Goal: Task Accomplishment & Management: Manage account settings

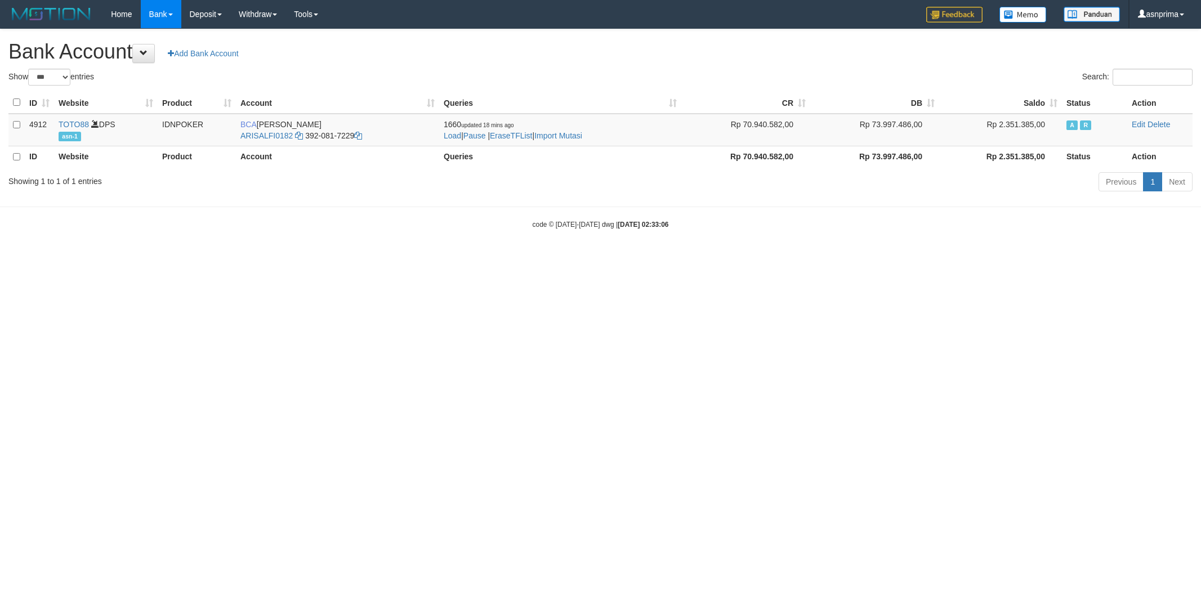
select select "***"
click at [569, 131] on link "Import Mutasi" at bounding box center [558, 135] width 48 height 9
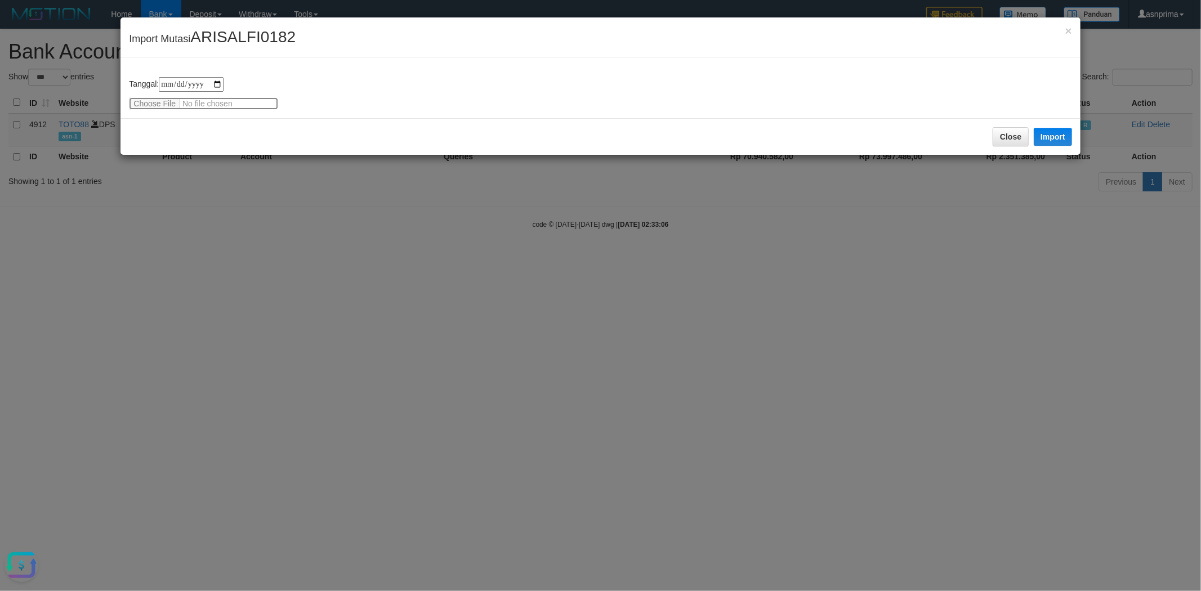
click at [190, 97] on input "file" at bounding box center [203, 103] width 149 height 12
type input "**********"
click at [271, 123] on div "Close Import" at bounding box center [599, 136] width 959 height 37
click at [1058, 138] on button "Import" at bounding box center [1052, 137] width 38 height 18
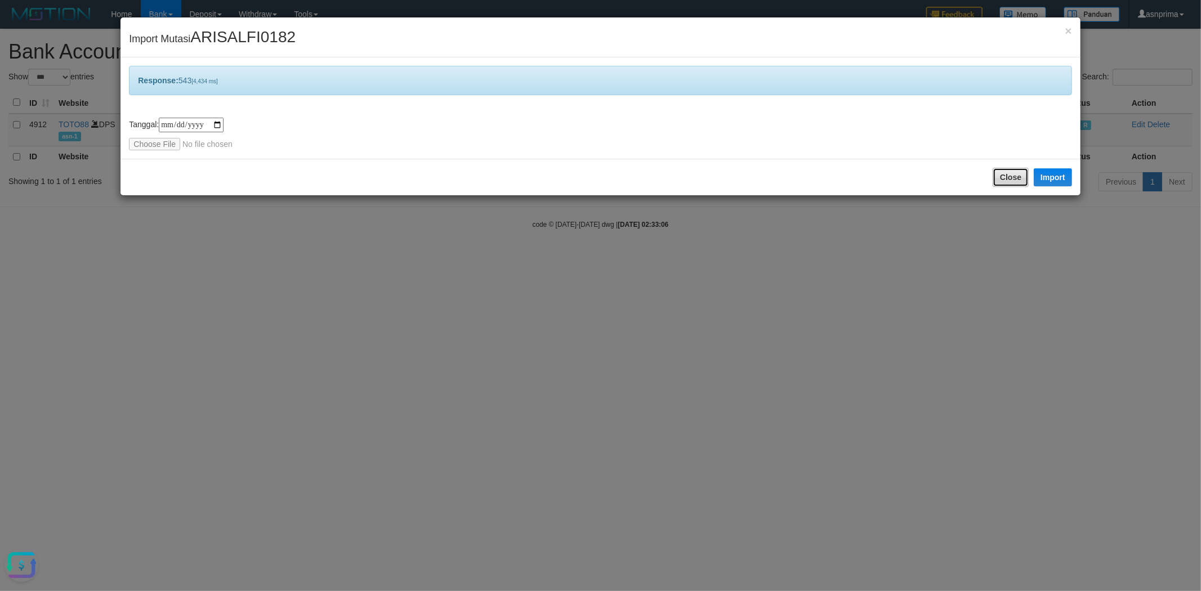
click at [995, 172] on button "Close" at bounding box center [1010, 177] width 36 height 19
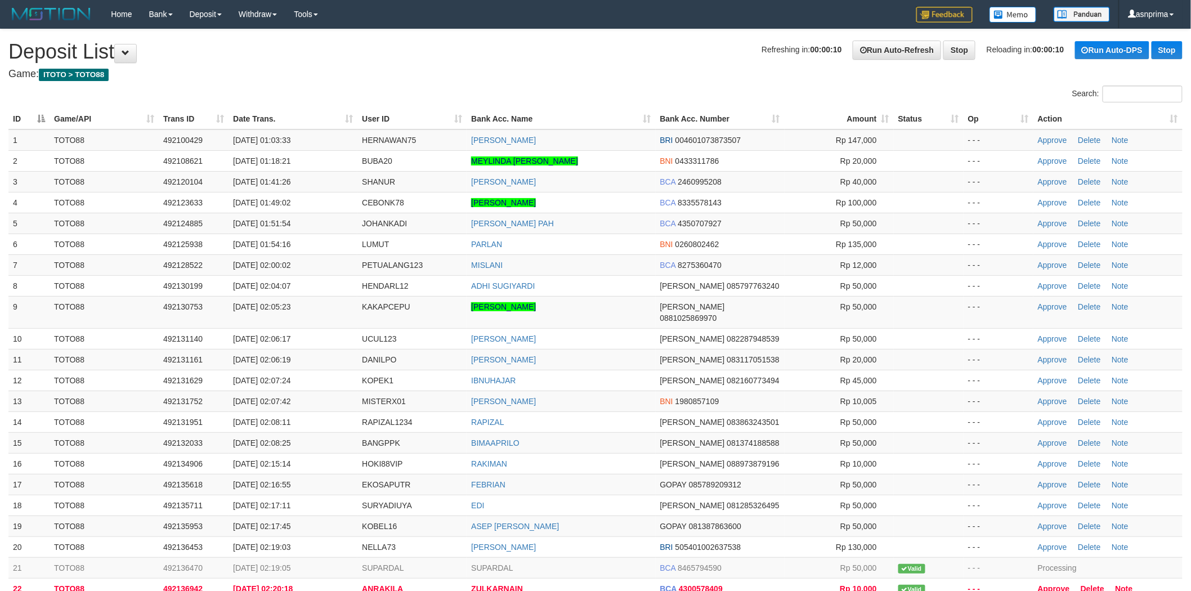
click at [1173, 118] on th "Action" at bounding box center [1107, 119] width 149 height 21
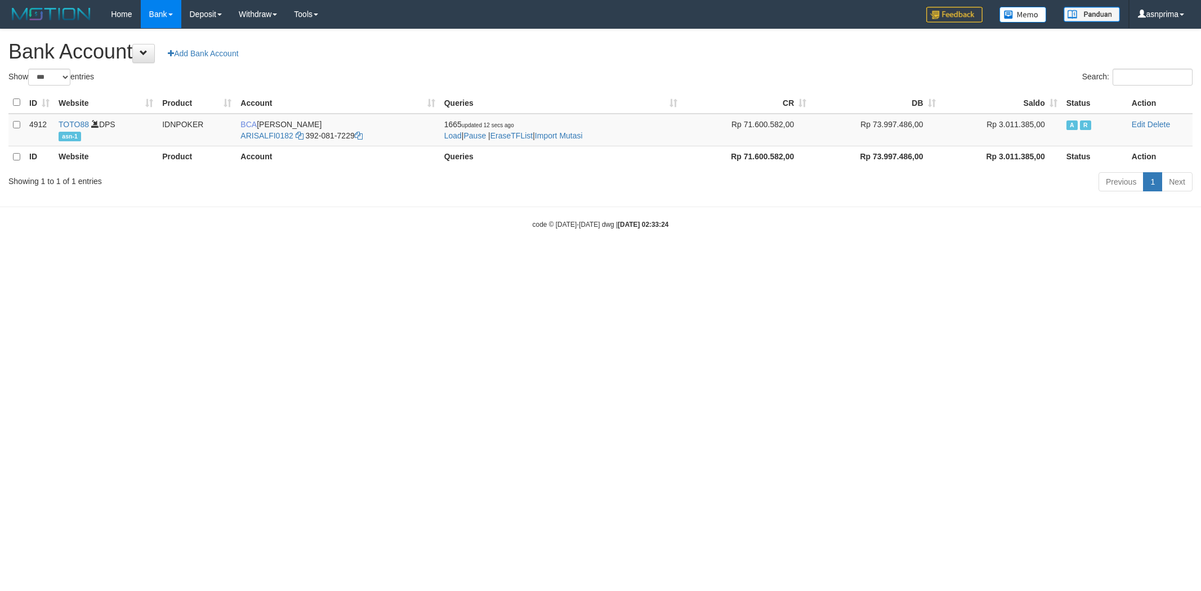
select select "***"
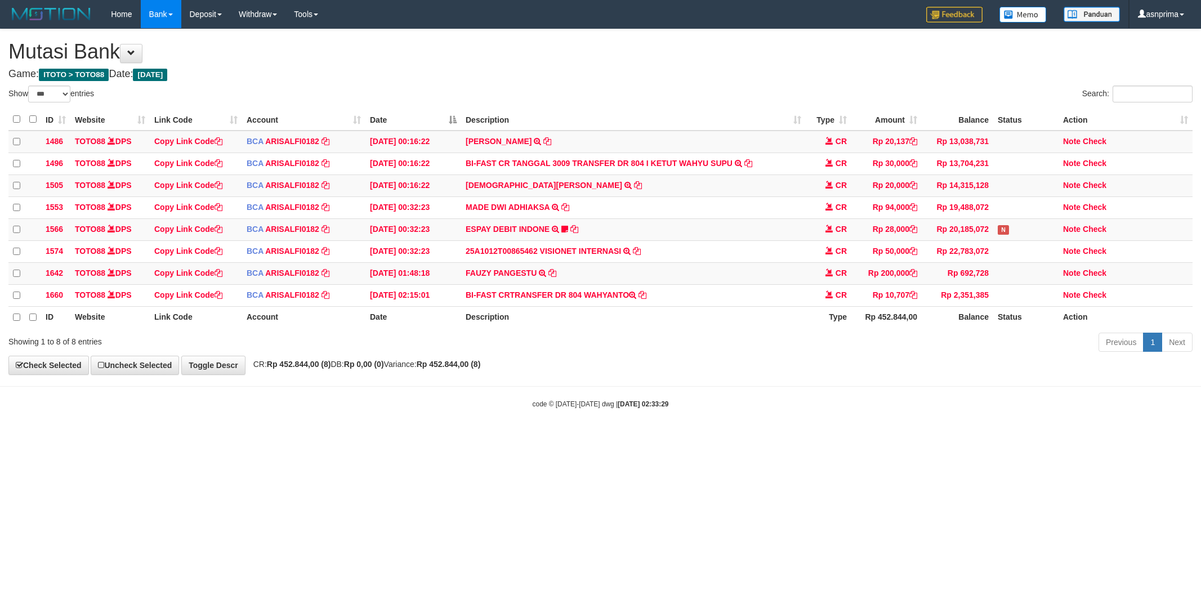
select select "***"
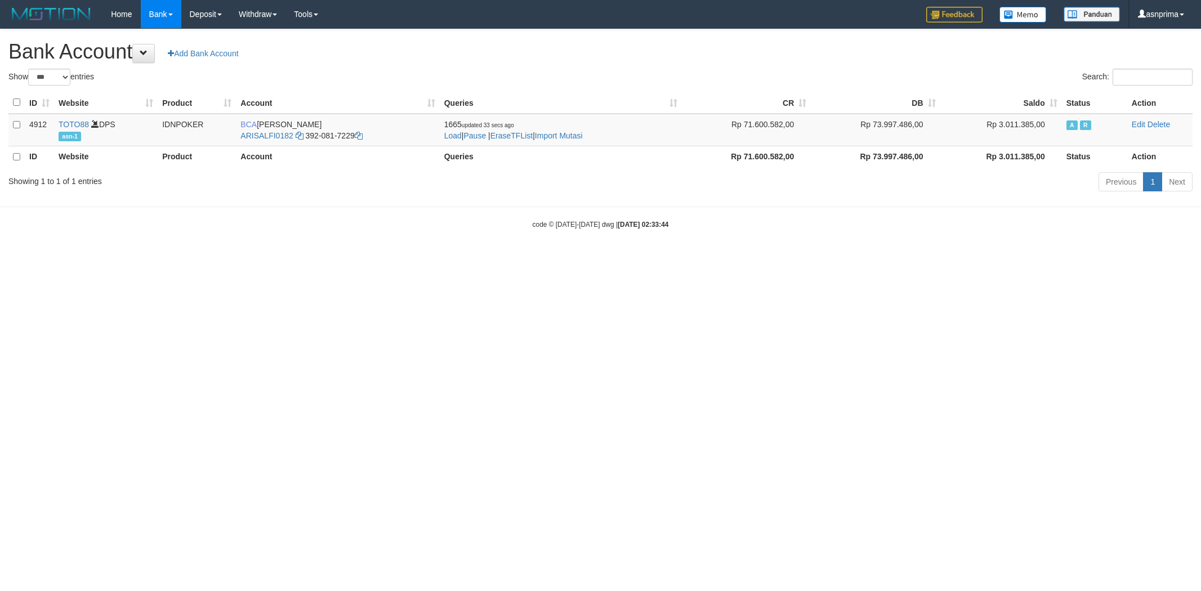
select select "***"
click at [428, 258] on html "Toggle navigation Home Bank Account List Load By Website Group [ITOTO] TOTO88 B…" at bounding box center [600, 129] width 1201 height 258
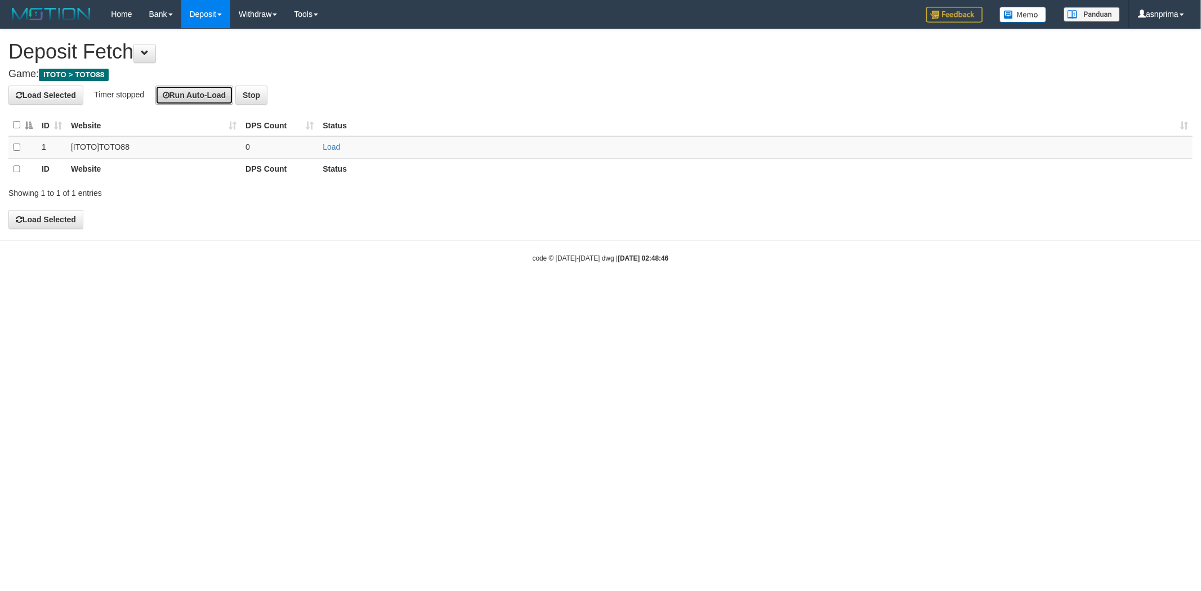
drag, startPoint x: 194, startPoint y: 100, endPoint x: 172, endPoint y: 109, distance: 23.7
click at [193, 100] on button "Run Auto-Load" at bounding box center [194, 95] width 78 height 19
click at [7, 145] on div "ID Website DPS Count Status 1 [ITOTO] TOTO88 0 Load ID Website DPS Count Status" at bounding box center [600, 147] width 1201 height 73
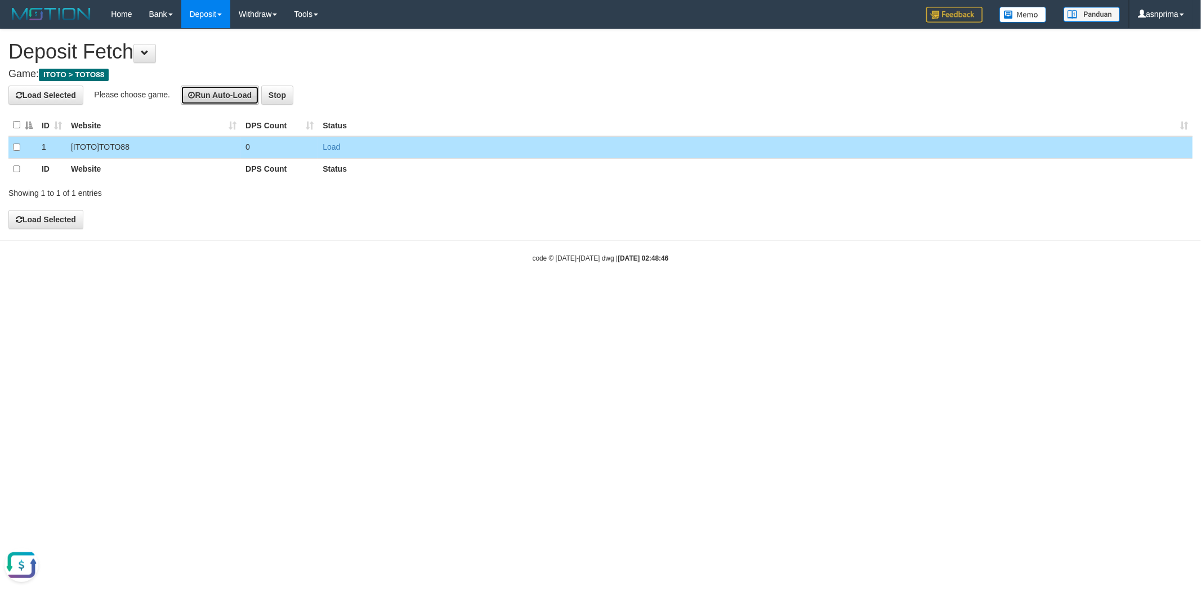
click at [225, 97] on button "Run Auto-Load" at bounding box center [220, 95] width 78 height 19
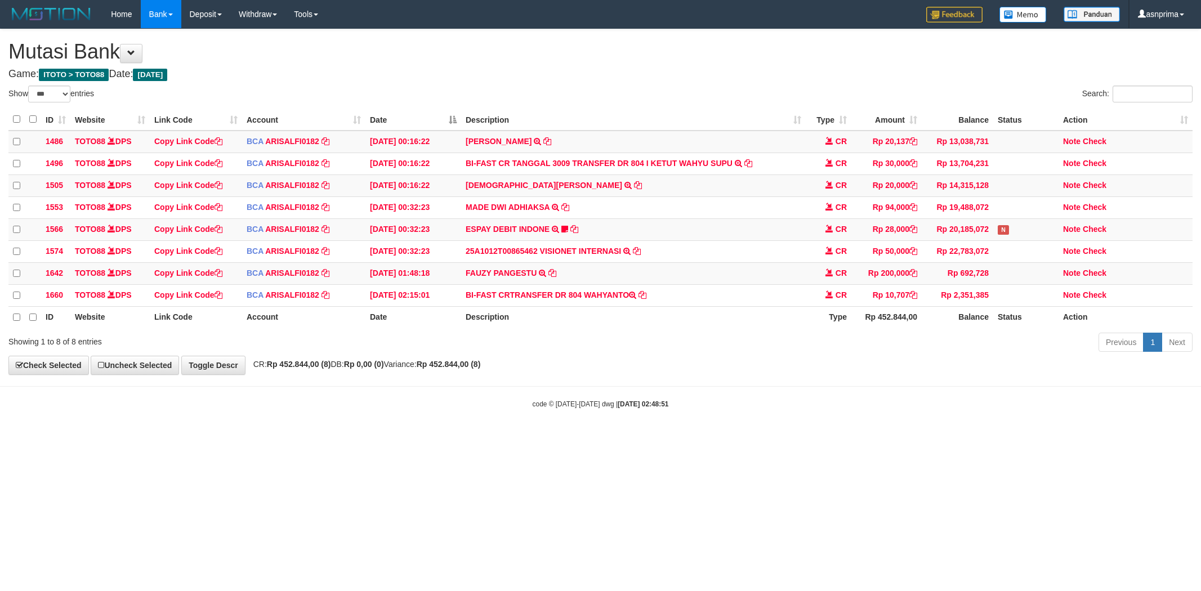
select select "***"
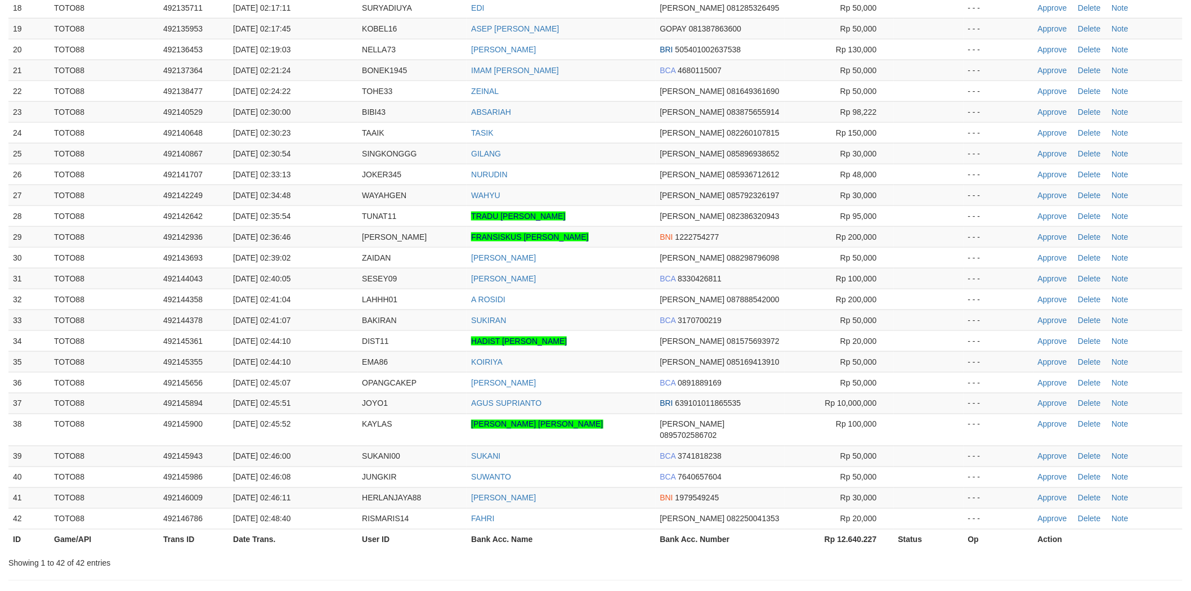
scroll to position [560, 0]
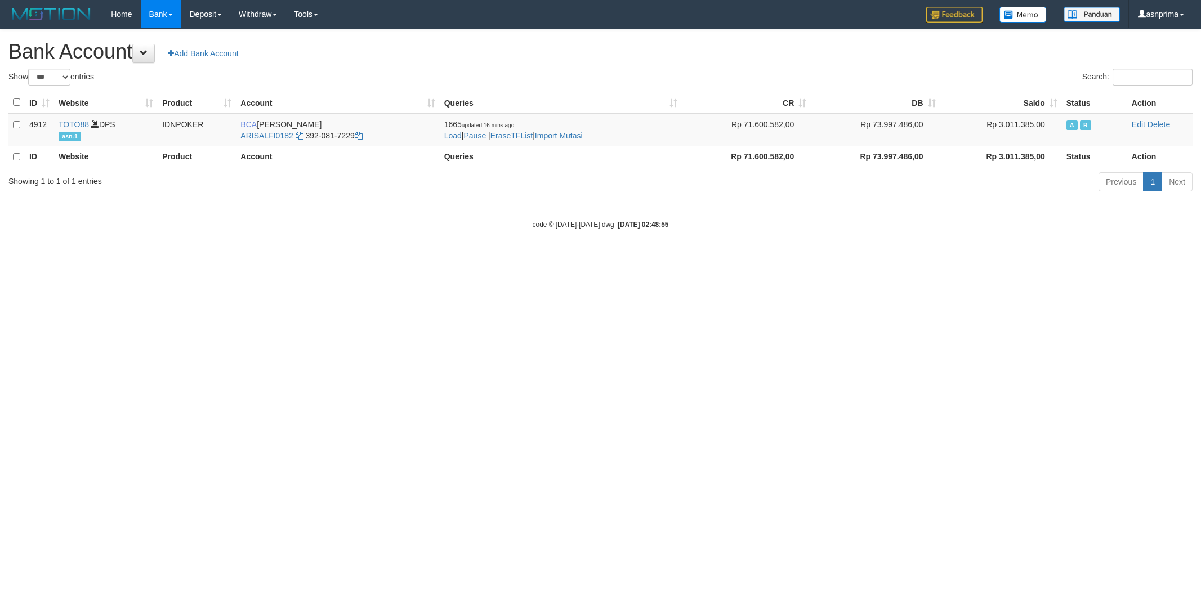
select select "***"
click at [583, 135] on link "Import Mutasi" at bounding box center [559, 135] width 48 height 9
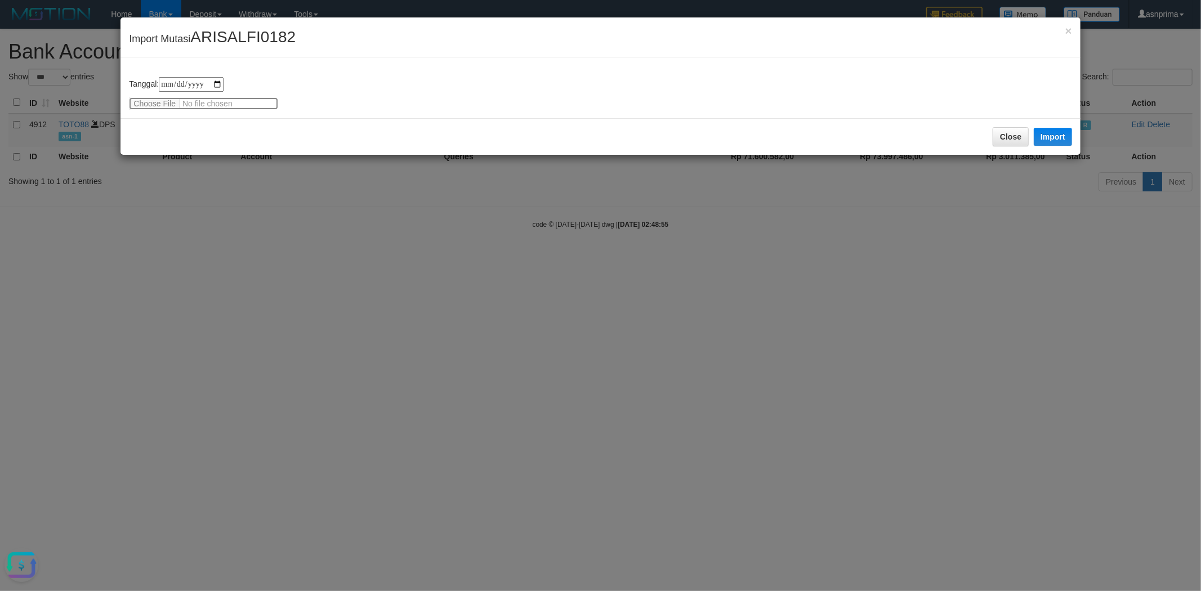
click at [216, 102] on input "file" at bounding box center [203, 103] width 149 height 12
type input "**********"
click at [1047, 130] on button "Import" at bounding box center [1052, 137] width 38 height 18
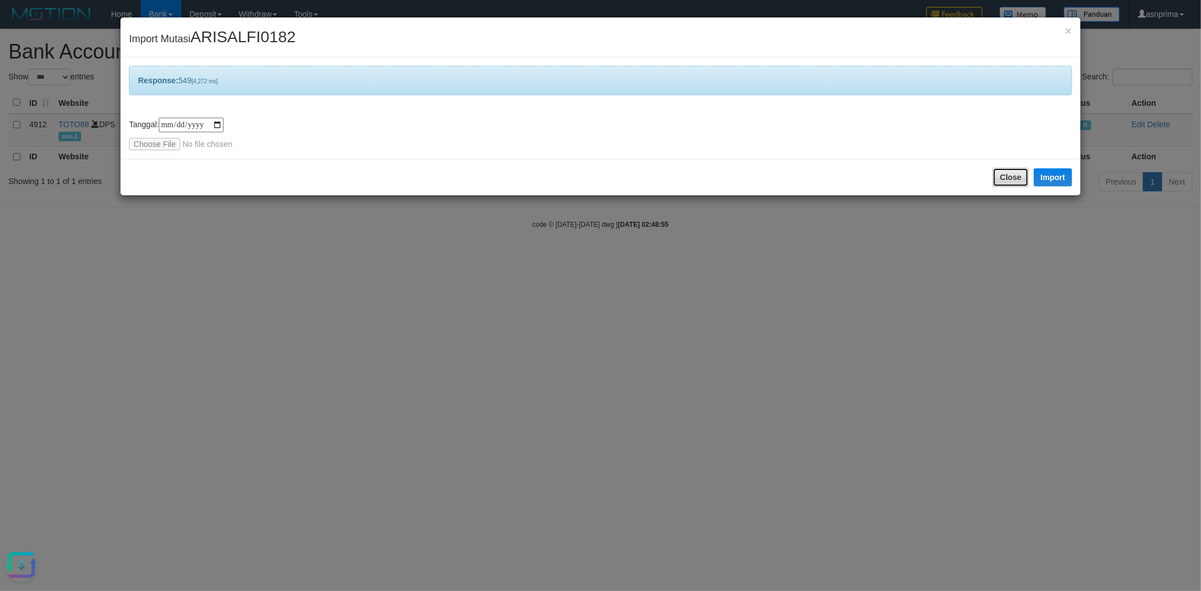
click at [992, 172] on button "Close" at bounding box center [1010, 177] width 36 height 19
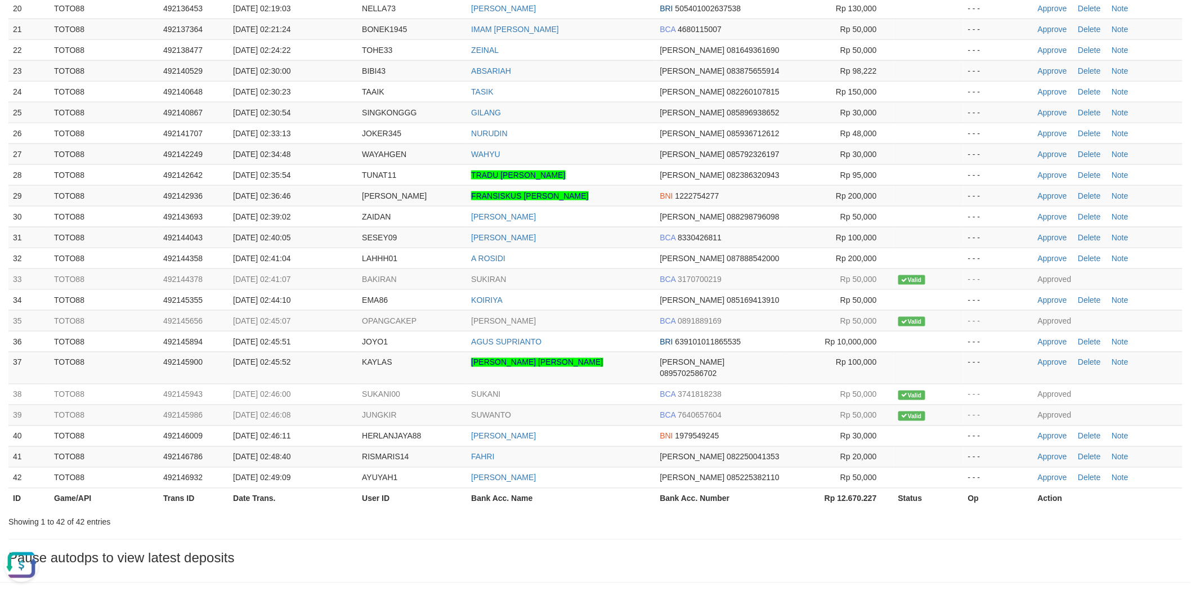
scroll to position [539, 0]
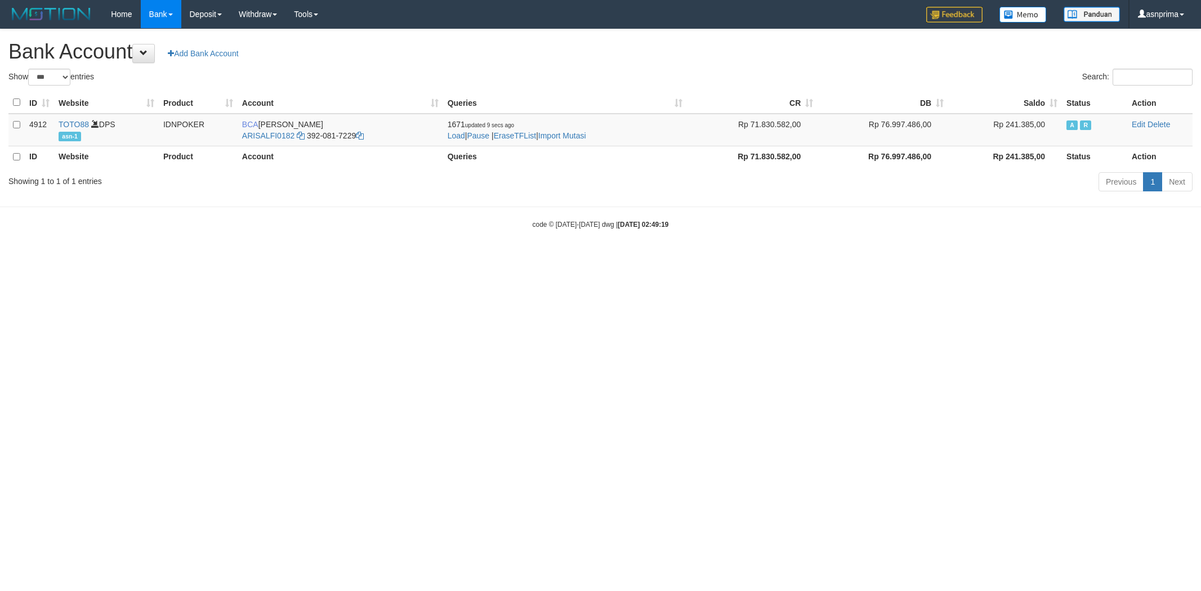
select select "***"
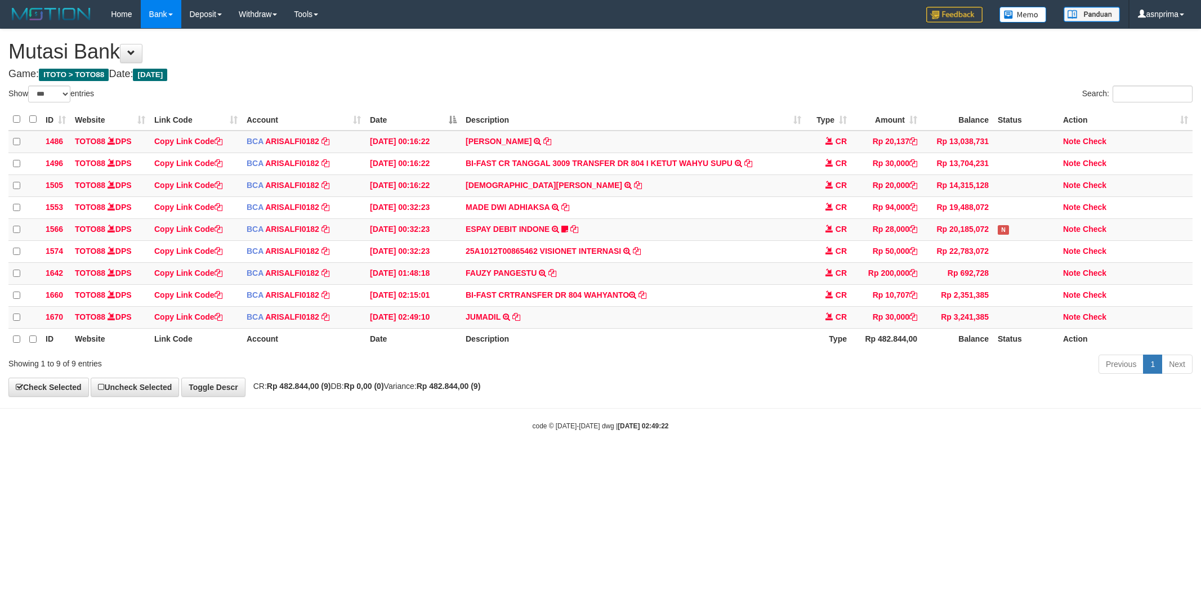
select select "***"
click at [513, 320] on icon at bounding box center [516, 316] width 8 height 8
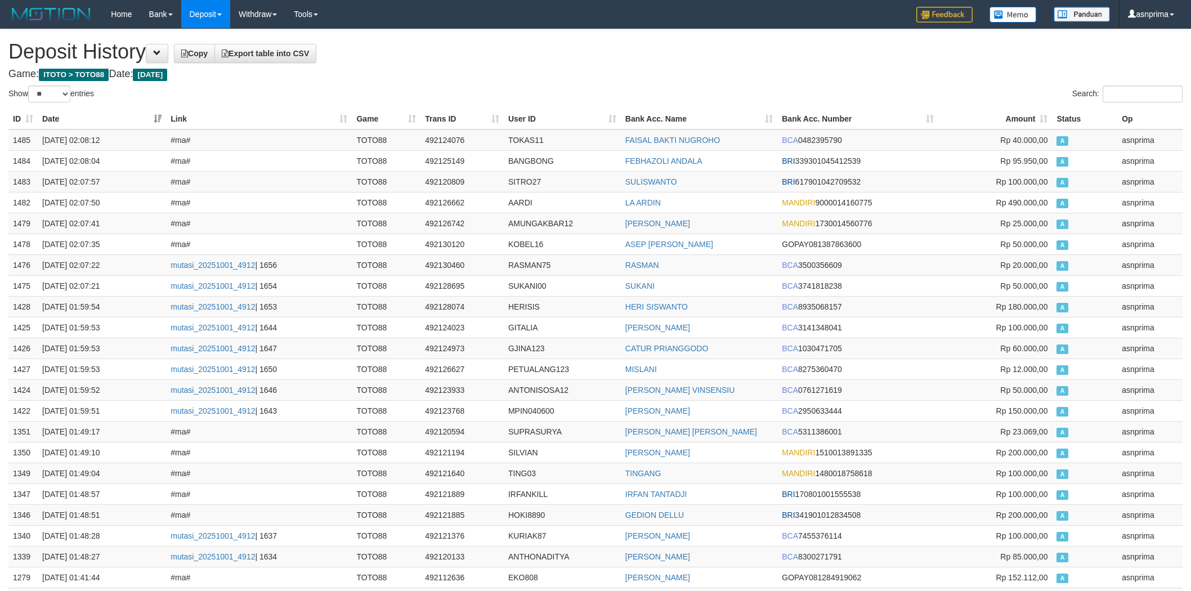
select select "**"
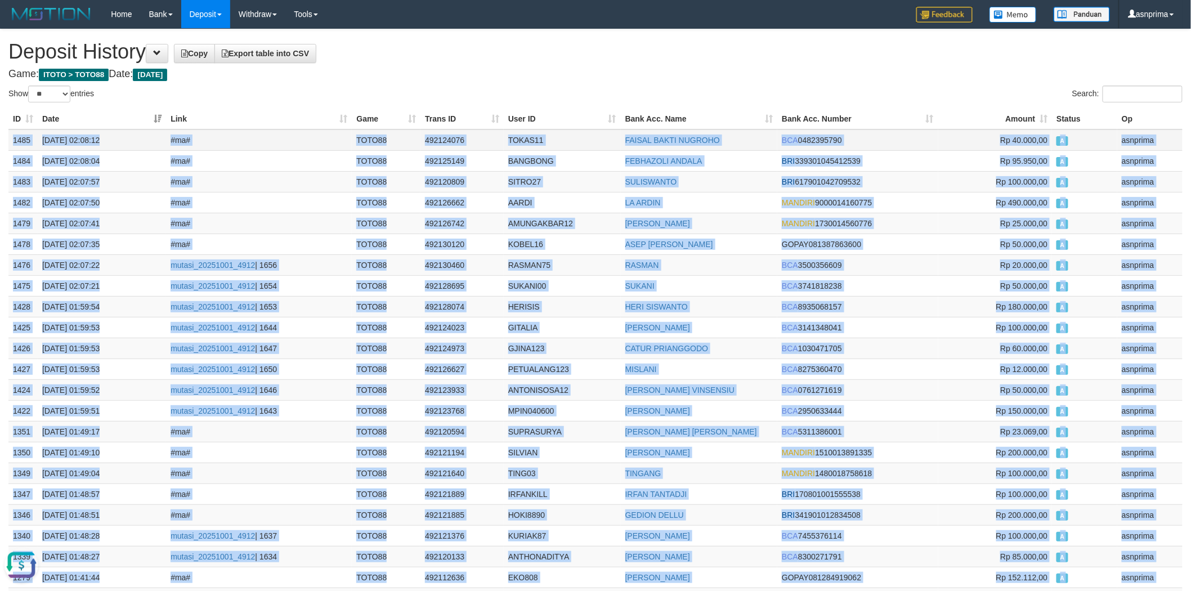
click at [524, 141] on td "TOKAS11" at bounding box center [562, 139] width 117 height 21
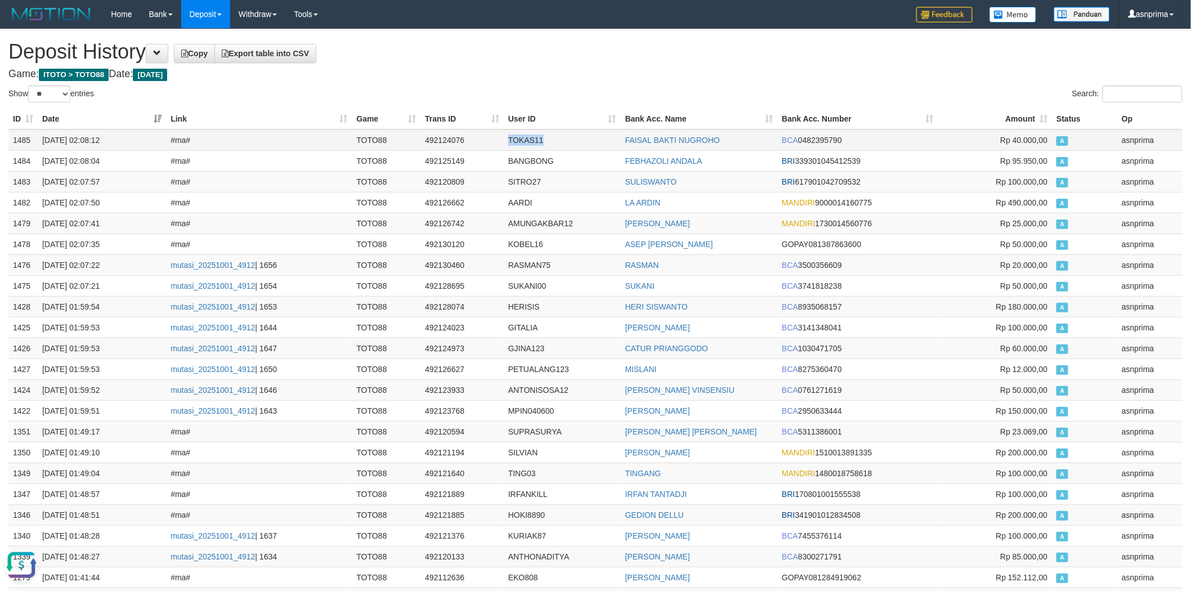
click at [524, 141] on td "TOKAS11" at bounding box center [562, 139] width 117 height 21
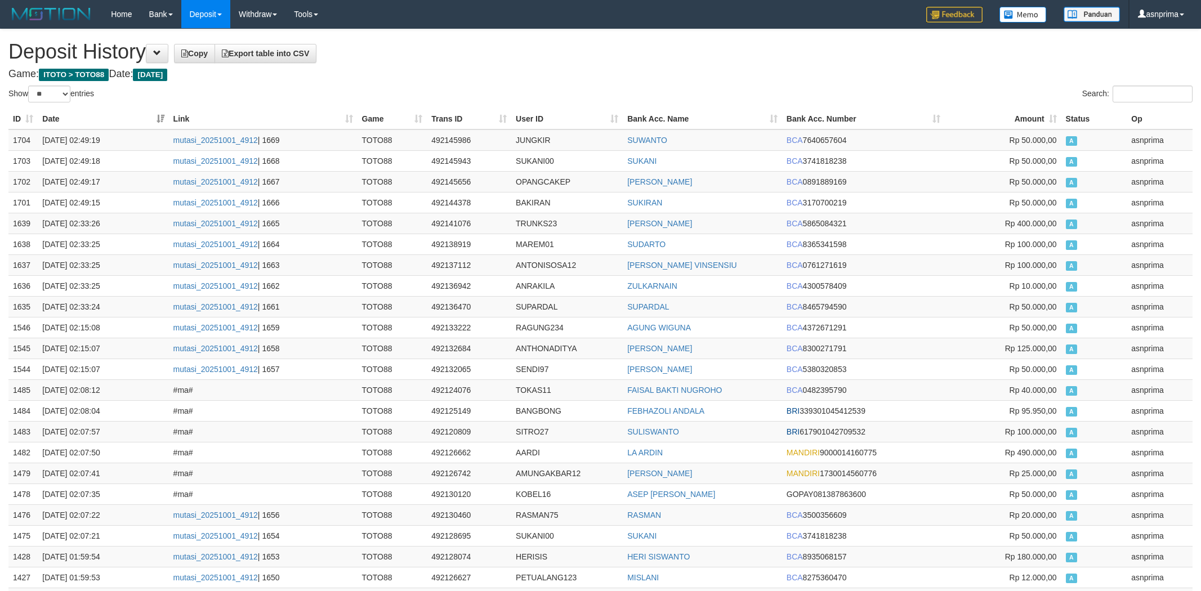
select select "**"
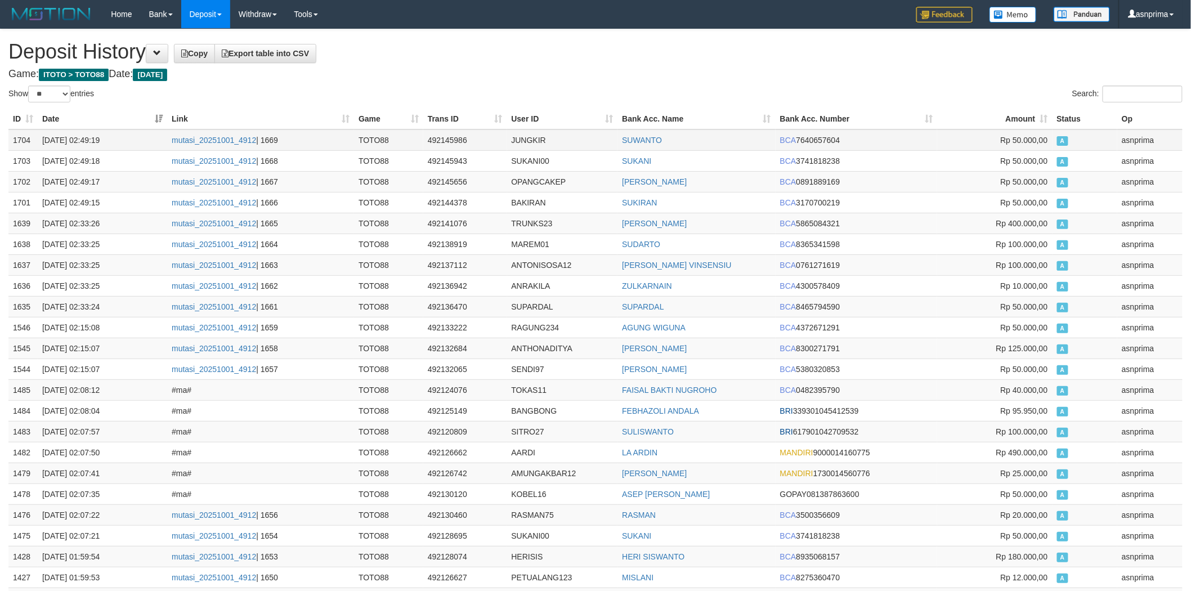
click at [21, 140] on td "1704" at bounding box center [22, 139] width 29 height 21
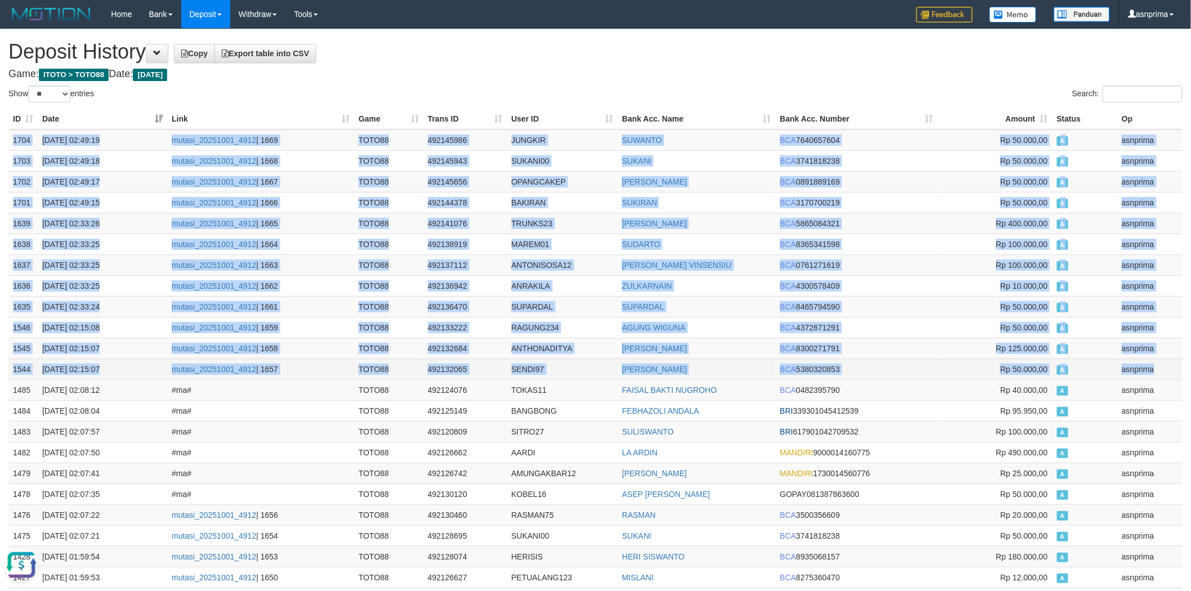
drag, startPoint x: 1151, startPoint y: 364, endPoint x: 1095, endPoint y: 361, distance: 55.8
click at [1147, 364] on td "asnprima" at bounding box center [1149, 369] width 65 height 21
copy tbody "1704 01/10/2025 02:49:19 mutasi_20251001_4912 | 1669 TOTO88 492145986 JUNGKIR S…"
click at [532, 142] on td "JUNGKIR" at bounding box center [562, 139] width 111 height 21
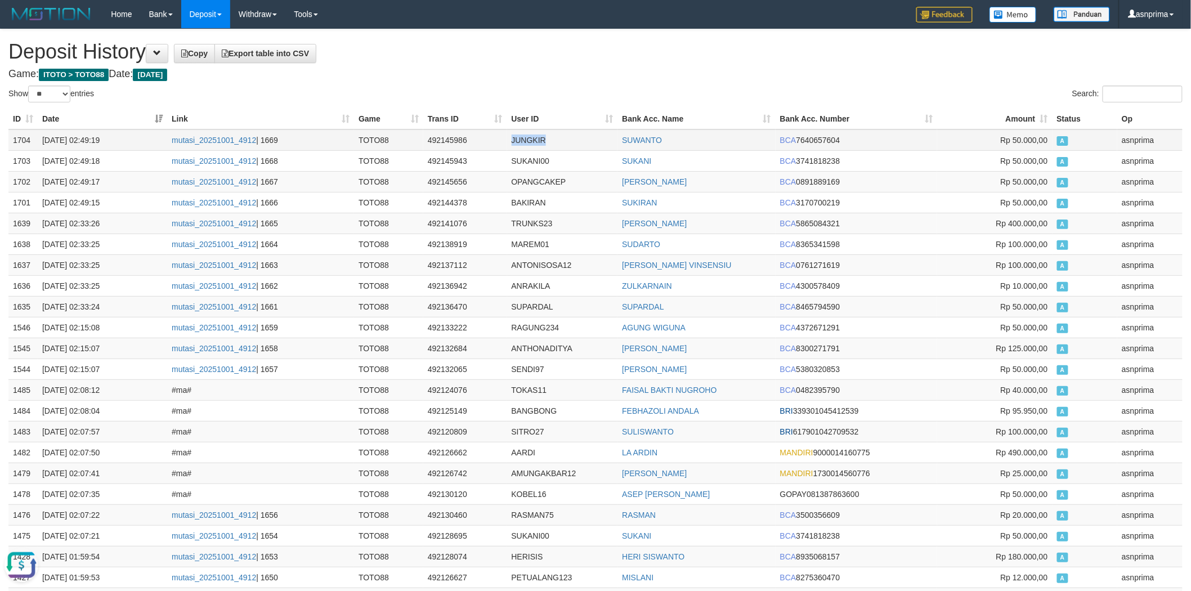
click at [532, 142] on td "JUNGKIR" at bounding box center [562, 139] width 111 height 21
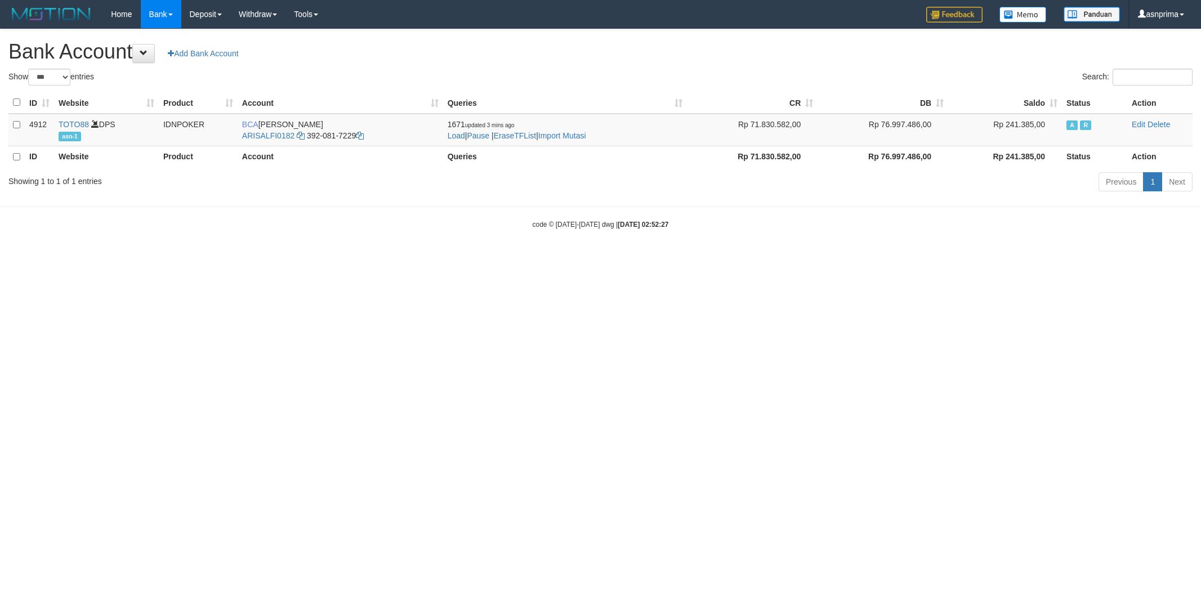
select select "***"
click at [565, 138] on link "Import Mutasi" at bounding box center [562, 135] width 48 height 9
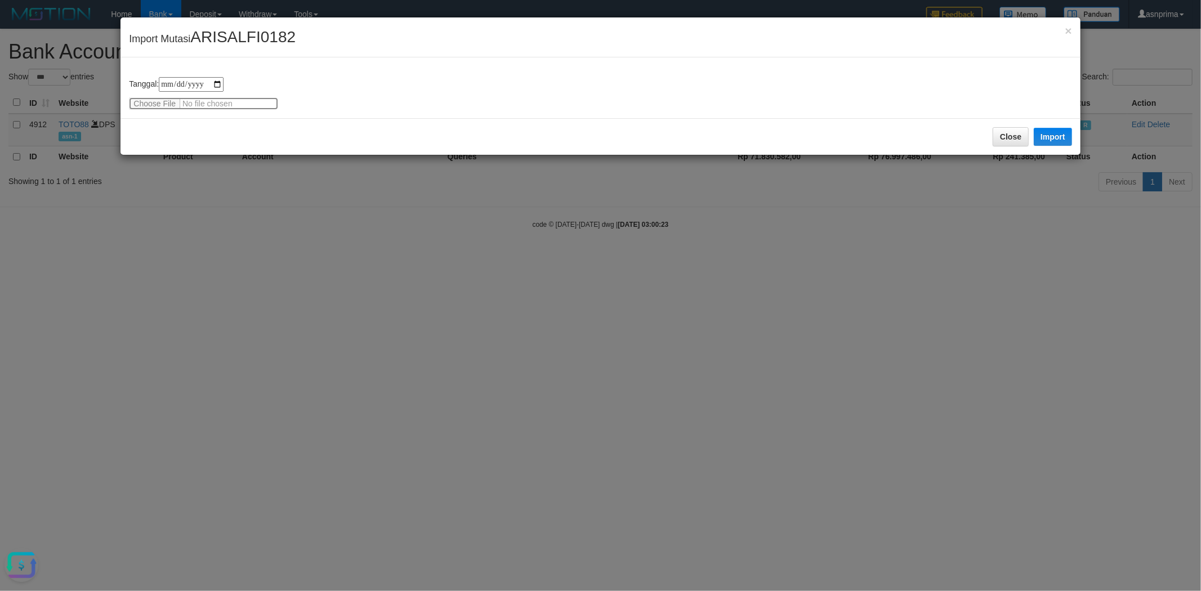
click at [203, 105] on input "file" at bounding box center [203, 103] width 149 height 12
type input "**********"
click at [229, 136] on div "Close Import" at bounding box center [599, 136] width 959 height 37
click at [1060, 130] on button "Import" at bounding box center [1052, 137] width 38 height 18
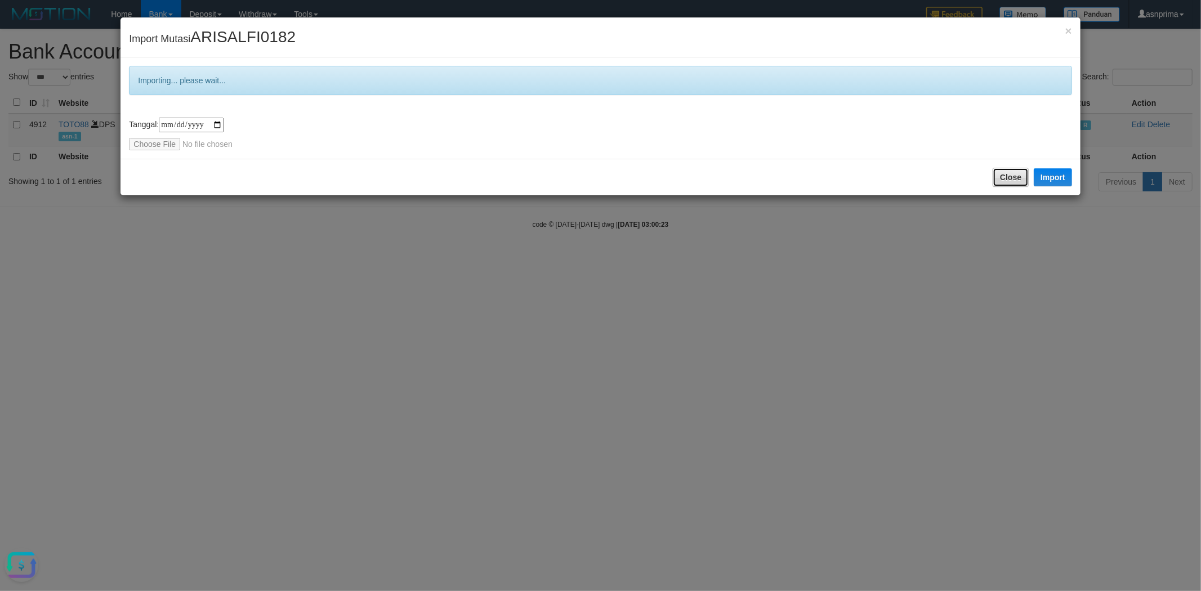
click at [1003, 176] on button "Close" at bounding box center [1010, 177] width 36 height 19
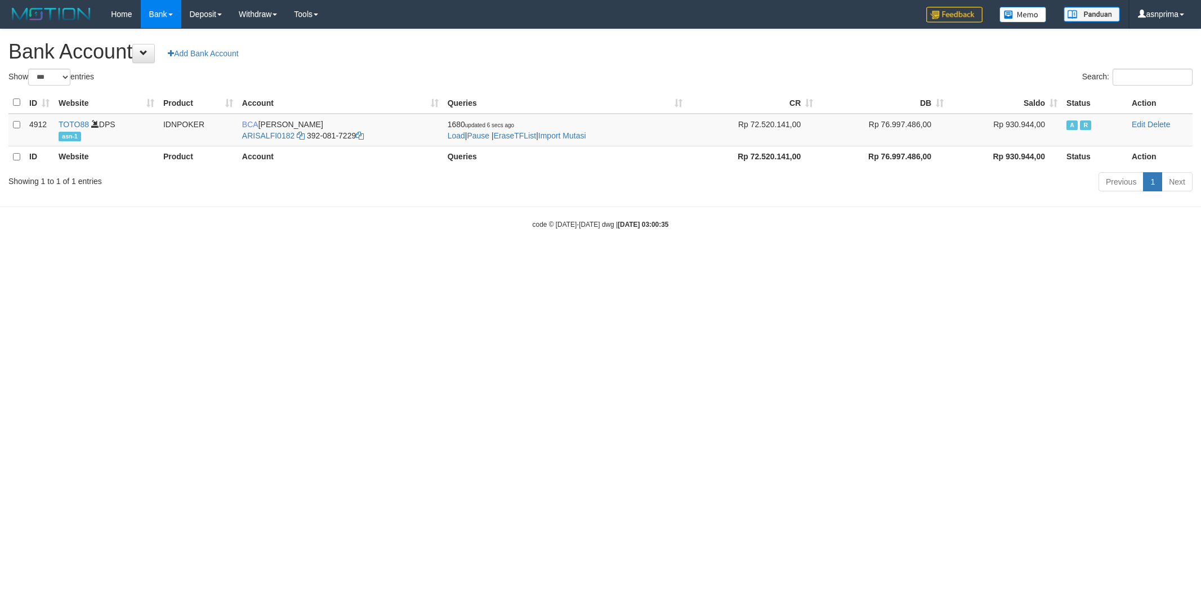
select select "***"
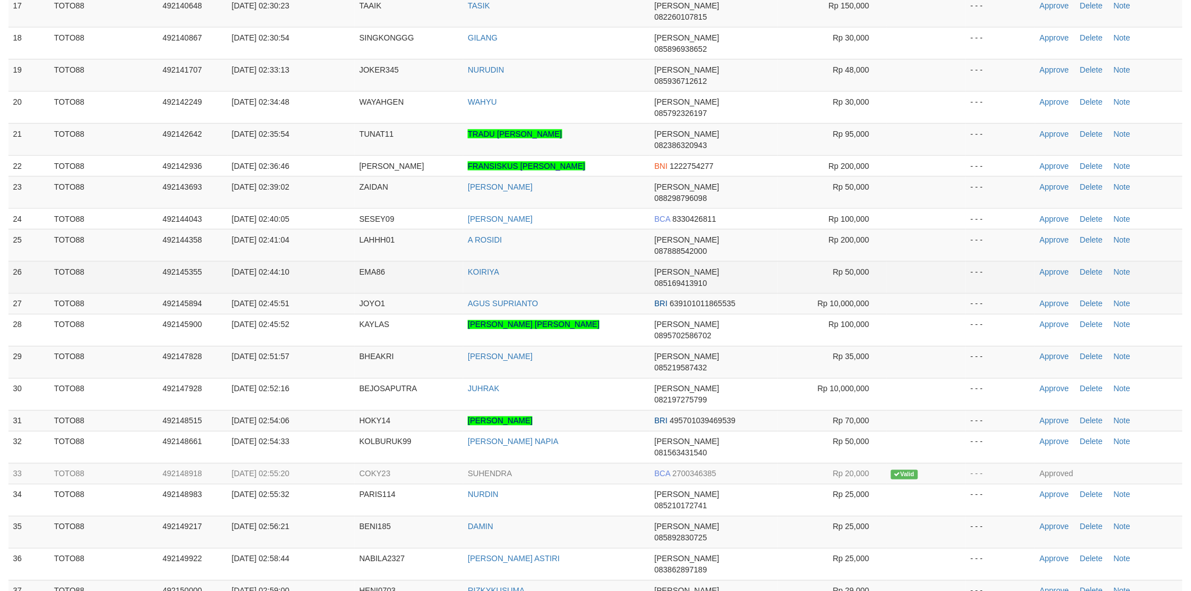
scroll to position [592, 0]
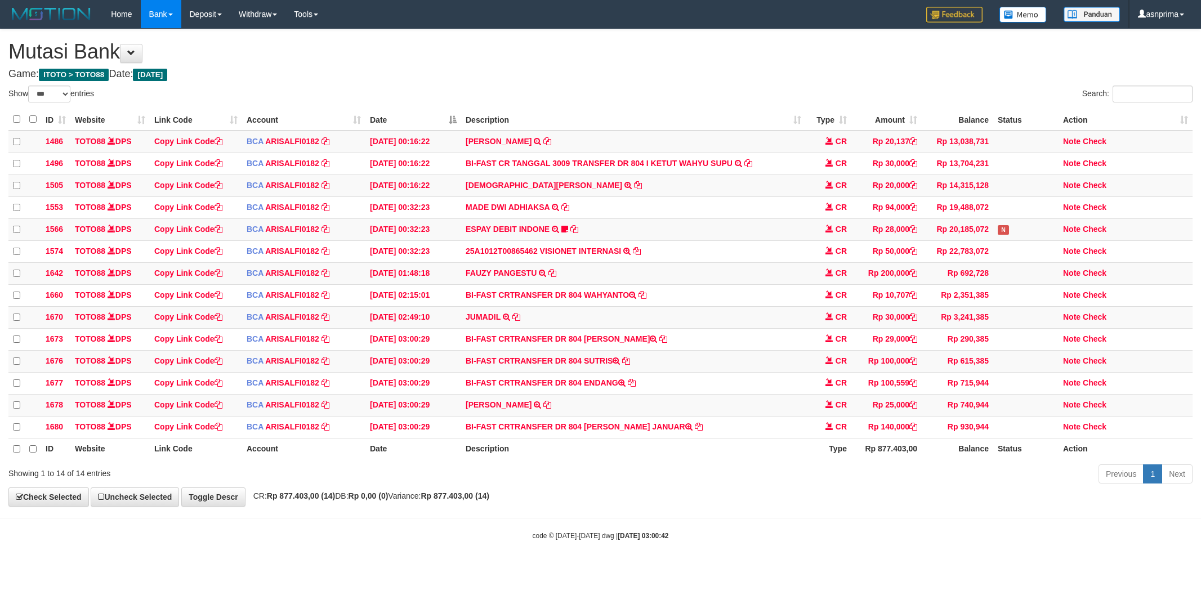
select select "***"
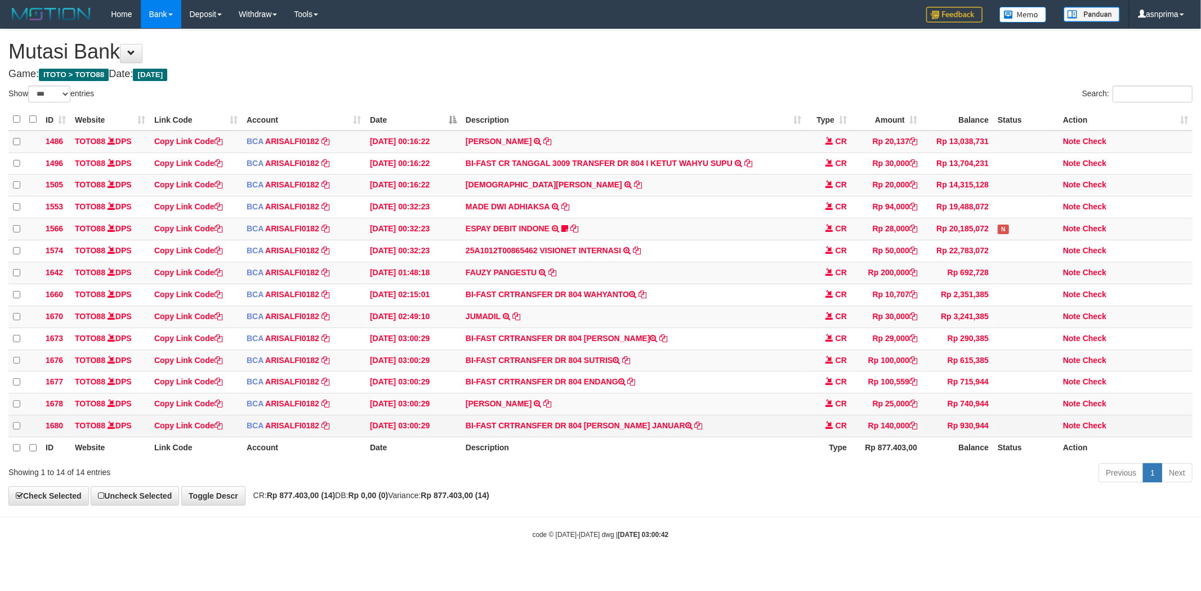
click at [608, 437] on td "BI-FAST CRTRANSFER DR 804 AHMAD DIKA JANUAR" at bounding box center [633, 426] width 344 height 22
drag, startPoint x: 608, startPoint y: 437, endPoint x: 642, endPoint y: 437, distance: 34.3
click at [642, 437] on td "BI-FAST CRTRANSFER DR 804 AHMAD DIKA JANUAR" at bounding box center [633, 426] width 344 height 22
copy td "AHMAD DIKA JANUAR"
drag, startPoint x: 1095, startPoint y: 435, endPoint x: 922, endPoint y: 415, distance: 173.9
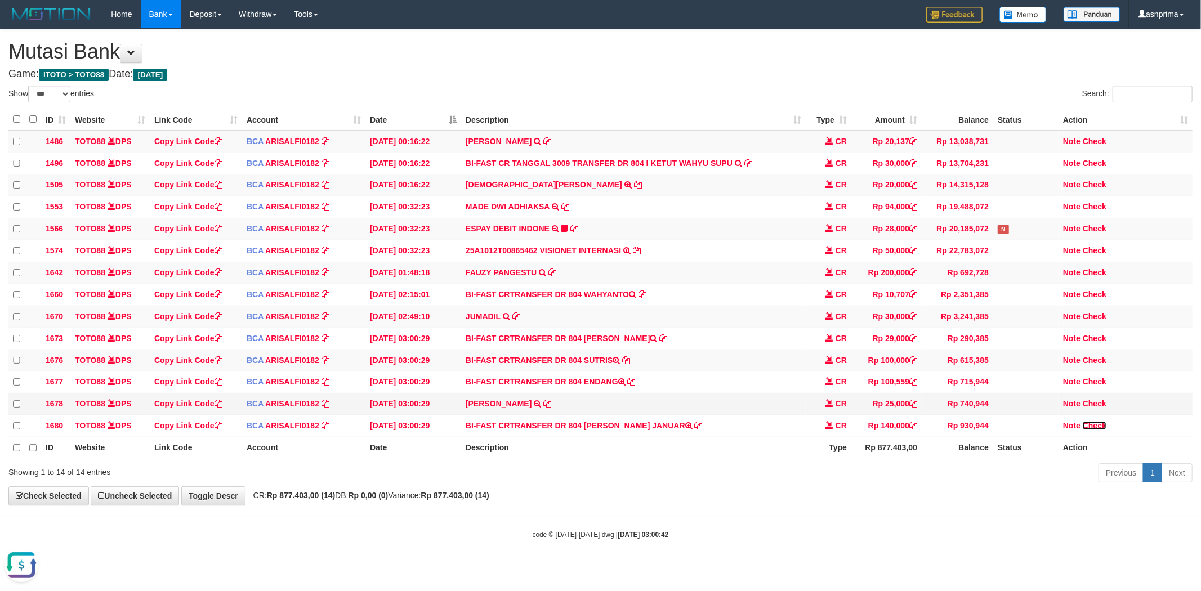
click at [1095, 430] on link "Check" at bounding box center [1094, 425] width 24 height 9
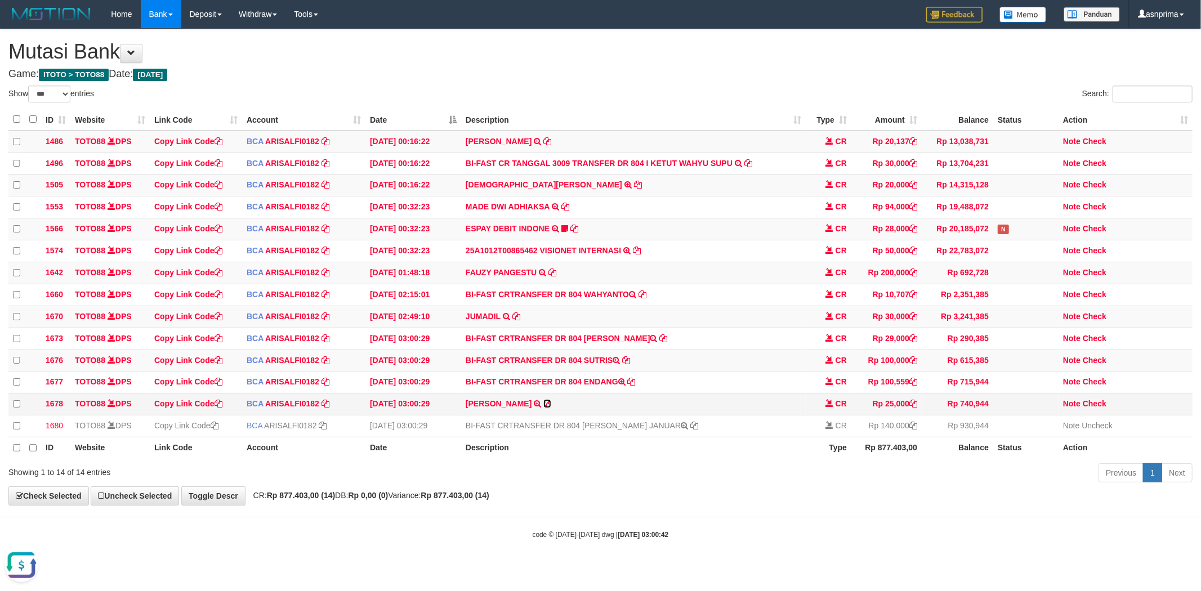
click at [543, 408] on icon at bounding box center [547, 404] width 8 height 8
copy td "AHMAD DIKA JANUAR"
click at [593, 390] on td "BI-FAST CRTRANSFER DR 804 ENDANG" at bounding box center [633, 383] width 344 height 22
click at [592, 393] on td "BI-FAST CRTRANSFER DR 804 ENDANG" at bounding box center [633, 383] width 344 height 22
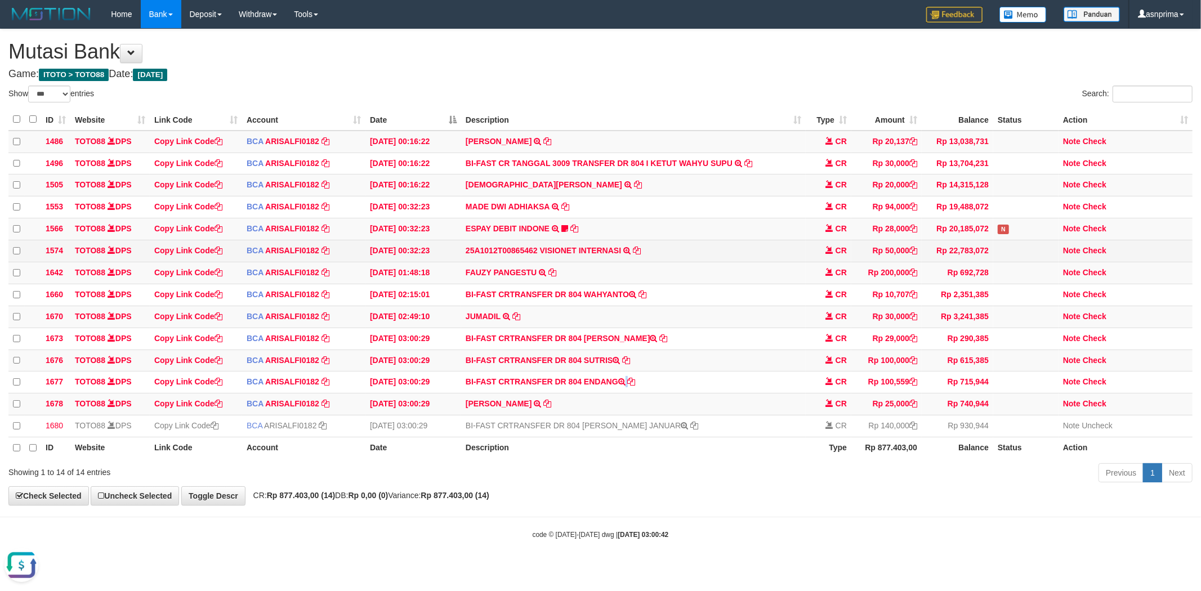
copy td "ENDANG"
drag, startPoint x: 915, startPoint y: 390, endPoint x: 915, endPoint y: 364, distance: 25.3
click at [915, 386] on icon at bounding box center [913, 382] width 8 height 8
copy td "ENDANG"
click at [1090, 387] on td "Note Check" at bounding box center [1125, 383] width 134 height 22
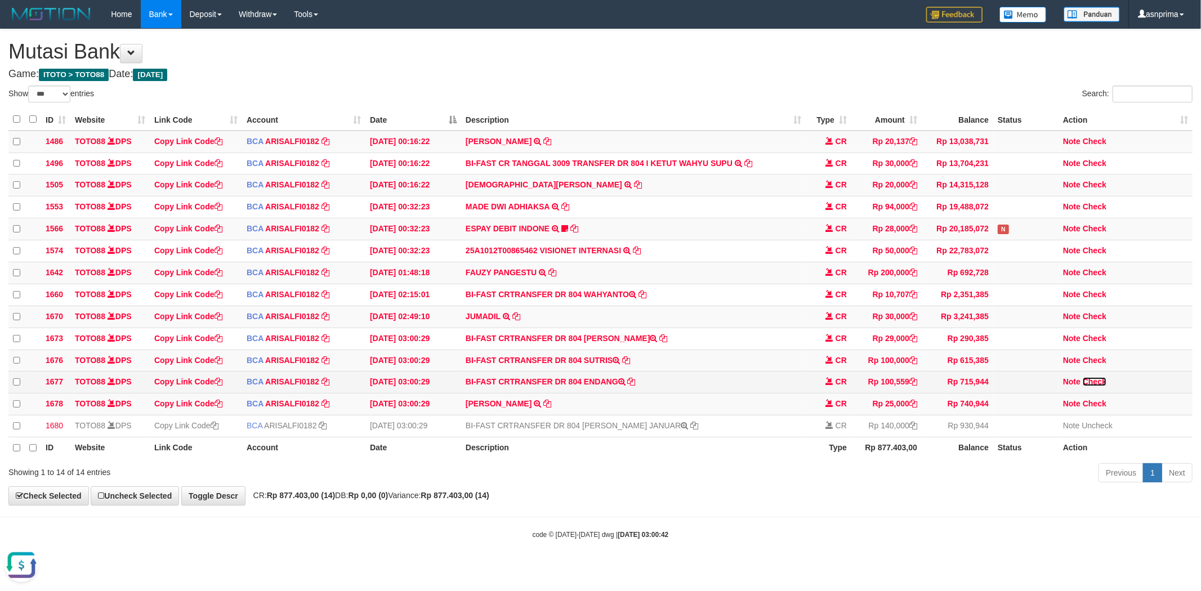
click at [1099, 386] on link "Check" at bounding box center [1094, 381] width 24 height 9
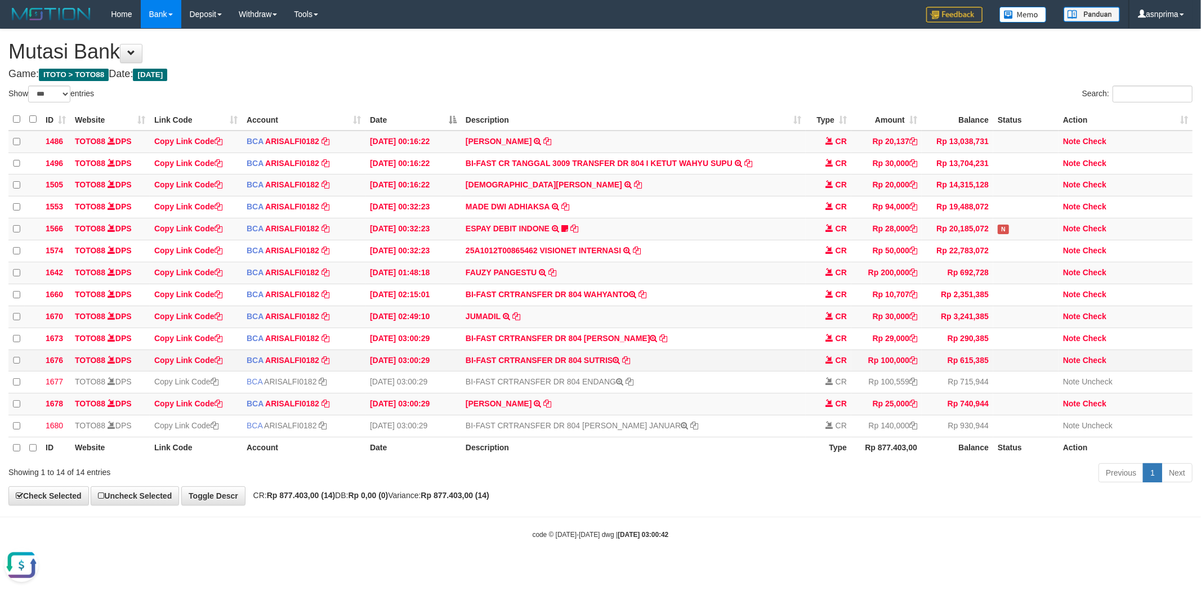
click at [593, 369] on td "BI-FAST CRTRANSFER DR 804 SUTRIS" at bounding box center [633, 361] width 344 height 22
click at [600, 370] on td "BI-FAST CRTRANSFER DR 804 SUTRIS" at bounding box center [633, 361] width 344 height 22
copy td "SUTRIS"
click at [596, 345] on td "BI-FAST CRTRANSFER DR 804 RIZKY KUSUMA" at bounding box center [633, 339] width 344 height 22
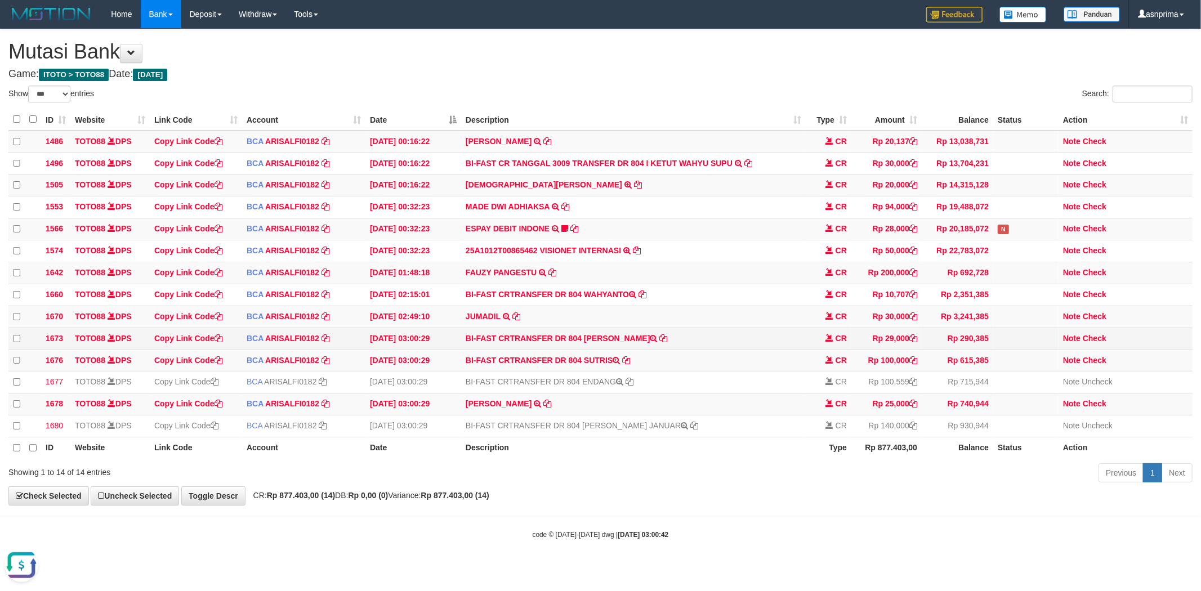
drag, startPoint x: 596, startPoint y: 345, endPoint x: 617, endPoint y: 345, distance: 22.0
click at [617, 345] on td "BI-FAST CRTRANSFER DR 804 RIZKY KUSUMA" at bounding box center [633, 339] width 344 height 22
copy td "RIZKY KUSUMA"
click at [1089, 343] on link "Check" at bounding box center [1094, 338] width 24 height 9
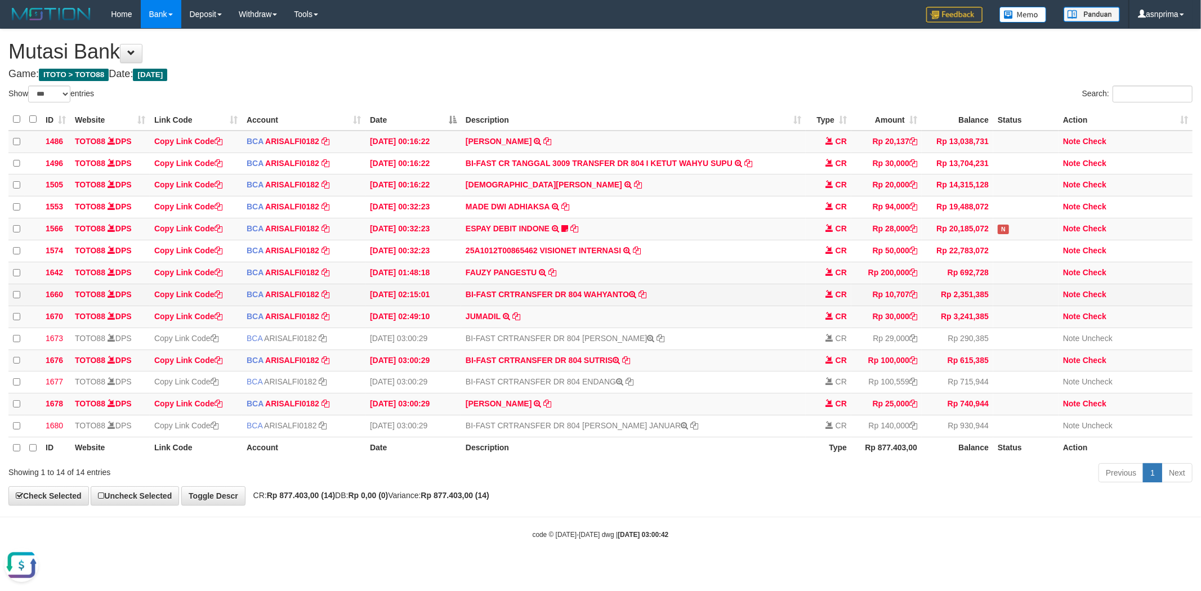
click at [606, 305] on td "BI-FAST CRTRANSFER DR 804 WAHYANTO" at bounding box center [633, 295] width 344 height 22
click at [606, 302] on td "BI-FAST CRTRANSFER DR 804 WAHYANTO" at bounding box center [633, 295] width 344 height 22
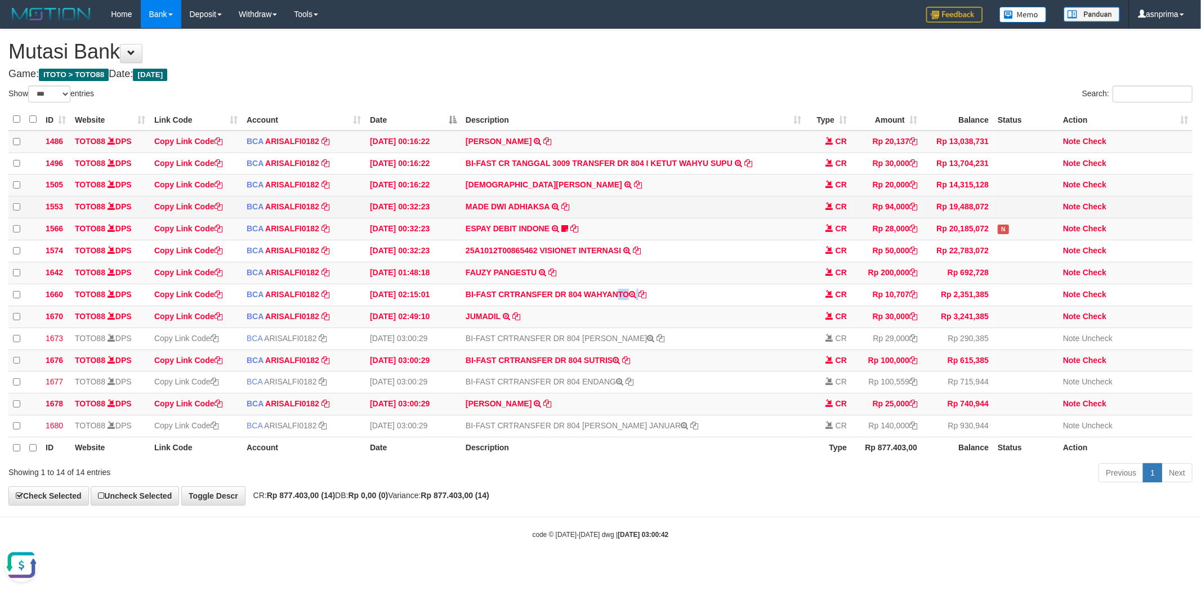
copy td "WAHYANTO"
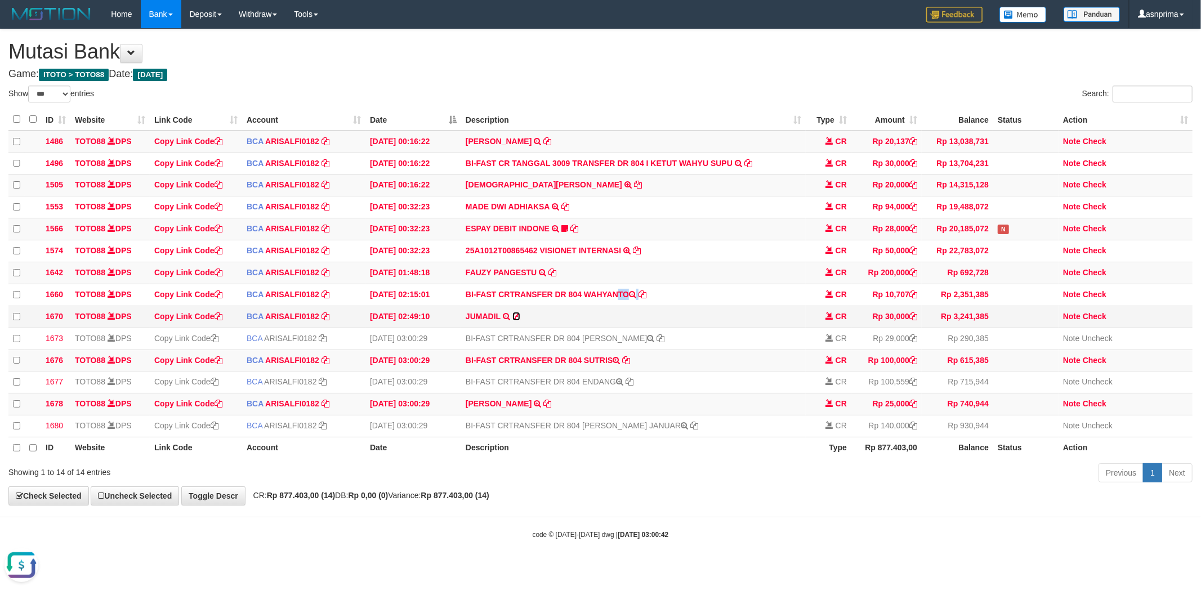
click at [517, 320] on icon at bounding box center [516, 316] width 8 height 8
copy td "WAHYANTO"
click at [630, 364] on icon at bounding box center [626, 360] width 8 height 8
click at [543, 408] on icon at bounding box center [547, 404] width 8 height 8
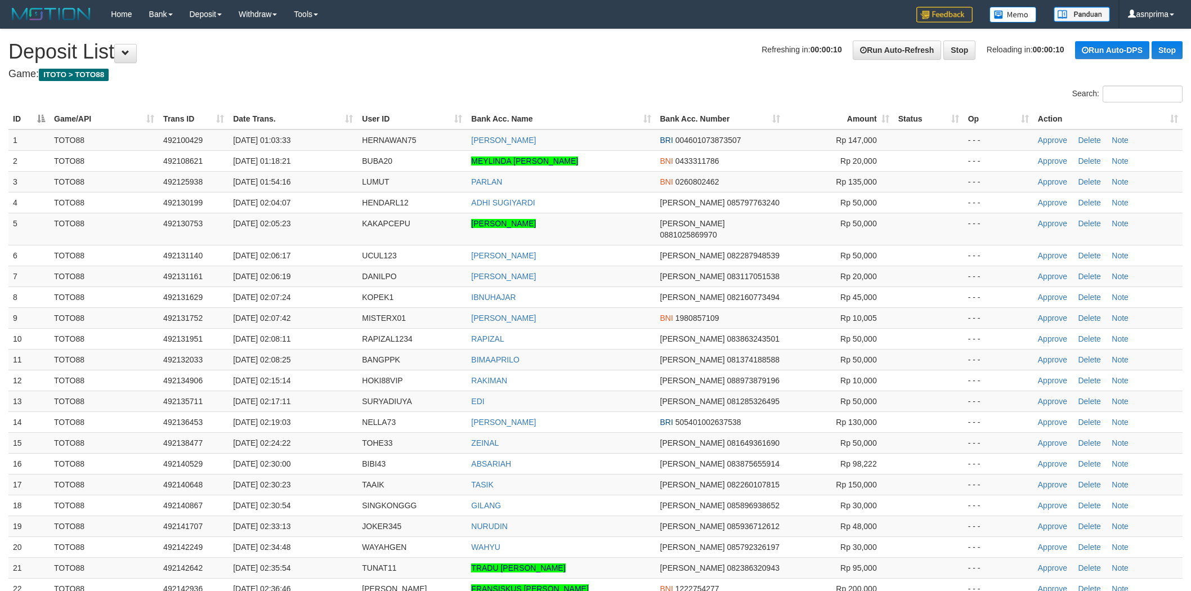
scroll to position [518, 0]
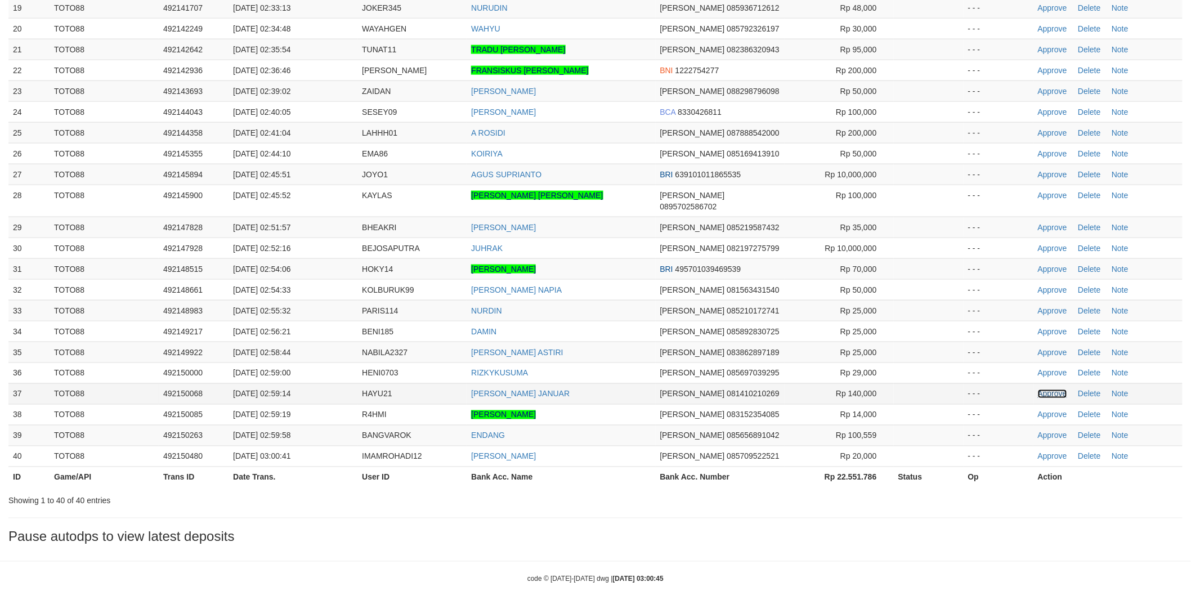
click at [1055, 390] on link "Approve" at bounding box center [1052, 394] width 29 height 9
drag, startPoint x: 1047, startPoint y: 391, endPoint x: 745, endPoint y: 6, distance: 489.9
click at [1047, 410] on link "Approve" at bounding box center [1052, 414] width 29 height 9
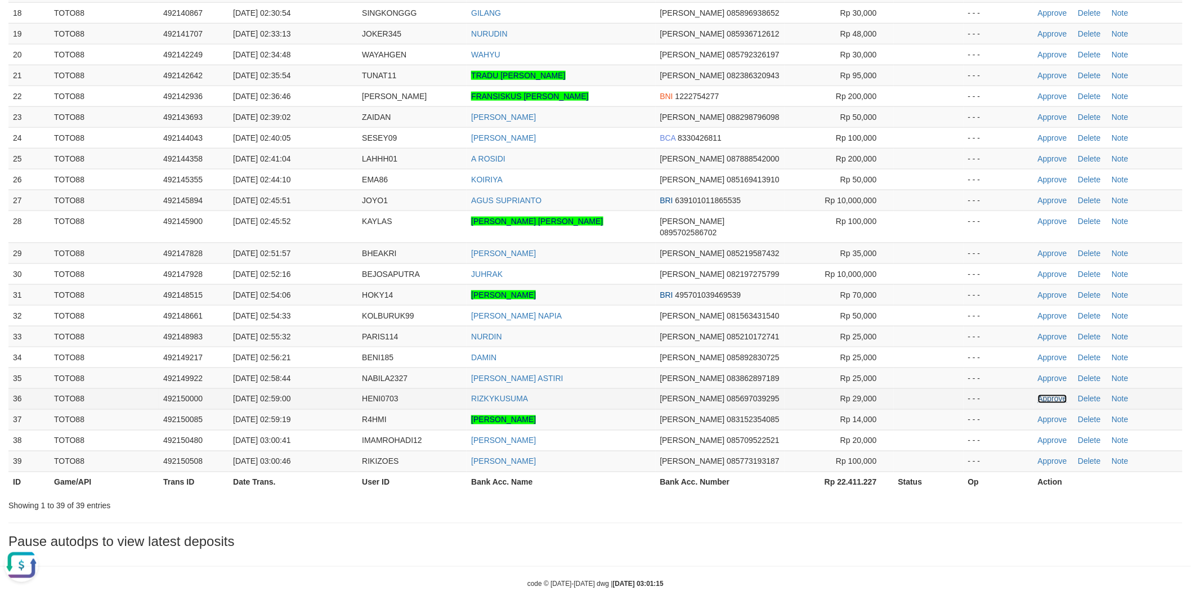
click at [1047, 395] on link "Approve" at bounding box center [1052, 399] width 29 height 9
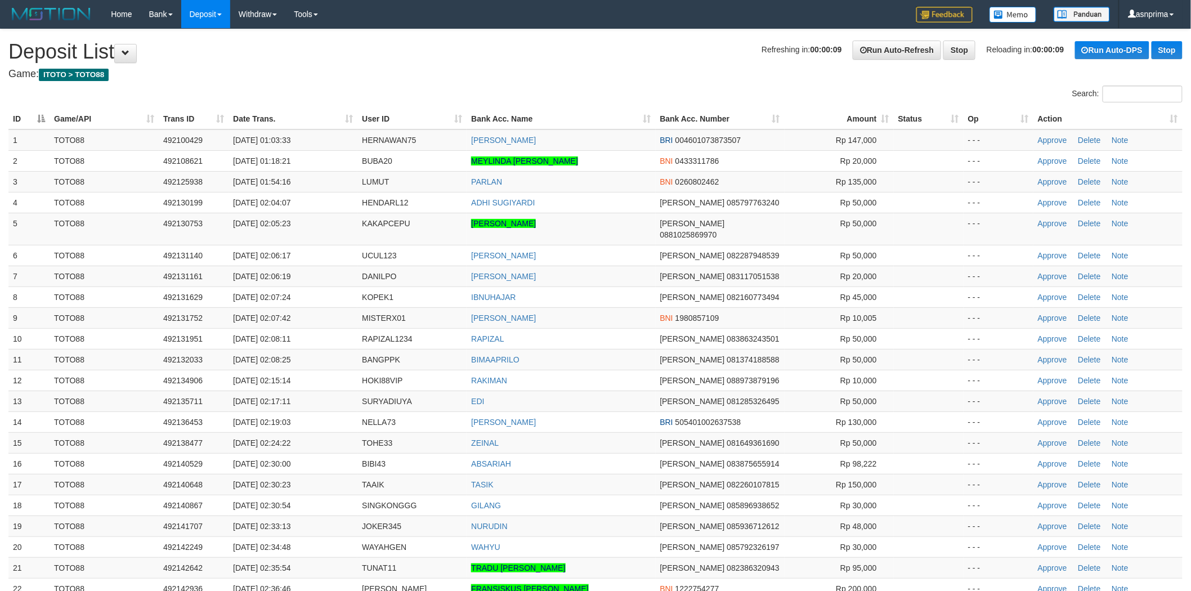
scroll to position [476, 0]
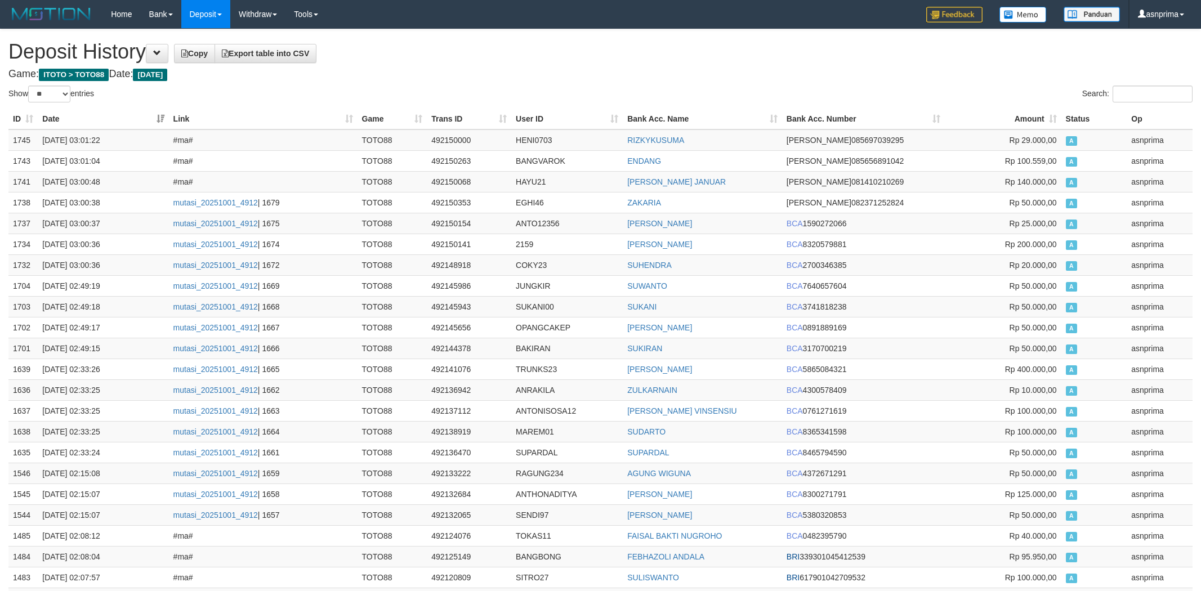
select select "**"
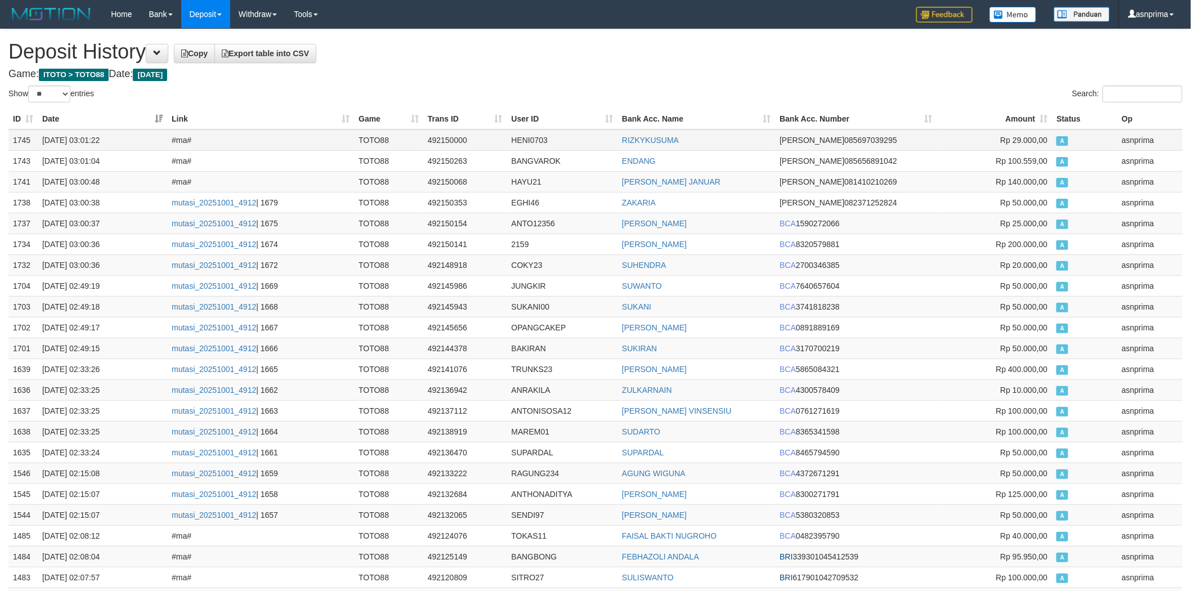
click at [14, 147] on td "1745" at bounding box center [22, 139] width 29 height 21
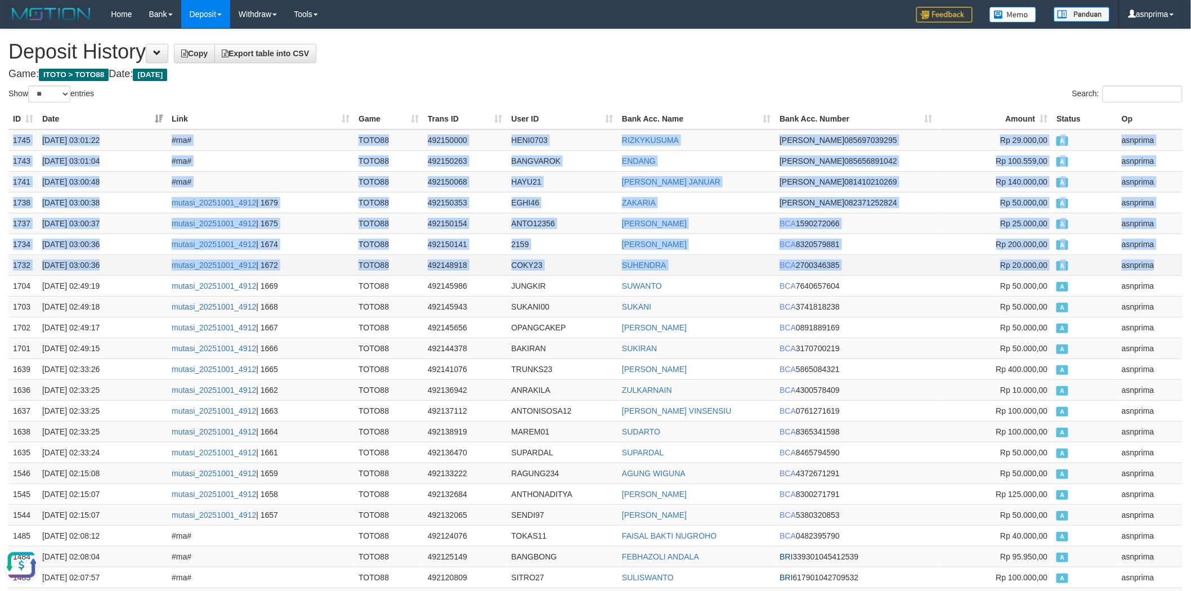
click at [1147, 263] on td "asnprima" at bounding box center [1149, 264] width 65 height 21
copy tbody "1745 01/10/2025 03:01:22 #ma# TOTO88 492150000 HENI0703 RIZKYKUSUMA DANA 085697…"
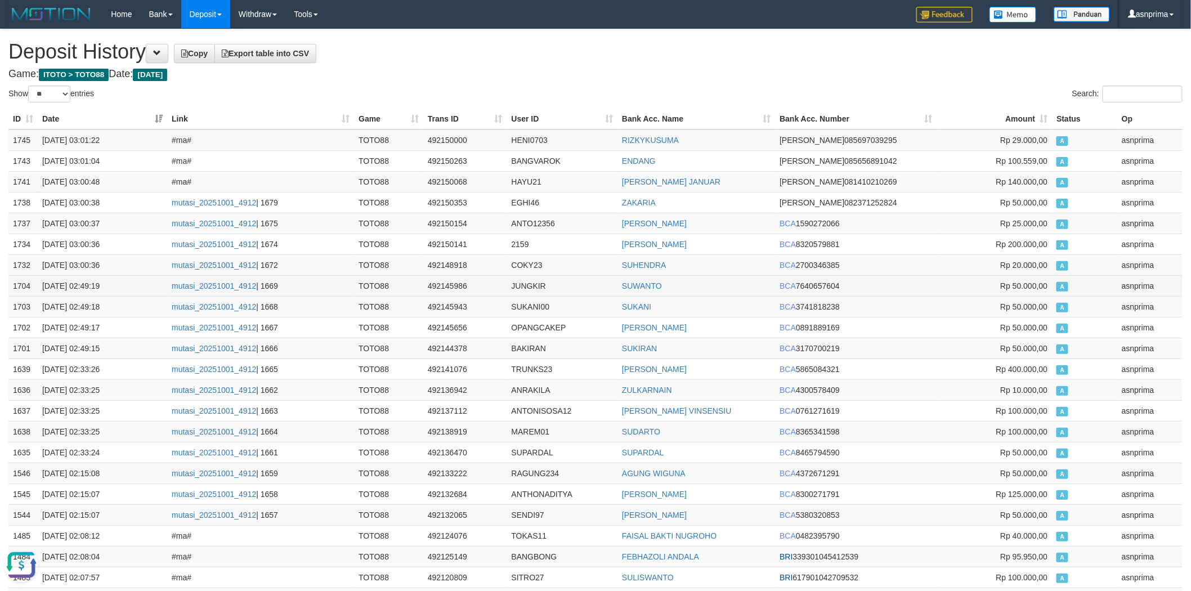
click at [29, 283] on td "1704" at bounding box center [22, 285] width 29 height 21
click at [26, 280] on td "1704" at bounding box center [22, 285] width 29 height 21
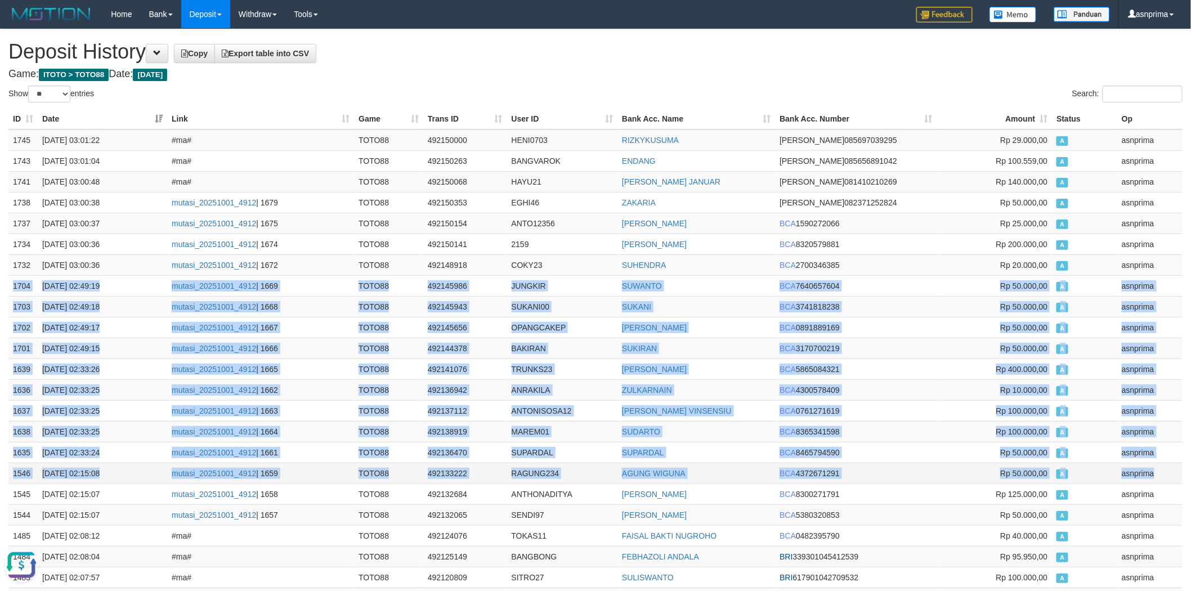
drag, startPoint x: 1141, startPoint y: 456, endPoint x: 1145, endPoint y: 464, distance: 9.6
copy tbody "1704 01/10/2025 02:49:19 mutasi_20251001_4912 | 1669 TOTO88 492145986 JUNGKIR S…"
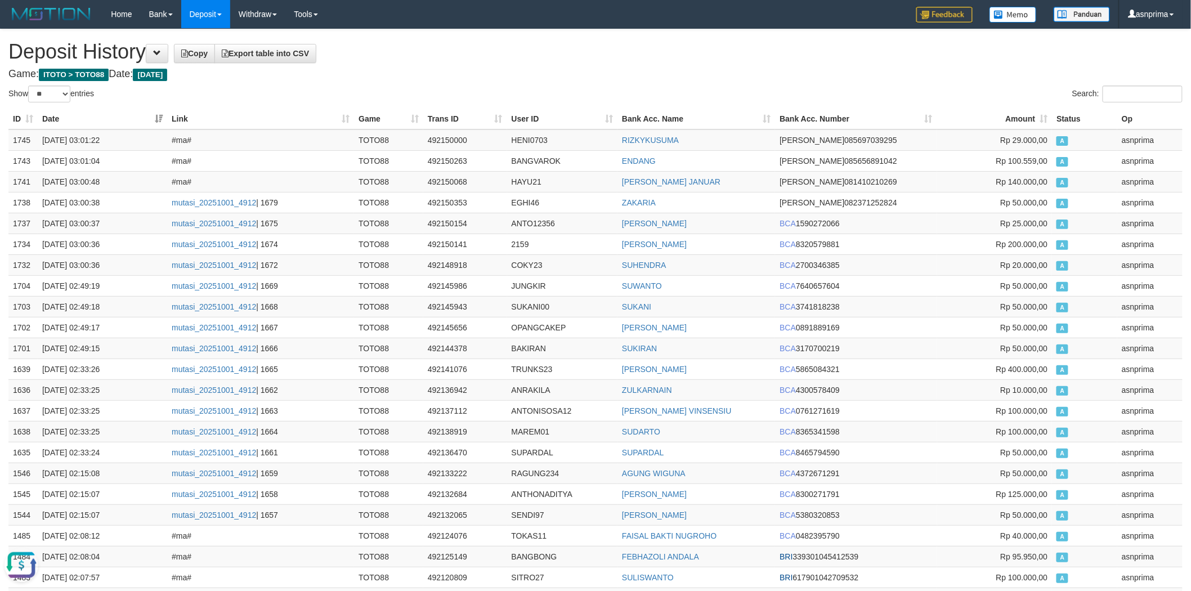
click at [526, 133] on td "HENI0703" at bounding box center [562, 139] width 111 height 21
copy td "HENI0703"
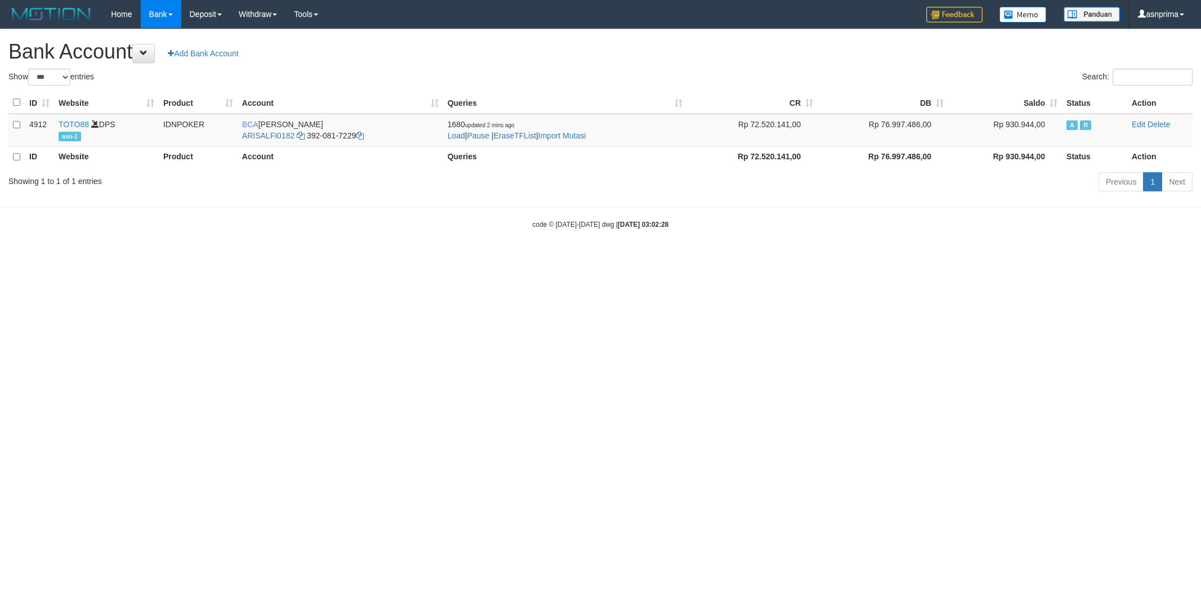
select select "***"
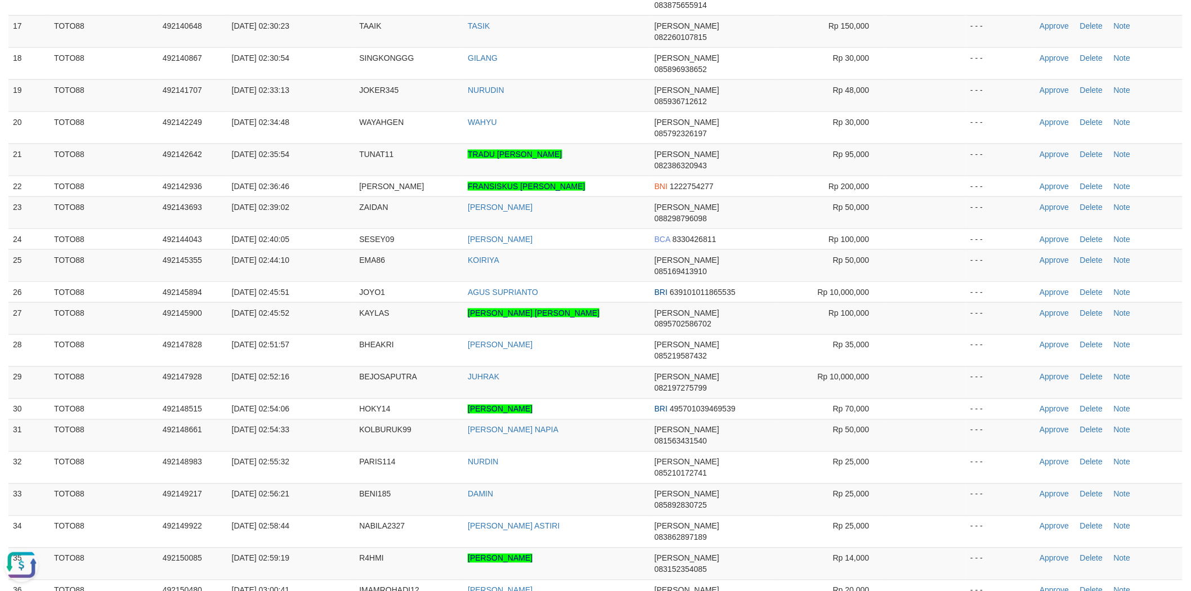
drag, startPoint x: 1040, startPoint y: 363, endPoint x: 929, endPoint y: 363, distance: 110.9
copy span "DIL88"
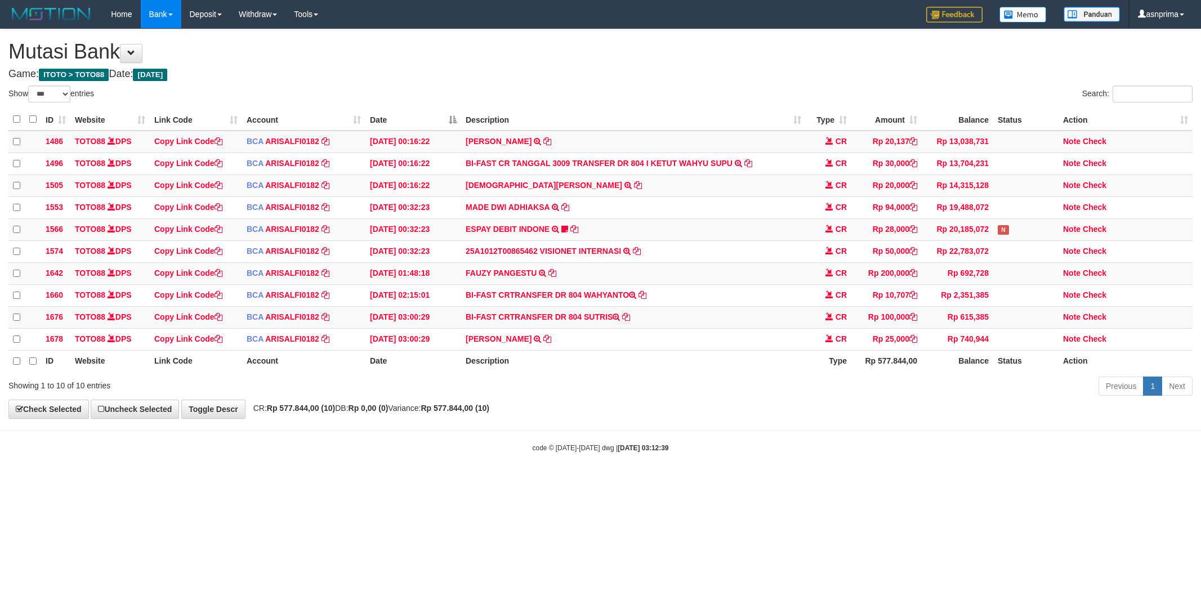
select select "***"
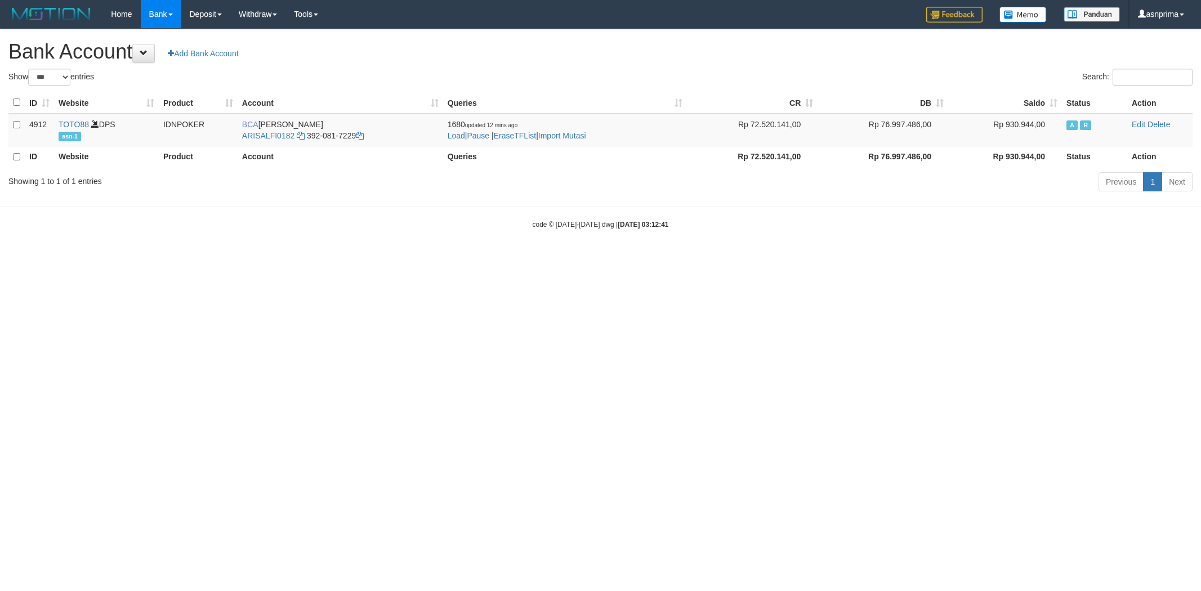
select select "***"
click at [578, 139] on link "Import Mutasi" at bounding box center [562, 135] width 48 height 9
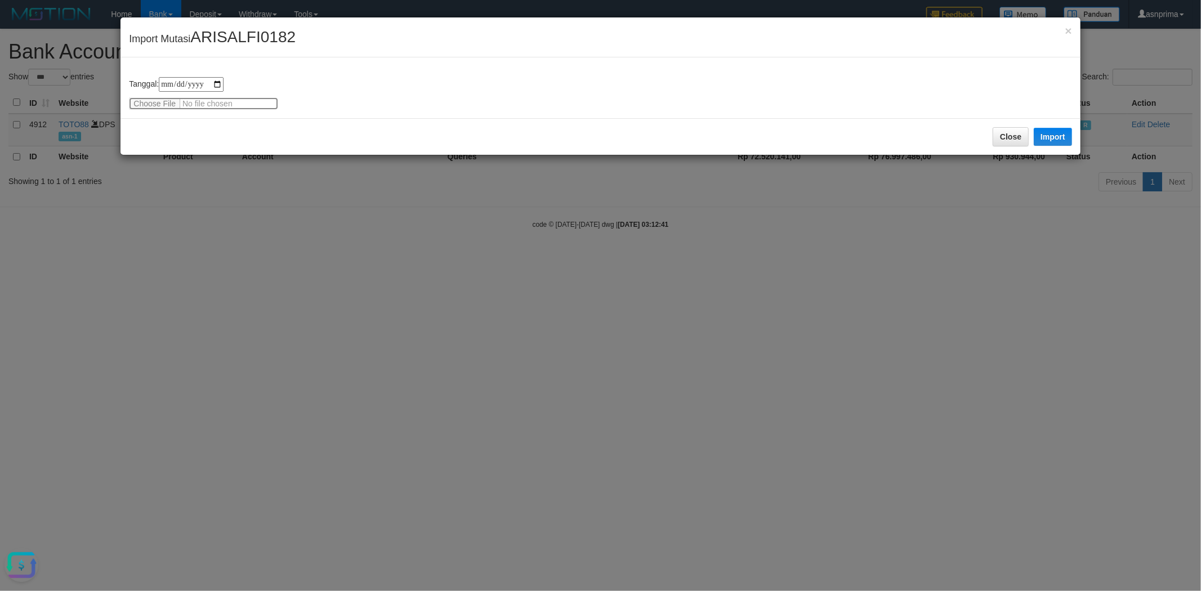
click at [218, 102] on input "file" at bounding box center [203, 103] width 149 height 12
type input "**********"
click at [1056, 136] on button "Import" at bounding box center [1052, 137] width 38 height 18
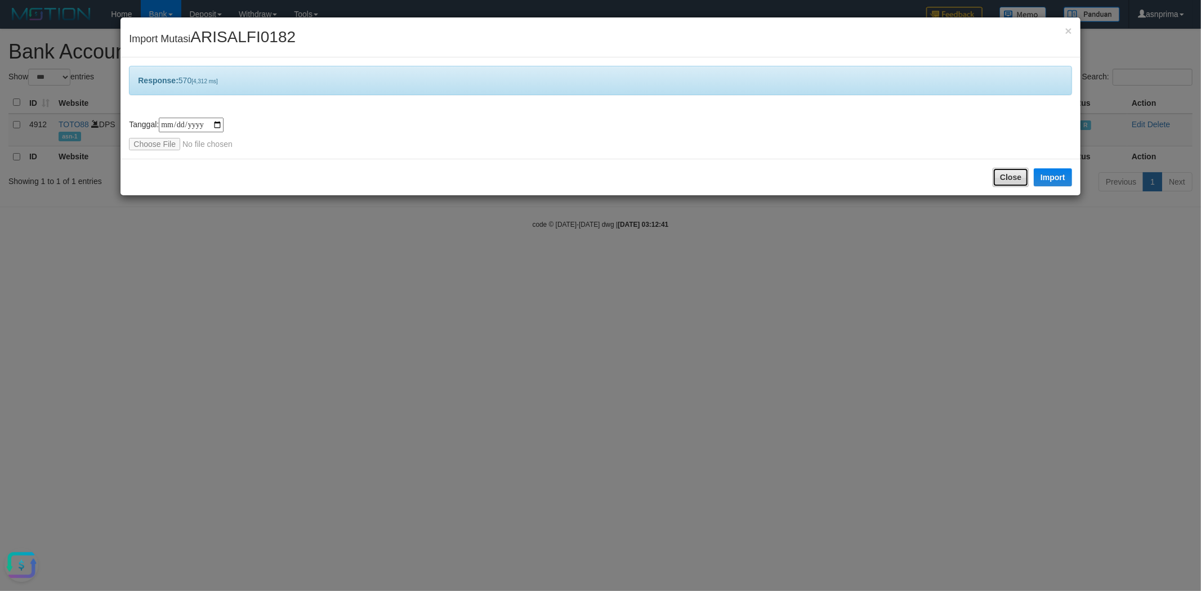
click at [1018, 173] on button "Close" at bounding box center [1010, 177] width 36 height 19
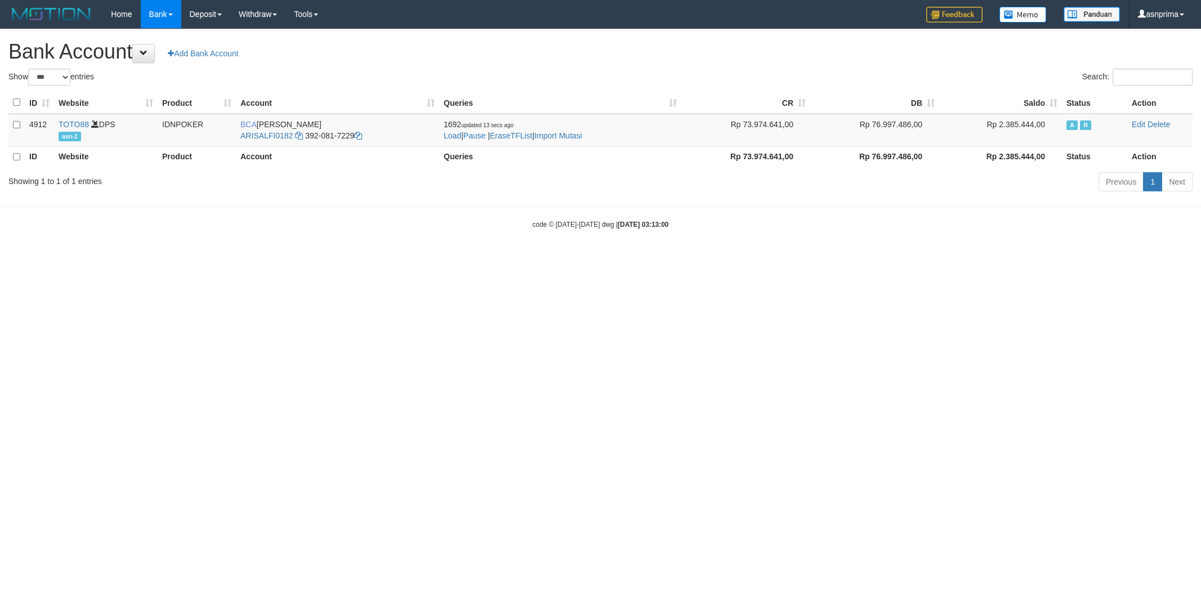
select select "***"
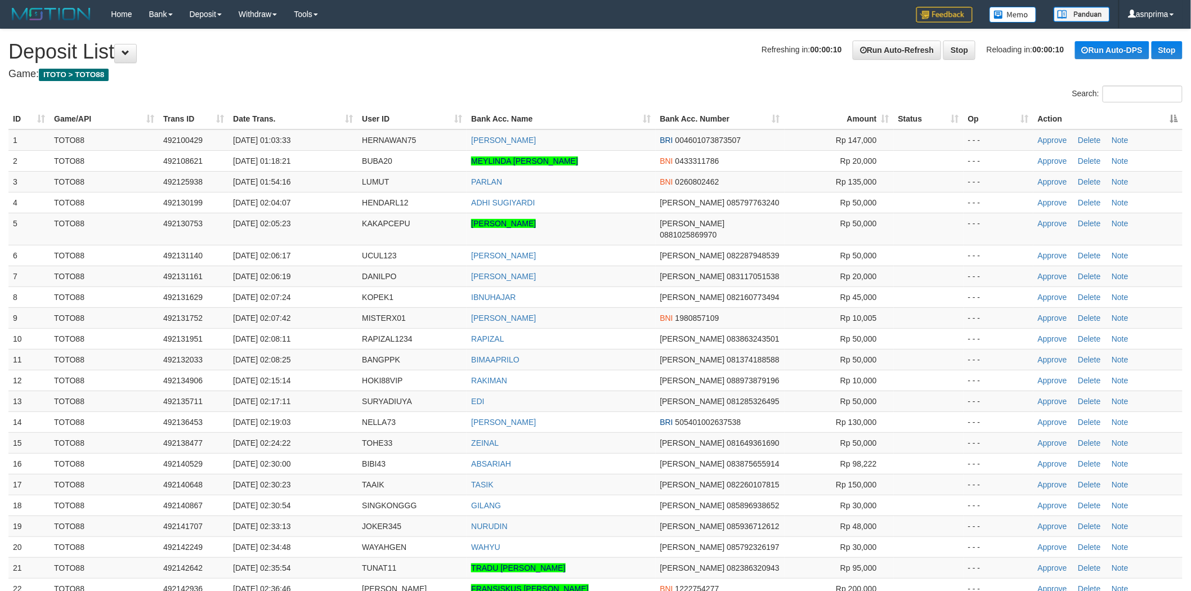
click at [1166, 114] on th "Action" at bounding box center [1107, 119] width 149 height 21
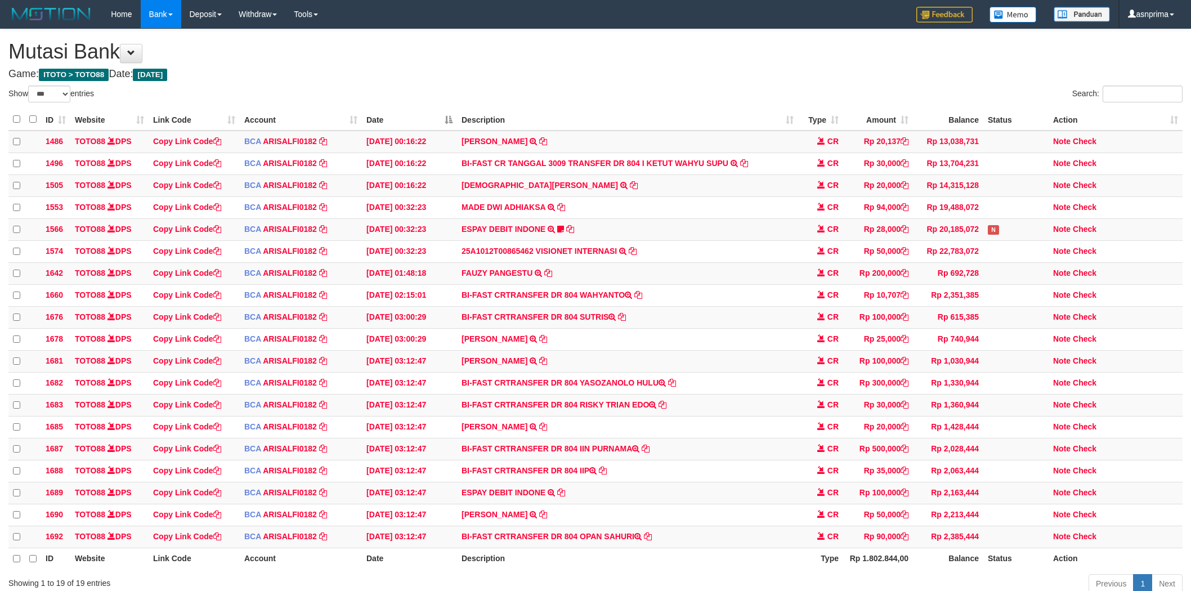
select select "***"
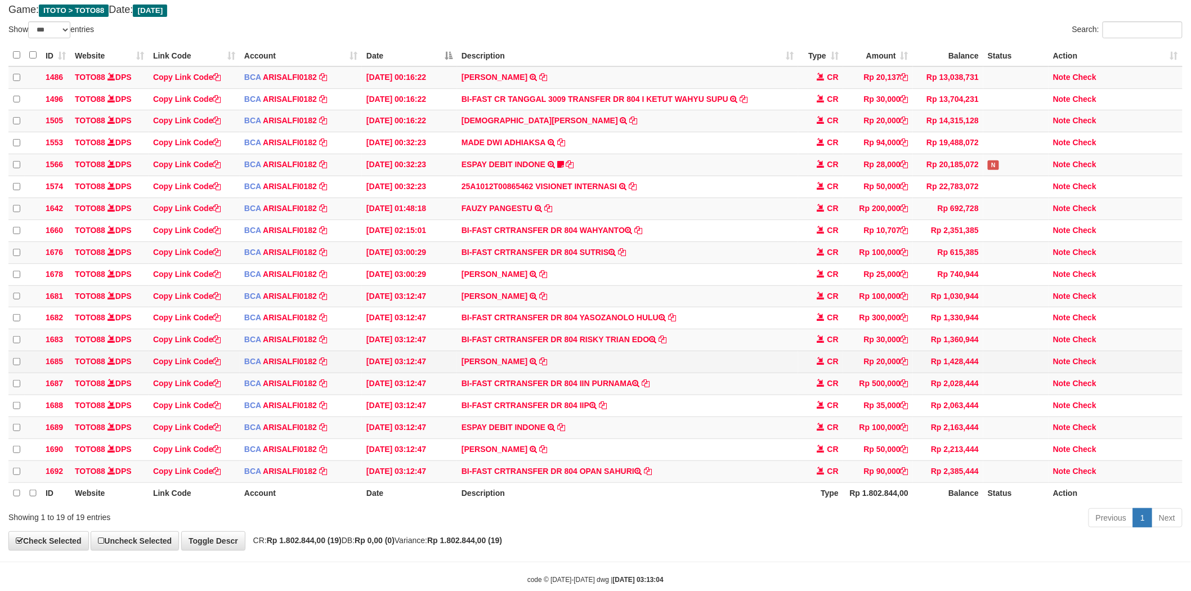
scroll to position [108, 0]
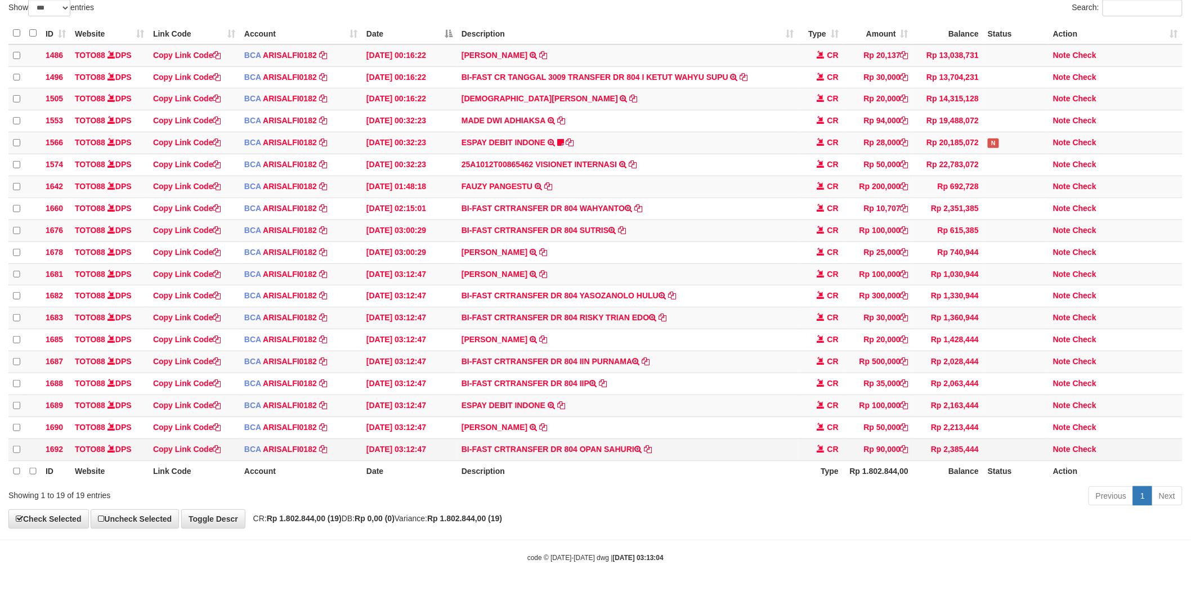
click at [594, 446] on td "BI-FAST CRTRANSFER DR 804 OPAN SAHURI" at bounding box center [627, 449] width 341 height 22
drag, startPoint x: 594, startPoint y: 446, endPoint x: 622, endPoint y: 446, distance: 28.1
click at [622, 446] on td "BI-FAST CRTRANSFER DR 804 OPAN SAHURI" at bounding box center [627, 449] width 341 height 22
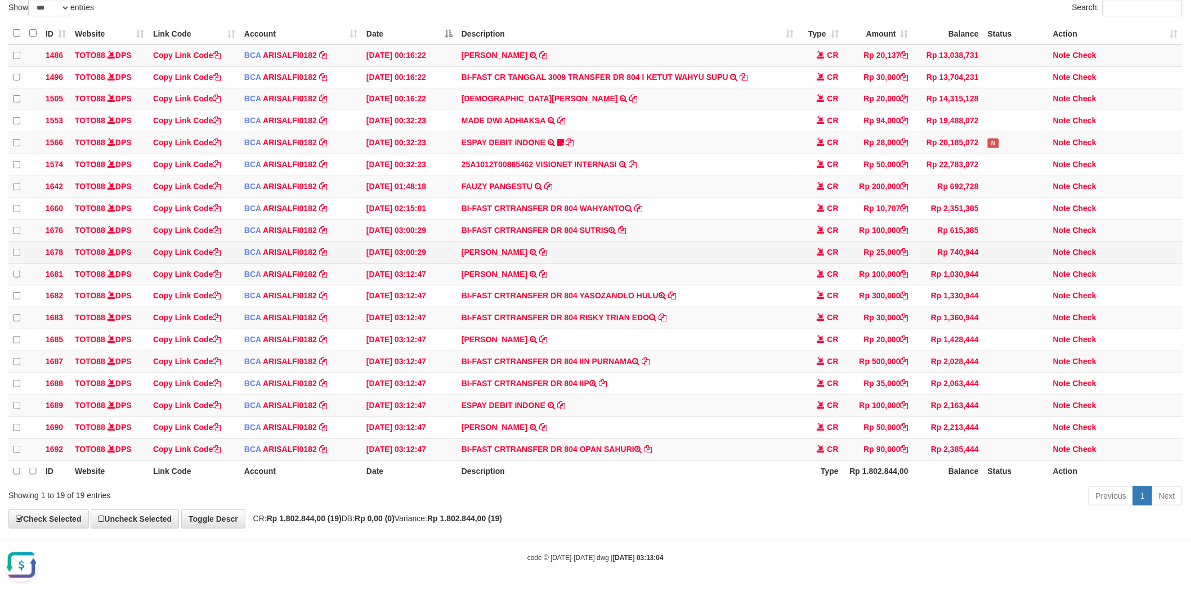
copy td "OPAN SAHURI"
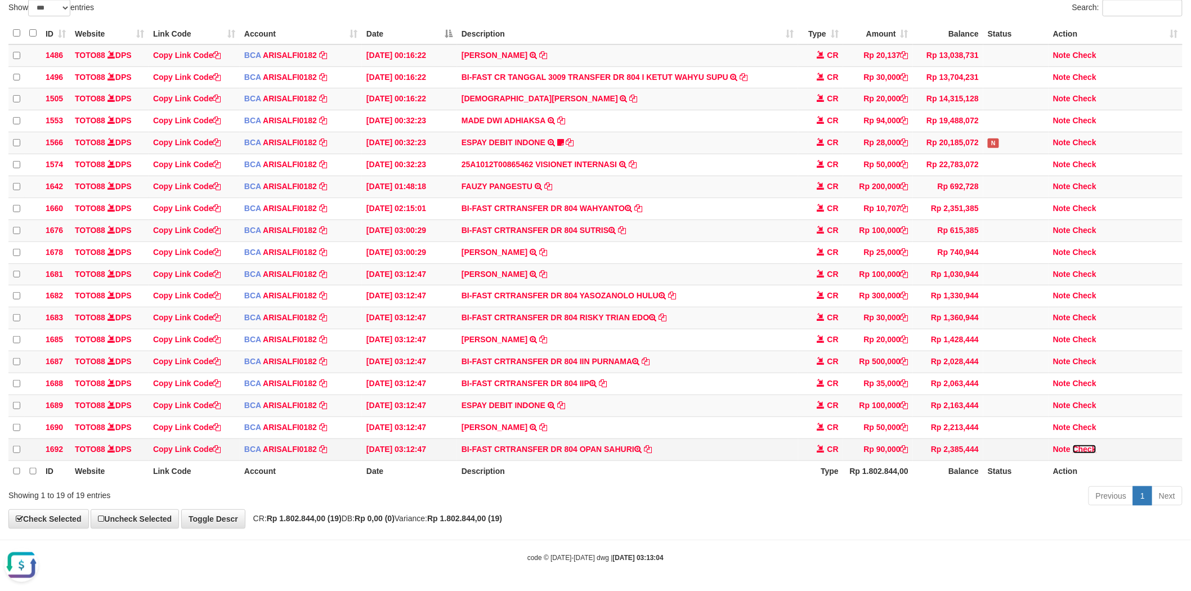
click at [1091, 445] on link "Check" at bounding box center [1085, 449] width 24 height 9
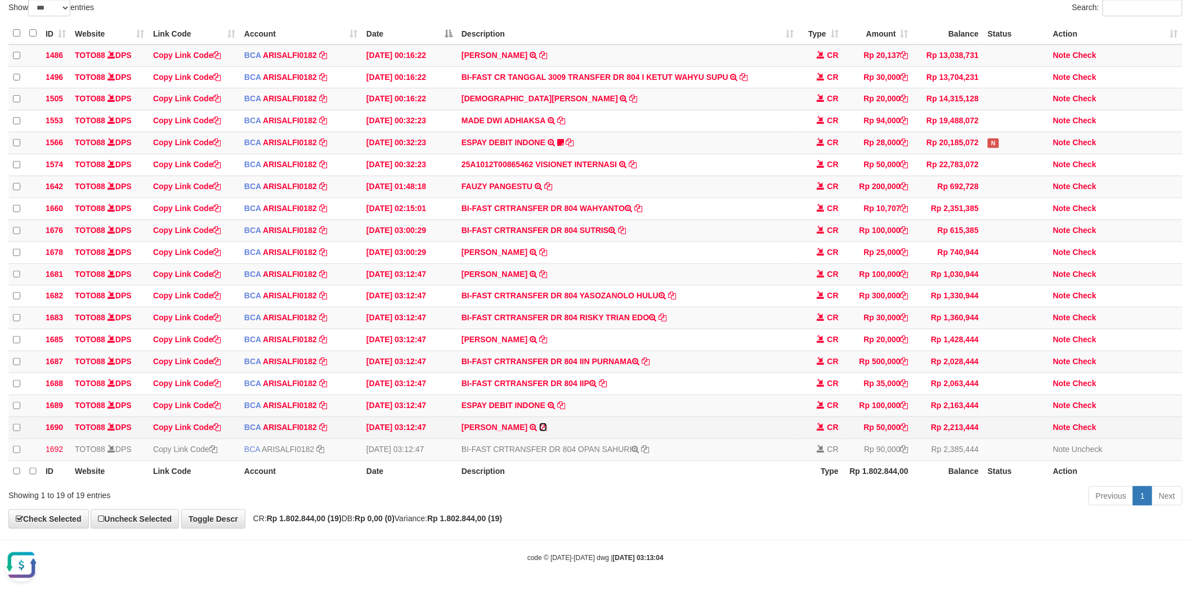
click at [539, 423] on icon at bounding box center [543, 427] width 8 height 8
copy td "OPAN SAHURI"
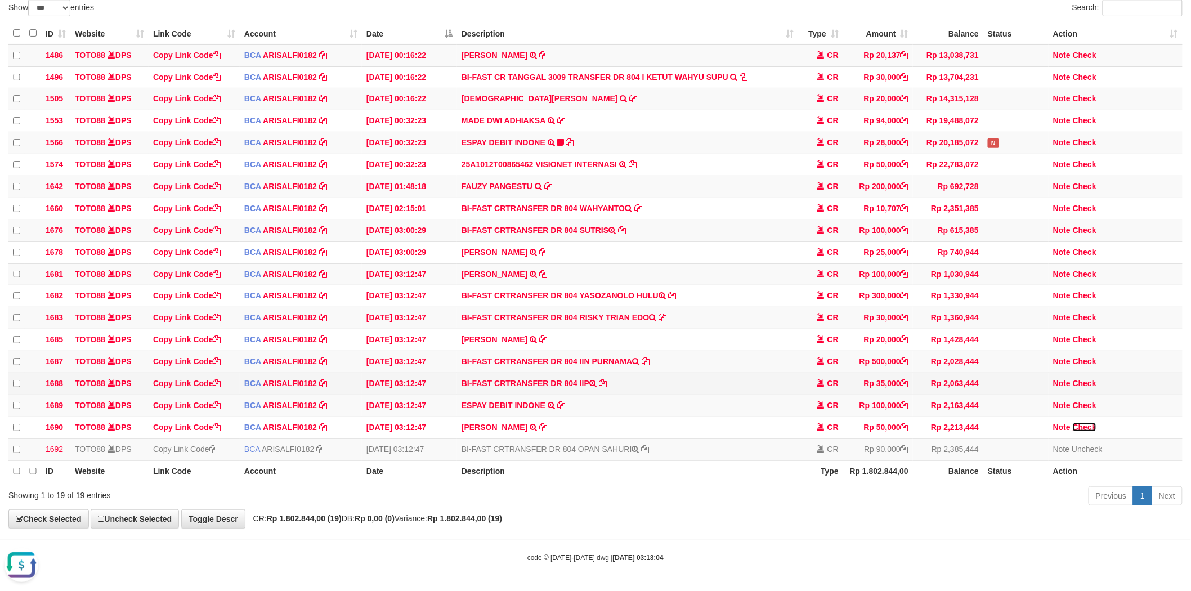
drag, startPoint x: 1090, startPoint y: 423, endPoint x: 885, endPoint y: 375, distance: 210.3
click at [1090, 423] on link "Check" at bounding box center [1085, 427] width 24 height 9
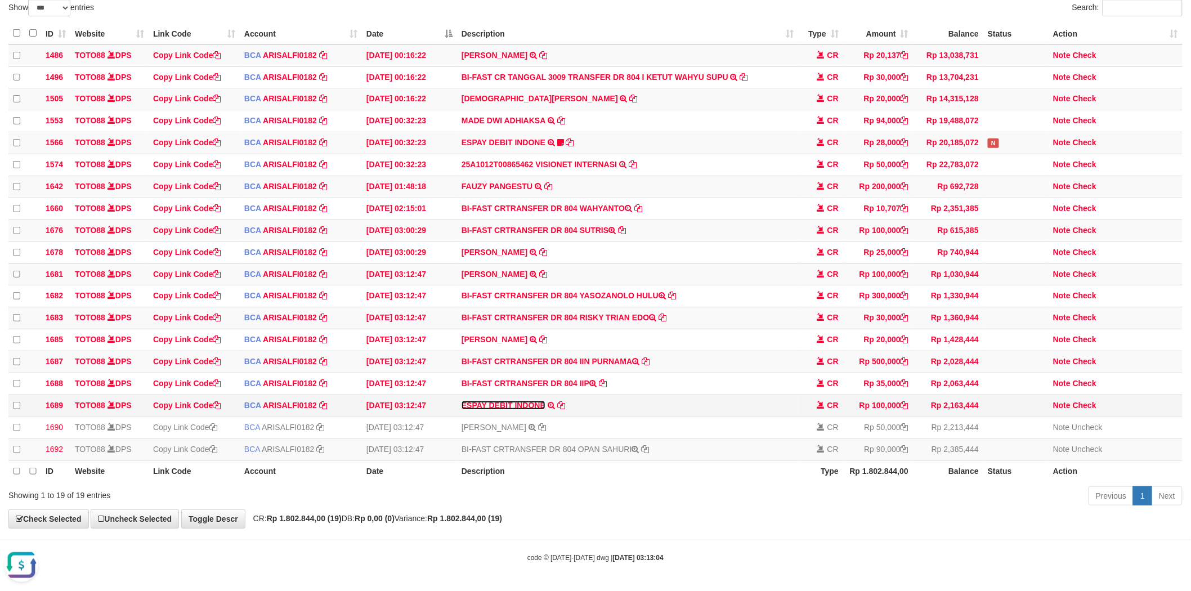
click at [530, 401] on link "ESPAY DEBIT INDONE" at bounding box center [504, 405] width 84 height 9
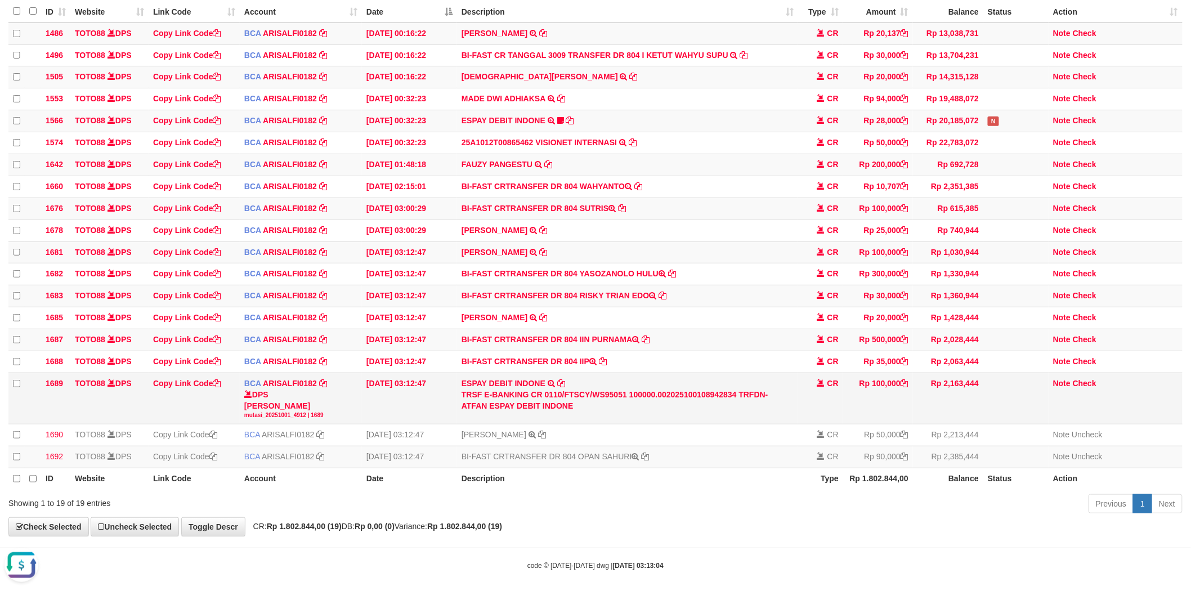
click at [780, 409] on div "TRSF E-BANKING CR 0110/FTSCY/WS95051 100000.002025100108942834 TRFDN-ATFAN ESPA…" at bounding box center [628, 400] width 332 height 23
copy div "ATFAN"
click at [1081, 395] on td "Note Check" at bounding box center [1116, 398] width 134 height 51
click at [1081, 388] on link "Check" at bounding box center [1085, 383] width 24 height 9
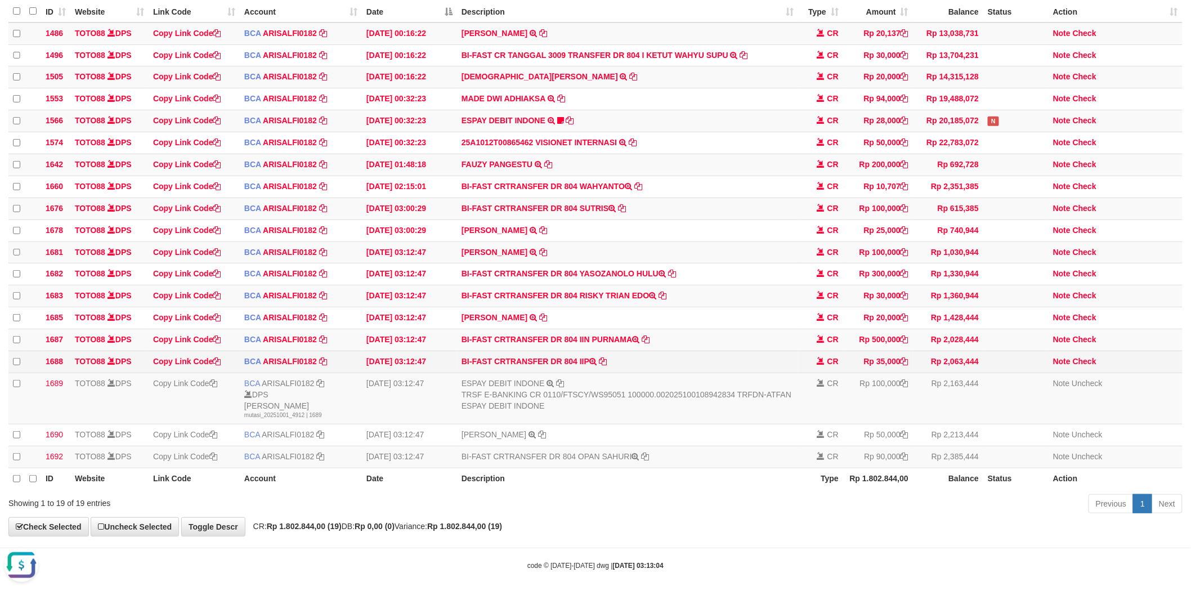
click at [583, 372] on td "BI-FAST CRTRANSFER DR 804 IIP" at bounding box center [627, 362] width 341 height 22
click at [586, 373] on td "BI-FAST CRTRANSFER DR 804 IIP" at bounding box center [627, 362] width 341 height 22
copy td "IIP"
click at [1098, 373] on td "Note Check" at bounding box center [1116, 362] width 134 height 22
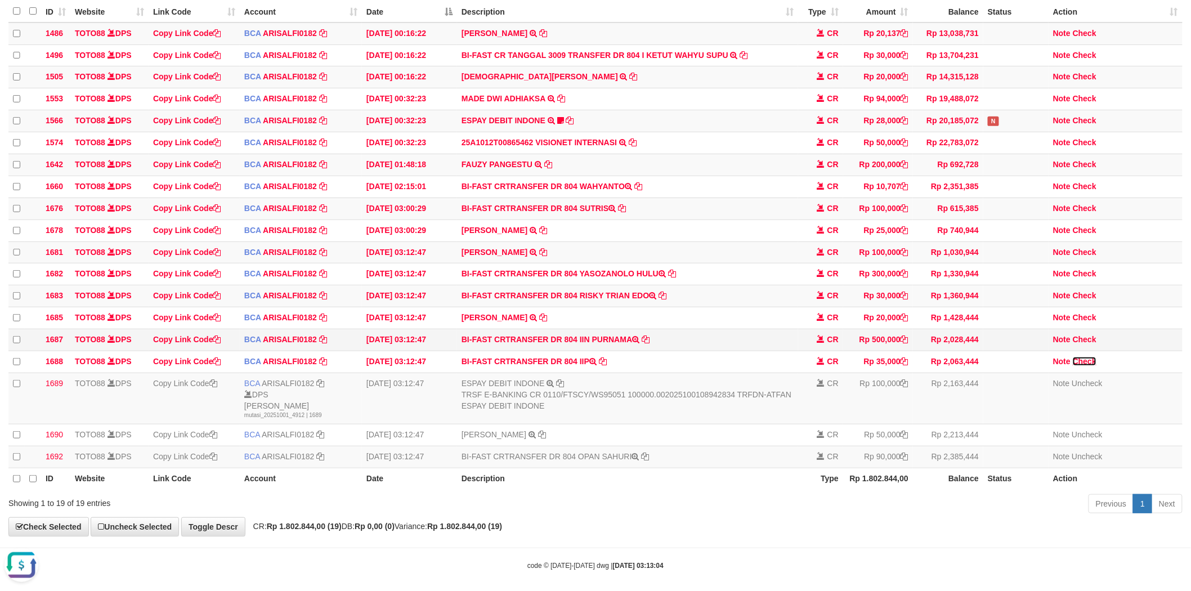
click at [1093, 366] on link "Check" at bounding box center [1085, 361] width 24 height 9
click at [583, 351] on td "BI-FAST CRTRANSFER DR 804 IIN PURNAMA" at bounding box center [627, 340] width 341 height 22
drag, startPoint x: 583, startPoint y: 352, endPoint x: 606, endPoint y: 352, distance: 22.5
click at [606, 351] on td "BI-FAST CRTRANSFER DR 804 IIN PURNAMA" at bounding box center [627, 340] width 341 height 22
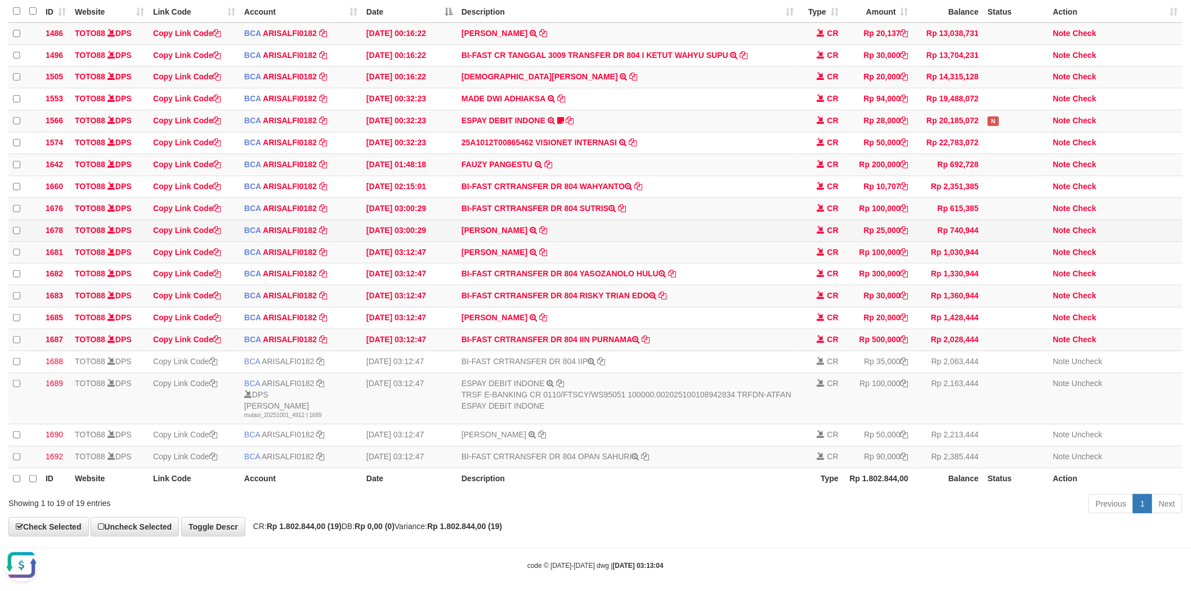
copy td "IIN PURNAMA"
click at [1084, 344] on link "Check" at bounding box center [1085, 339] width 24 height 9
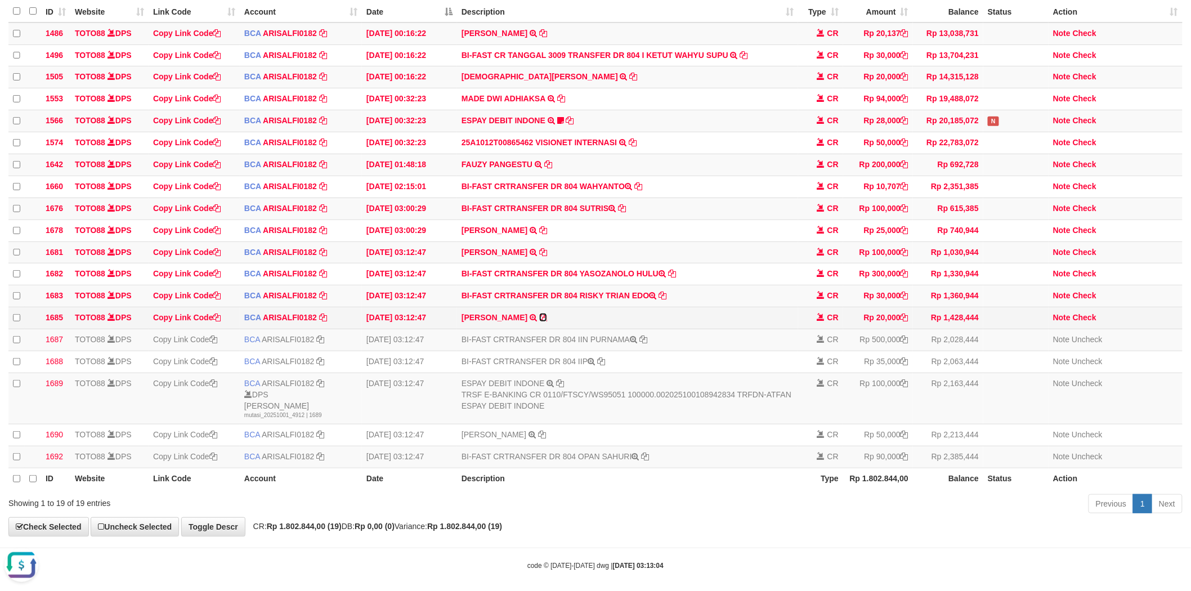
click at [539, 321] on icon at bounding box center [543, 318] width 8 height 8
copy td "IIN PURNAMA"
drag, startPoint x: 1089, startPoint y: 329, endPoint x: 744, endPoint y: 319, distance: 345.2
click at [1089, 322] on link "Check" at bounding box center [1085, 317] width 24 height 9
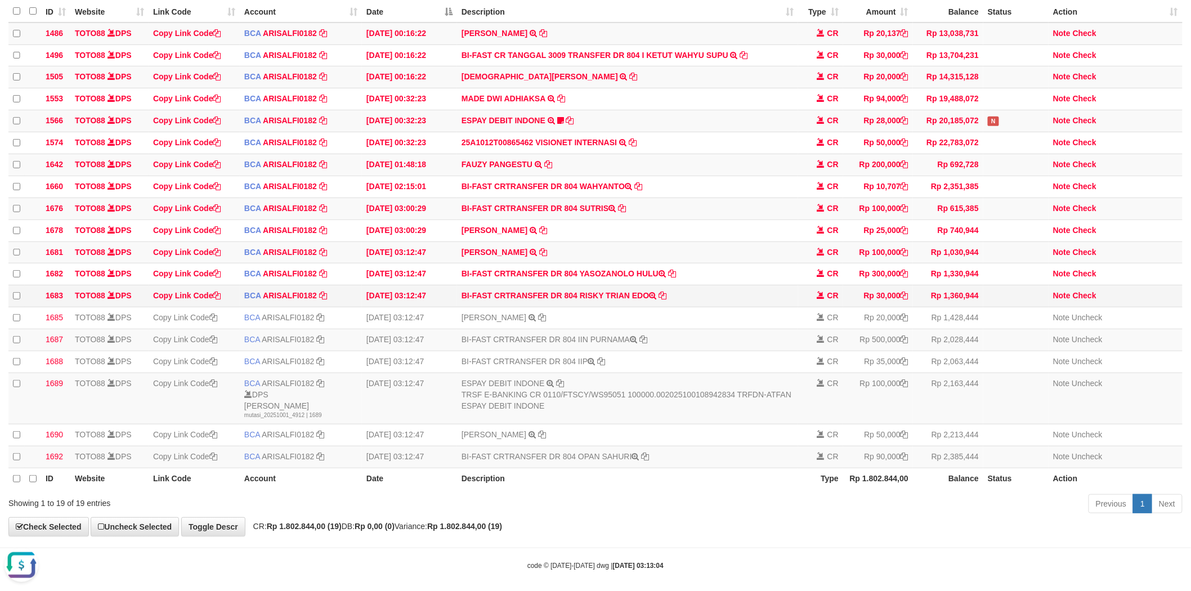
click at [594, 307] on td "BI-FAST CRTRANSFER DR 804 RISKY TRIAN EDO" at bounding box center [627, 296] width 341 height 22
drag, startPoint x: 594, startPoint y: 308, endPoint x: 628, endPoint y: 310, distance: 33.8
click at [628, 307] on td "BI-FAST CRTRANSFER DR 804 RISKY TRIAN EDO" at bounding box center [627, 296] width 341 height 22
copy td "RISKY TRIAN"
click at [1087, 300] on link "Check" at bounding box center [1085, 295] width 24 height 9
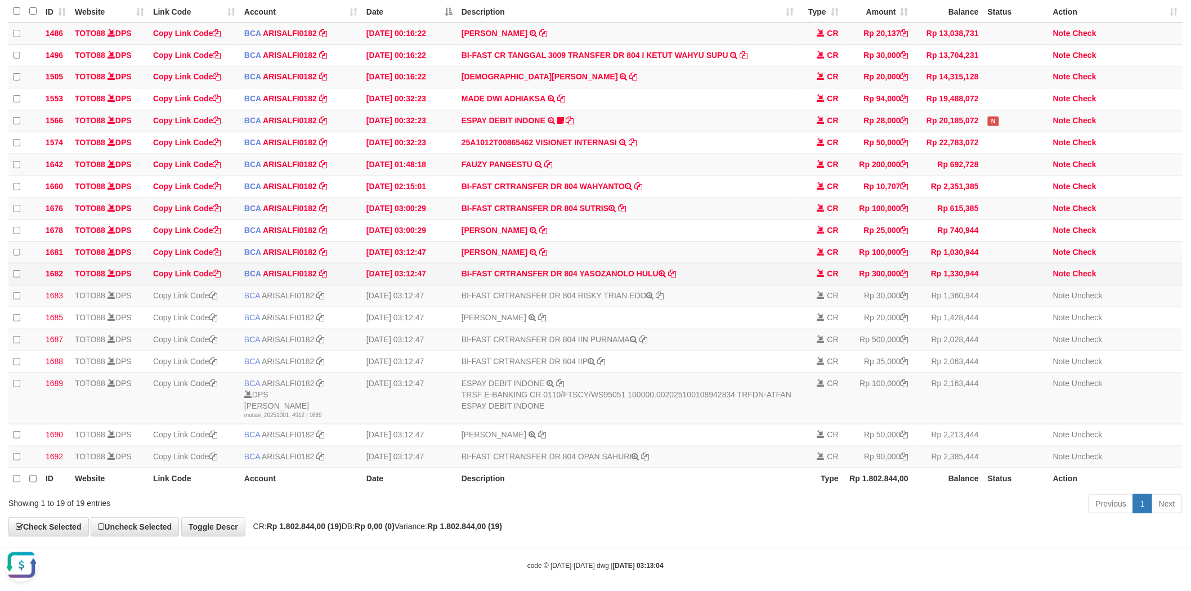
click at [617, 281] on td "BI-FAST CRTRANSFER DR 804 YASOZANOLO HULU" at bounding box center [627, 274] width 341 height 22
drag, startPoint x: 617, startPoint y: 281, endPoint x: 647, endPoint y: 280, distance: 29.9
click at [647, 280] on td "BI-FAST CRTRANSFER DR 804 YASOZANOLO HULU" at bounding box center [627, 274] width 341 height 22
copy td "YASOZANOLO HULU"
click at [1084, 278] on link "Check" at bounding box center [1085, 273] width 24 height 9
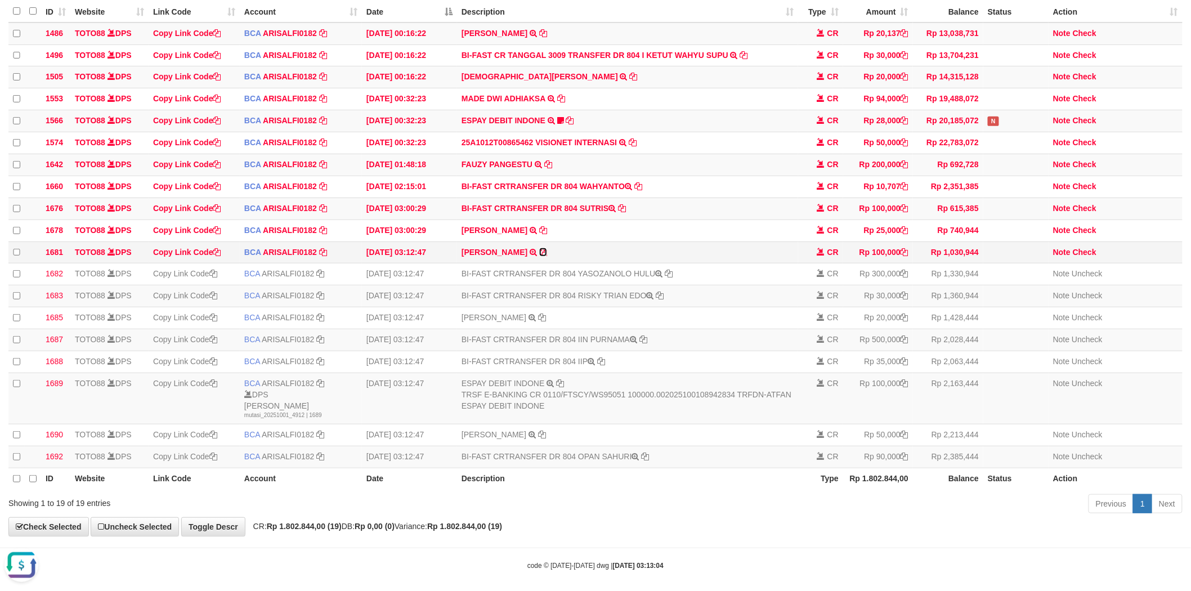
click at [541, 256] on icon at bounding box center [543, 252] width 8 height 8
copy td "YASOZANOLO HULU"
drag, startPoint x: 1082, startPoint y: 263, endPoint x: 898, endPoint y: 256, distance: 184.8
click at [1082, 257] on link "Check" at bounding box center [1085, 252] width 24 height 9
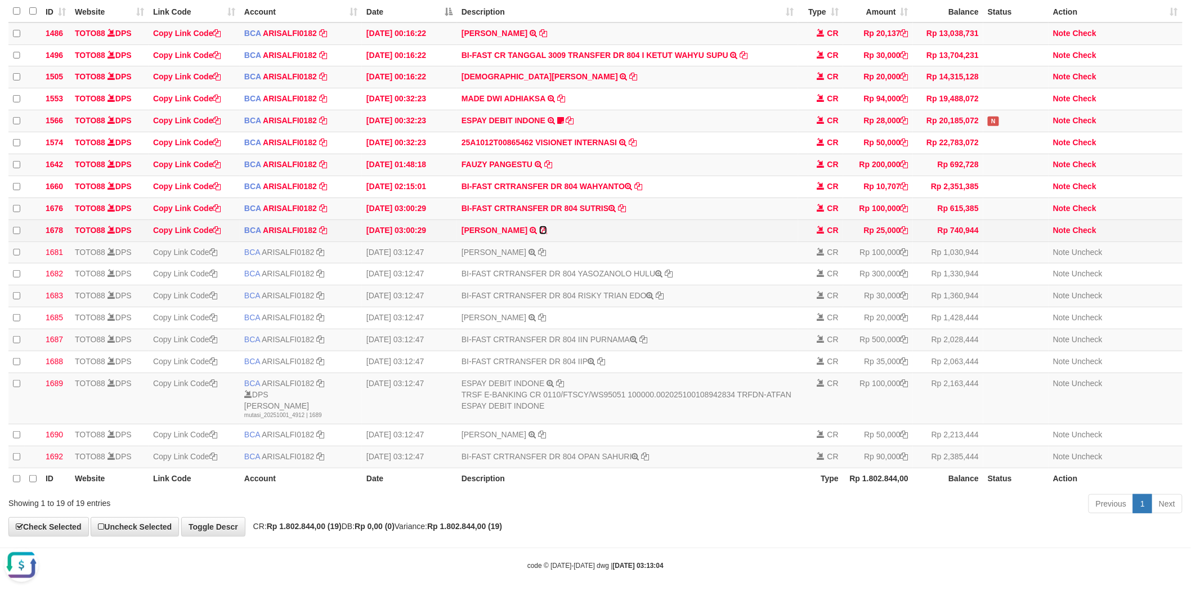
click at [539, 234] on icon at bounding box center [543, 230] width 8 height 8
click at [1084, 235] on link "Check" at bounding box center [1085, 230] width 24 height 9
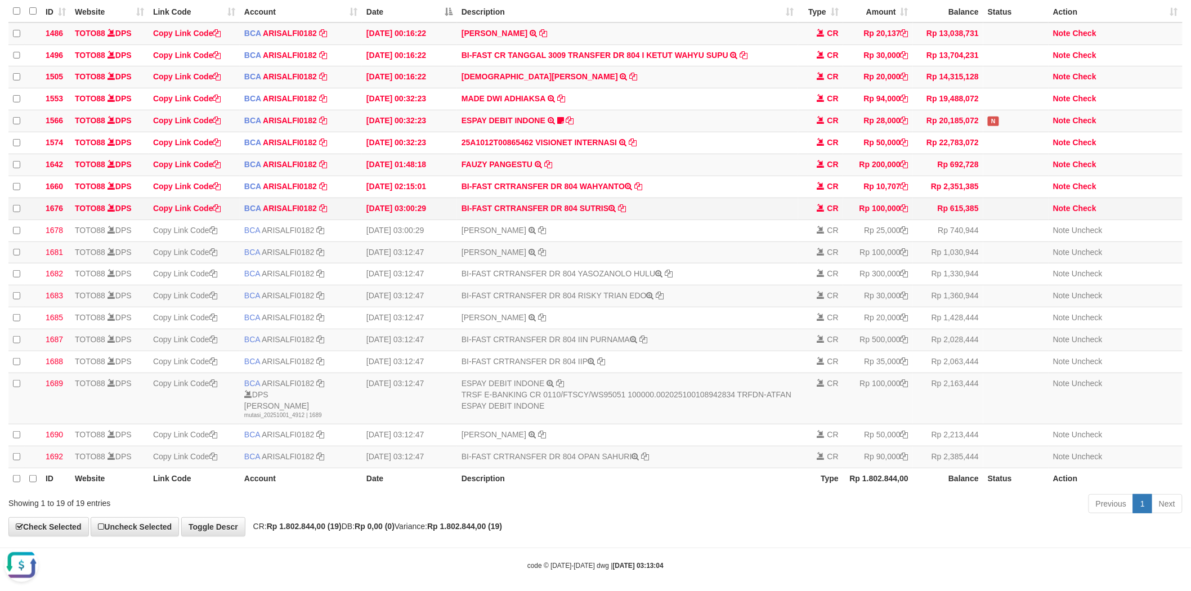
click at [596, 214] on td "BI-FAST CRTRANSFER DR 804 SUTRIS" at bounding box center [627, 209] width 341 height 22
click at [590, 215] on td "BI-FAST CRTRANSFER DR 804 SUTRIS" at bounding box center [627, 209] width 341 height 22
copy td "SUTRIS"
click at [1087, 213] on link "Check" at bounding box center [1085, 208] width 24 height 9
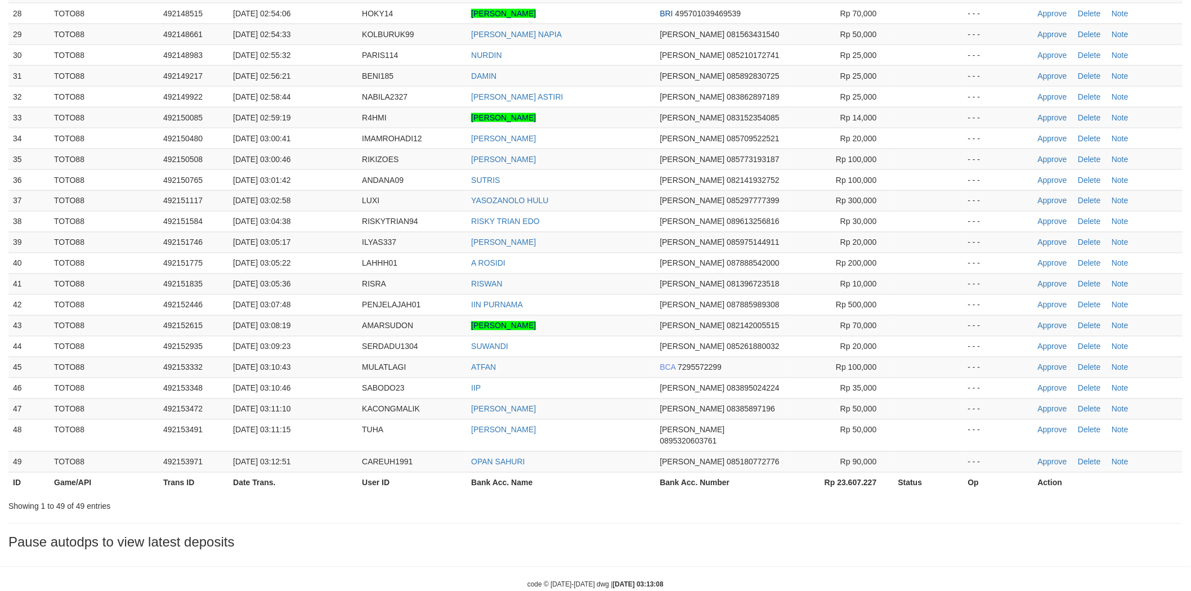
scroll to position [706, 0]
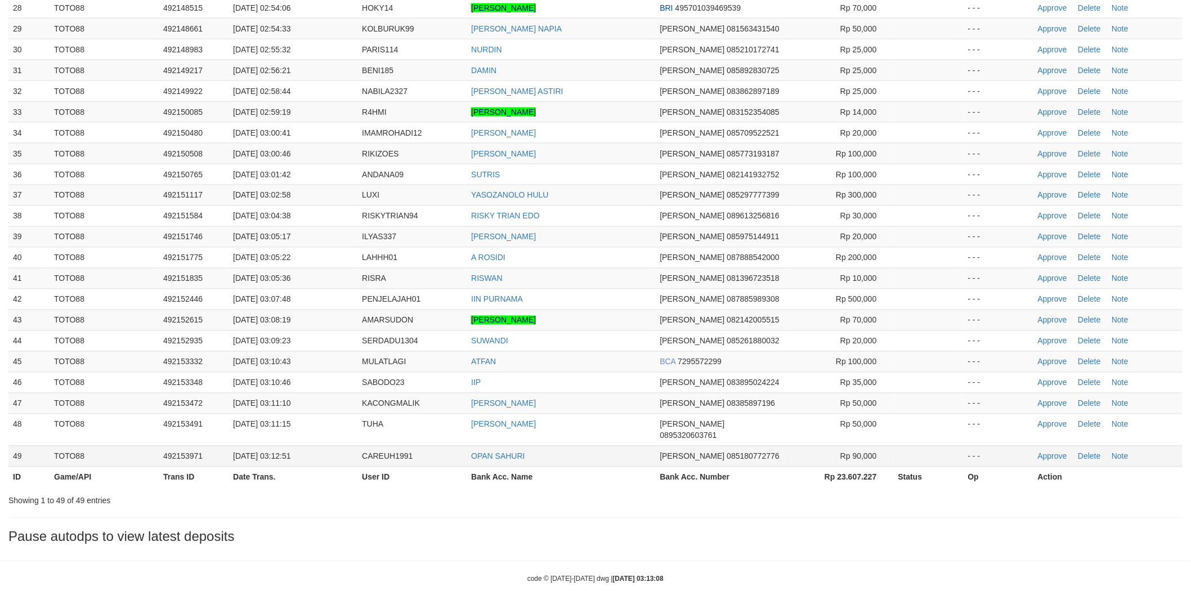
click at [1057, 446] on td "Approve Delete Note" at bounding box center [1107, 456] width 149 height 21
click at [1050, 452] on link "Approve" at bounding box center [1052, 456] width 29 height 9
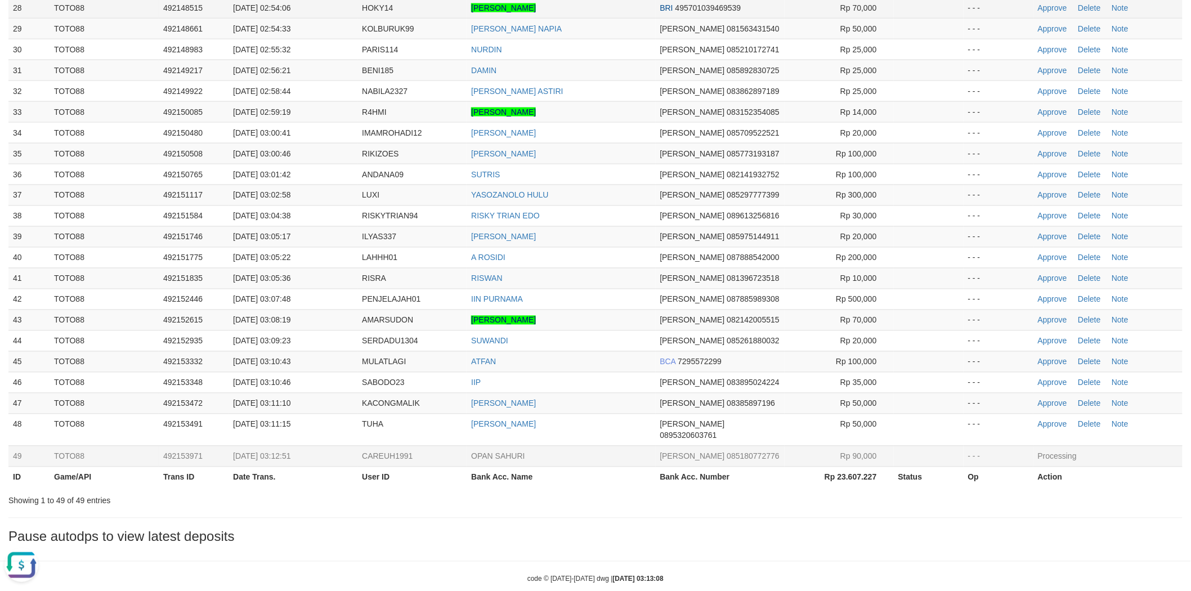
scroll to position [0, 0]
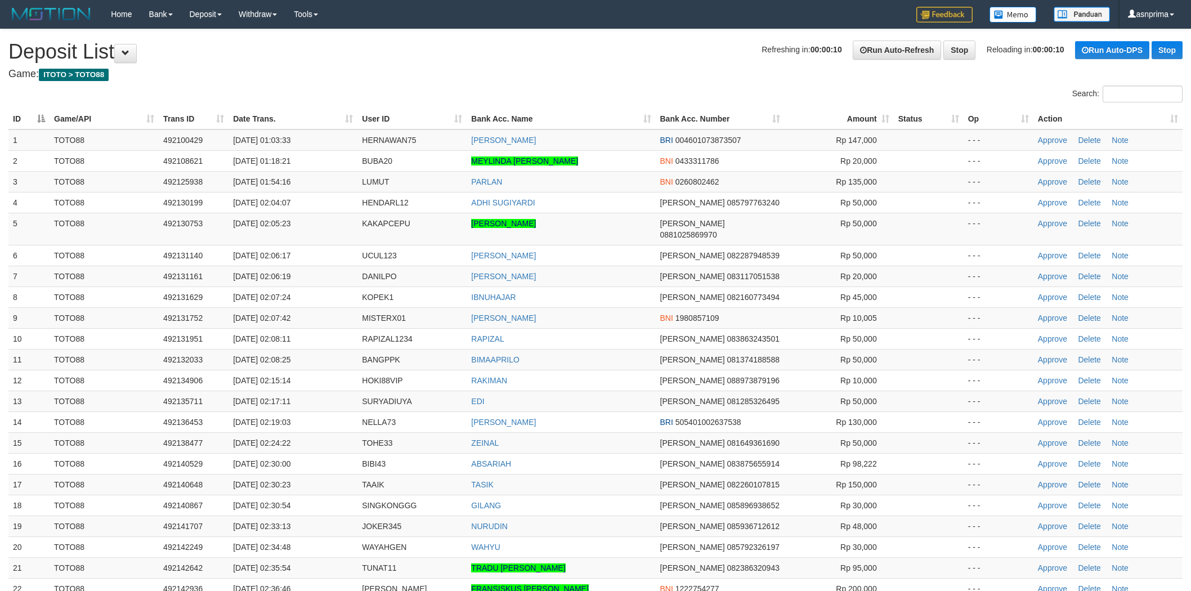
scroll to position [685, 0]
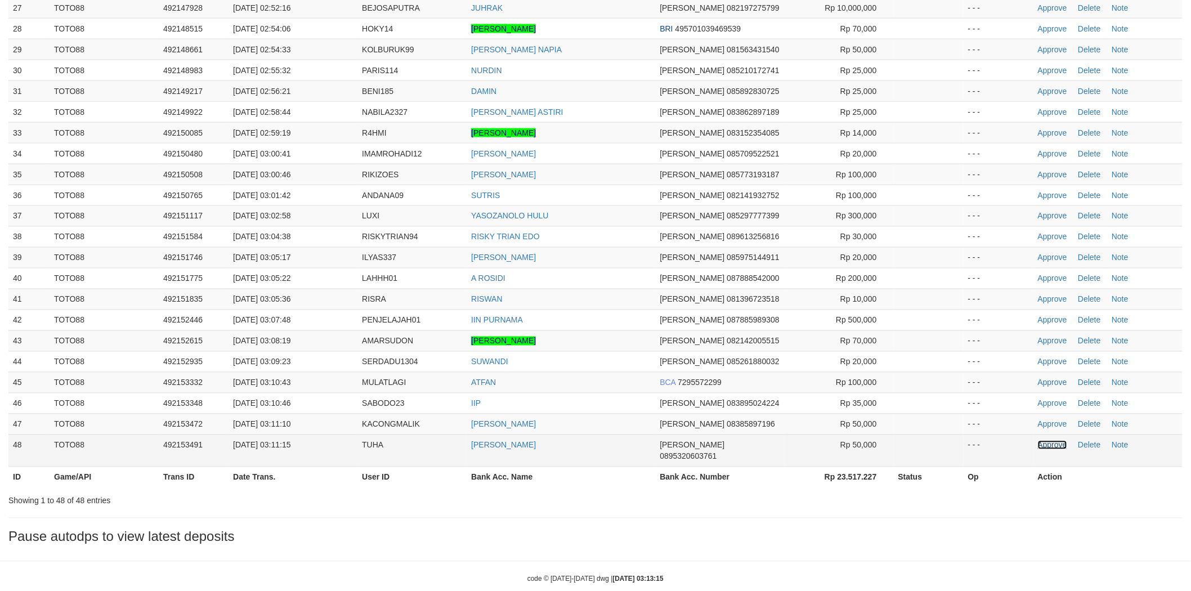
click at [1055, 441] on link "Approve" at bounding box center [1052, 445] width 29 height 9
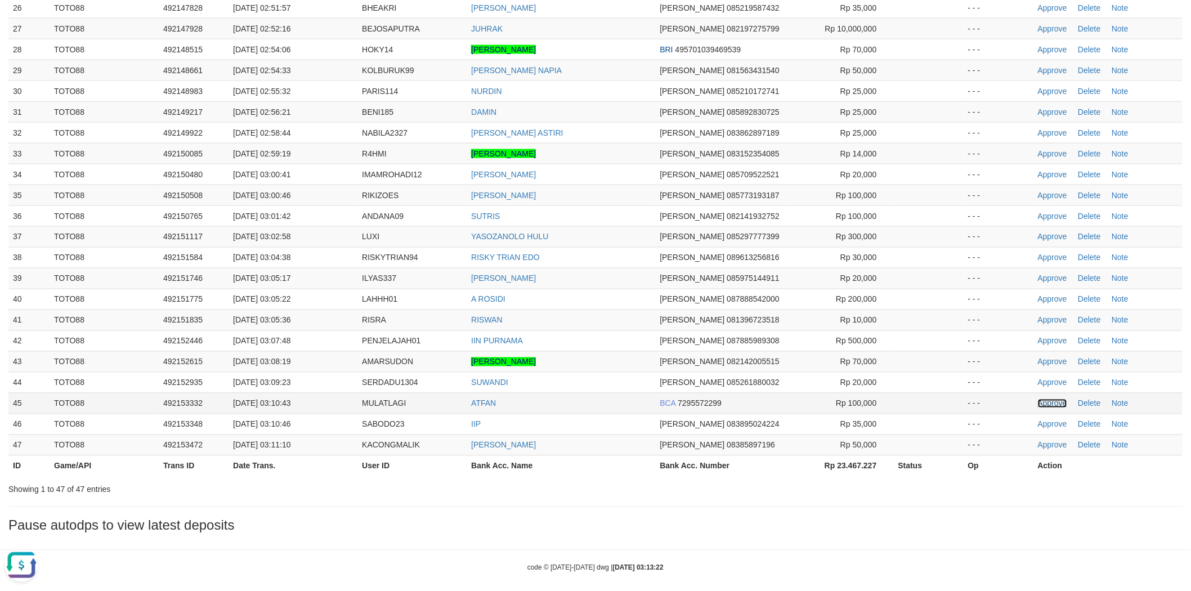
click at [1042, 399] on link "Approve" at bounding box center [1052, 403] width 29 height 9
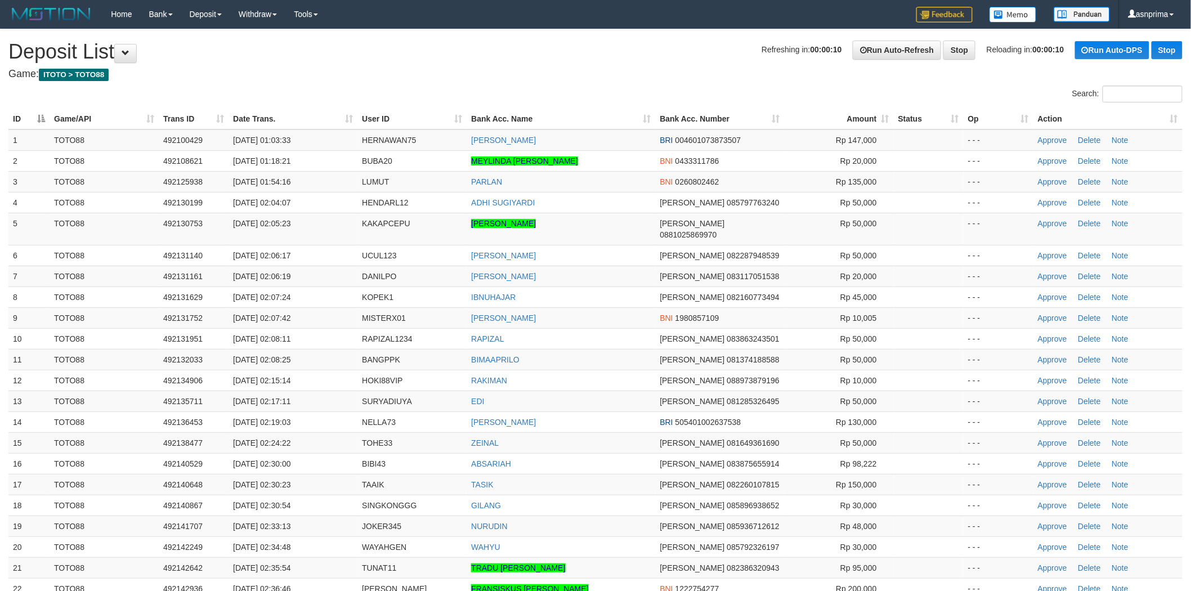
scroll to position [643, 0]
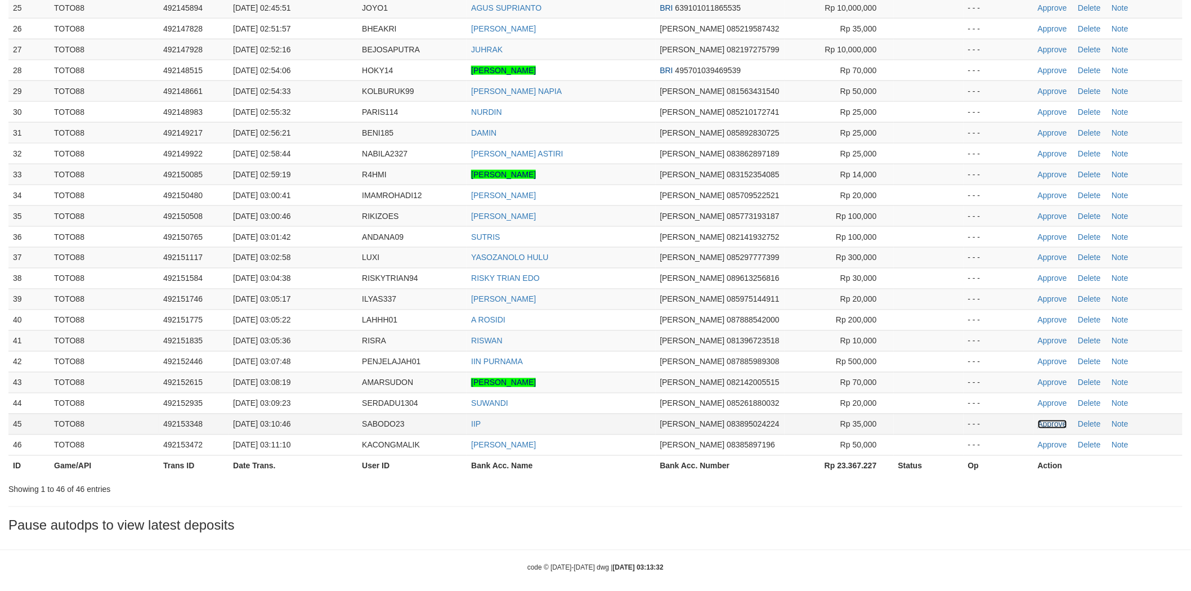
click at [1047, 420] on link "Approve" at bounding box center [1052, 424] width 29 height 9
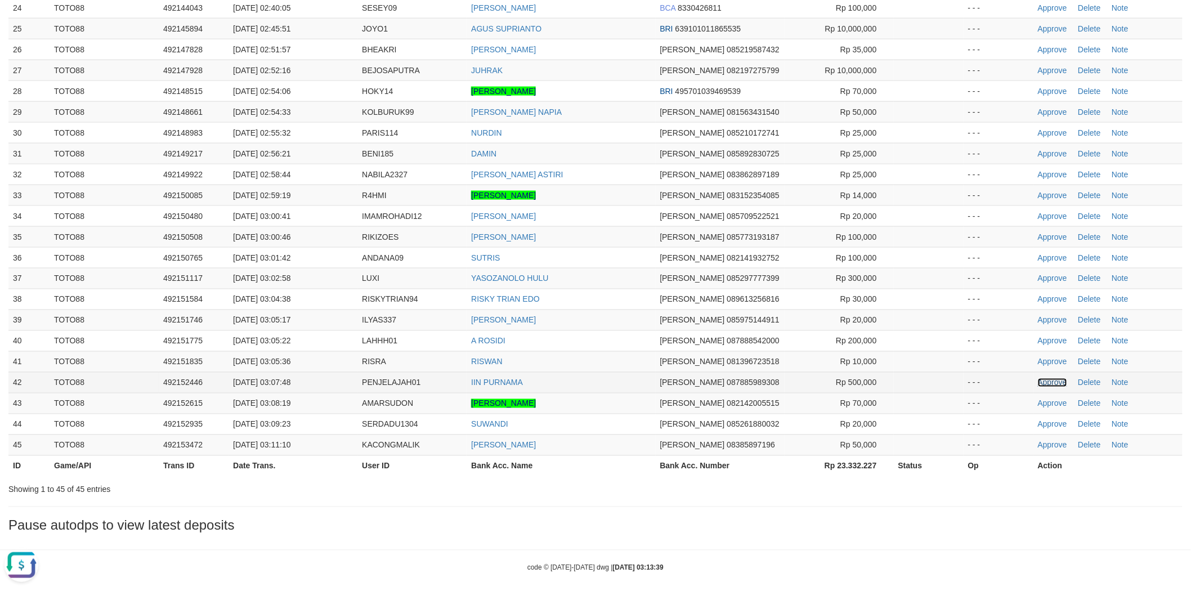
click at [1055, 378] on link "Approve" at bounding box center [1052, 382] width 29 height 9
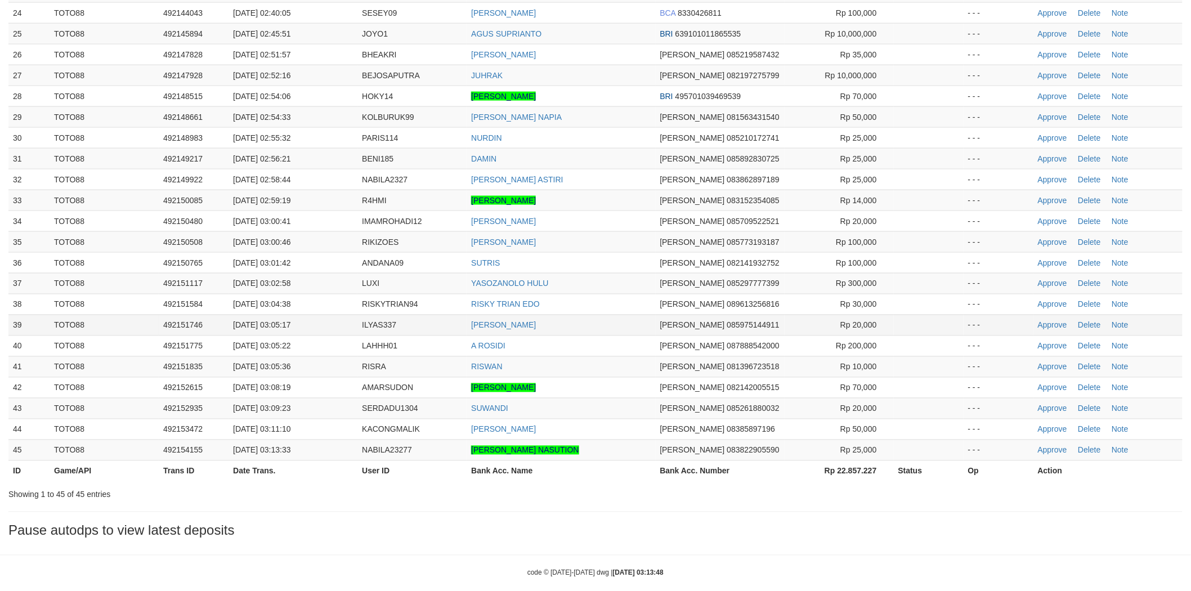
scroll to position [623, 0]
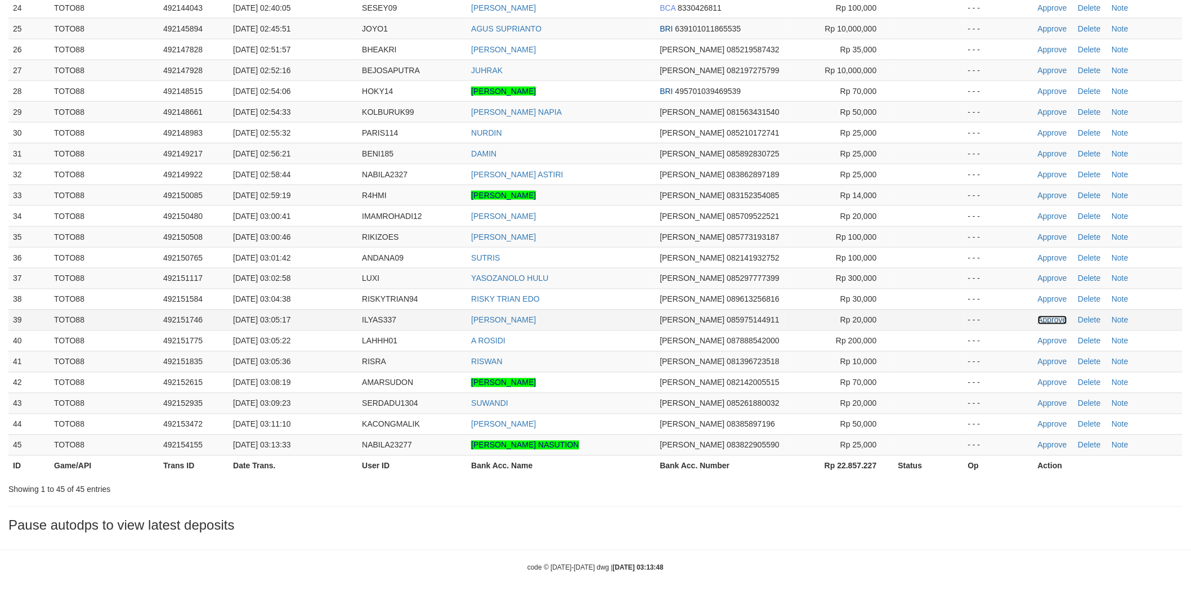
click at [1043, 316] on link "Approve" at bounding box center [1052, 320] width 29 height 9
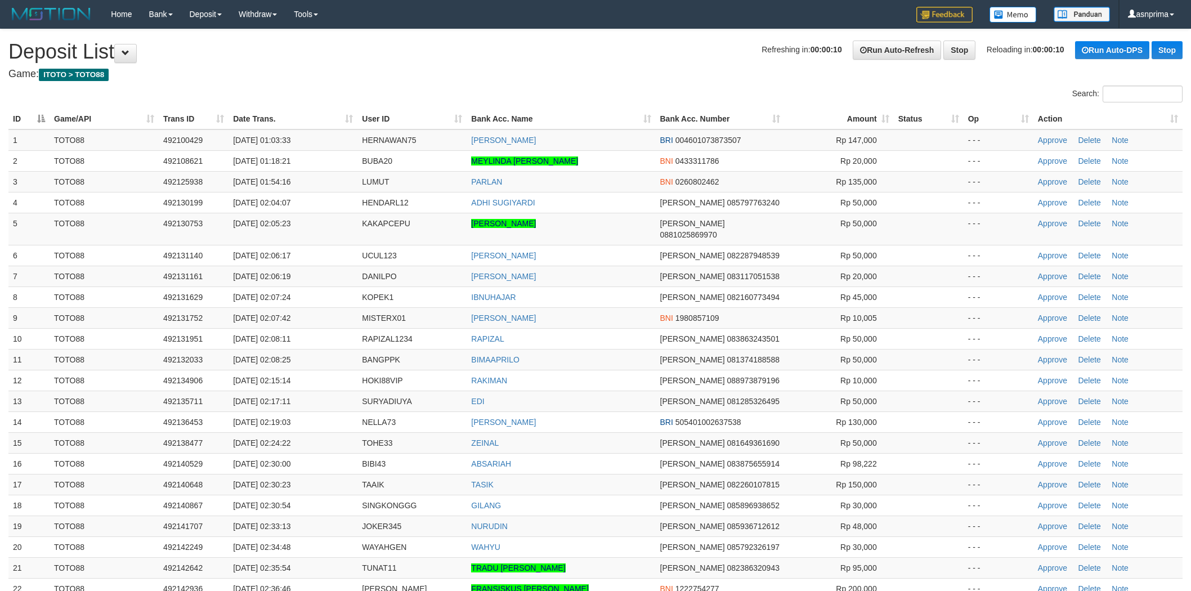
scroll to position [601, 0]
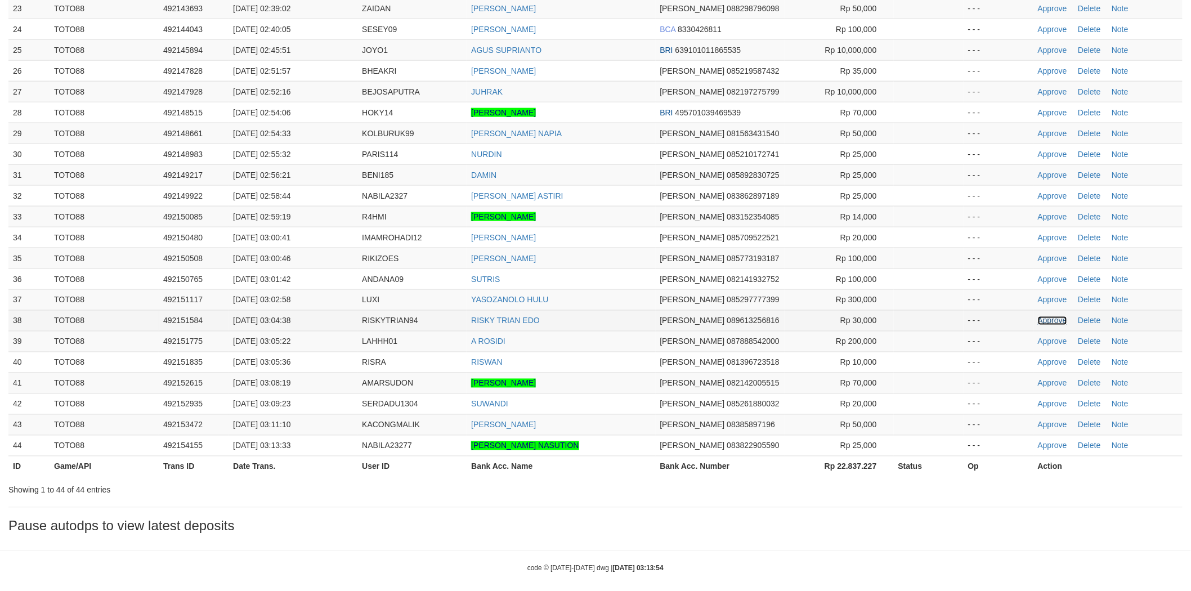
click at [1047, 316] on link "Approve" at bounding box center [1052, 320] width 29 height 9
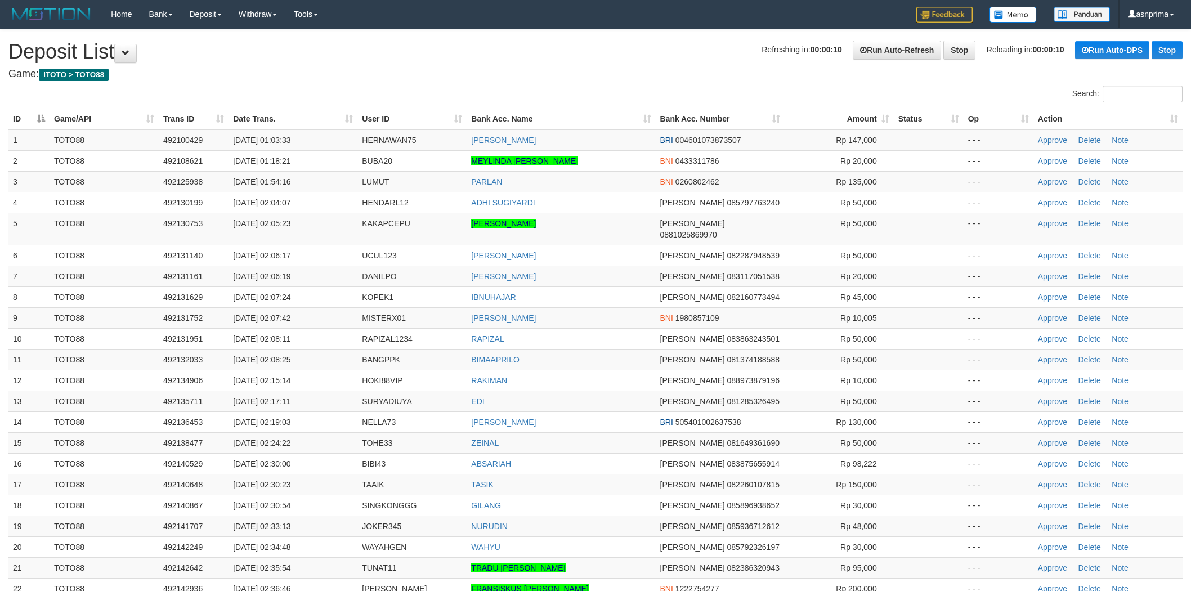
scroll to position [581, 0]
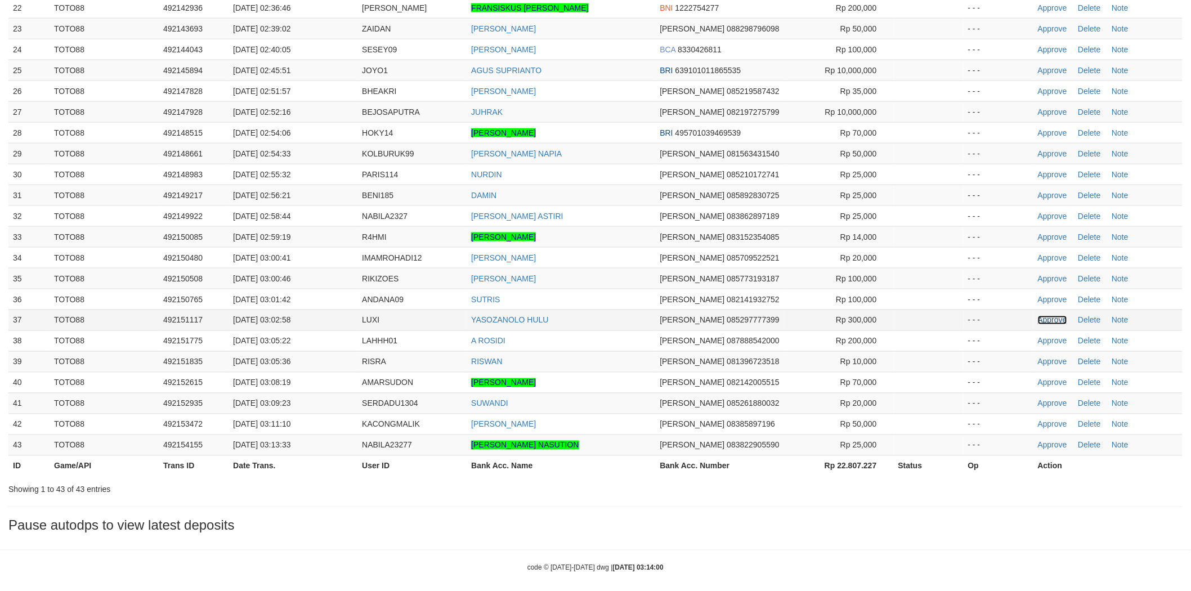
click at [1047, 316] on link "Approve" at bounding box center [1052, 320] width 29 height 9
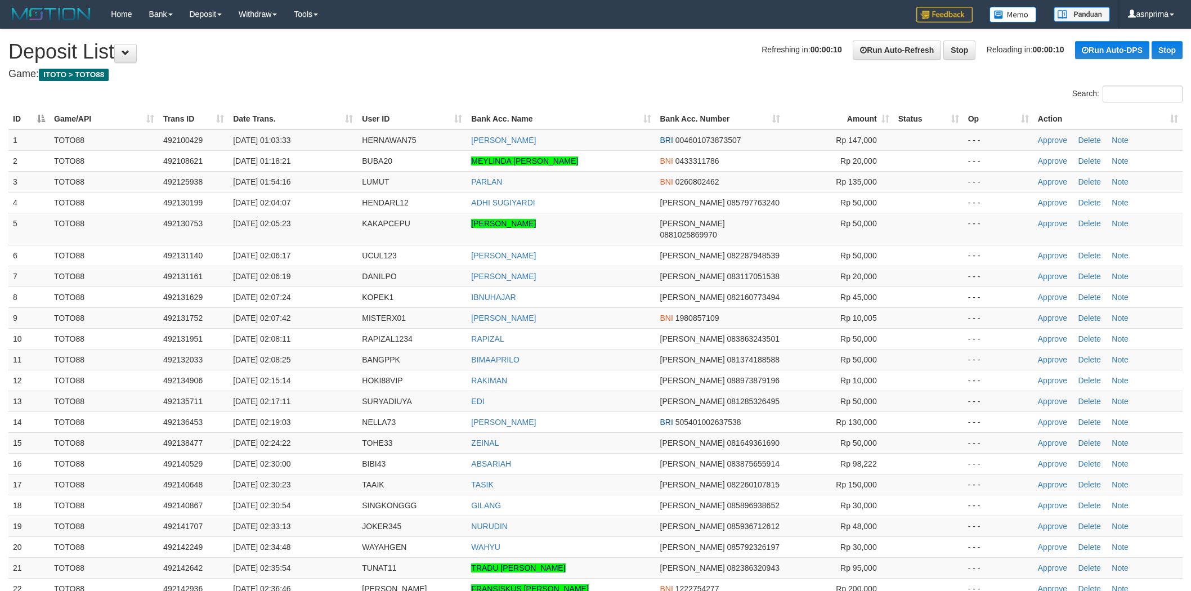
scroll to position [553, 0]
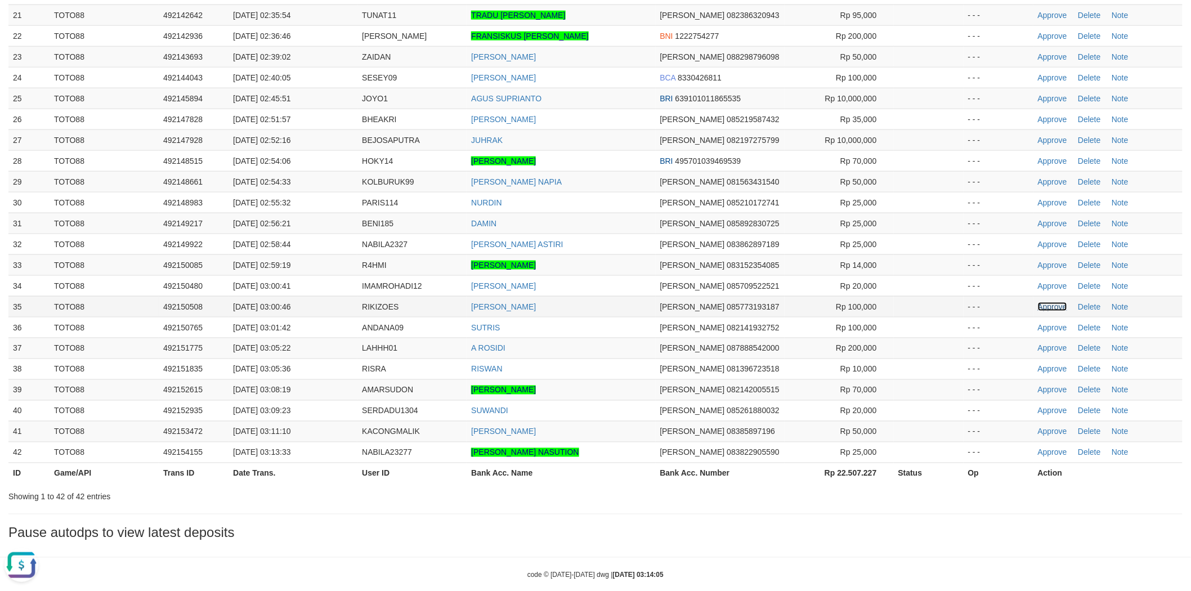
click at [1053, 302] on link "Approve" at bounding box center [1052, 306] width 29 height 9
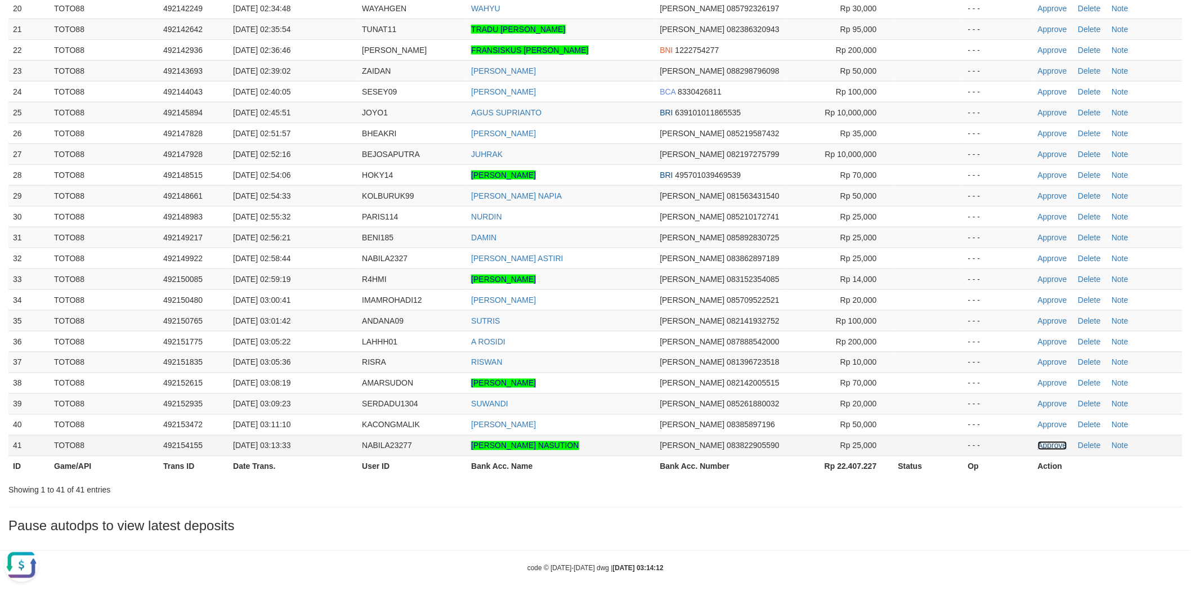
click at [1049, 441] on link "Approve" at bounding box center [1052, 445] width 29 height 9
click at [1049, 316] on link "Approve" at bounding box center [1052, 320] width 29 height 9
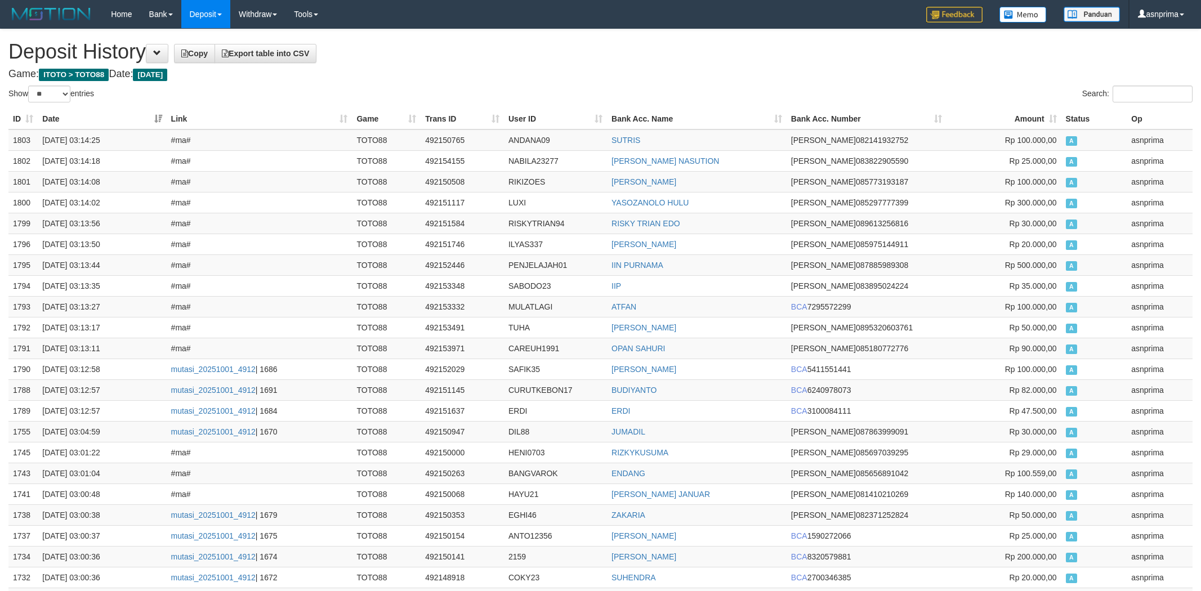
select select "**"
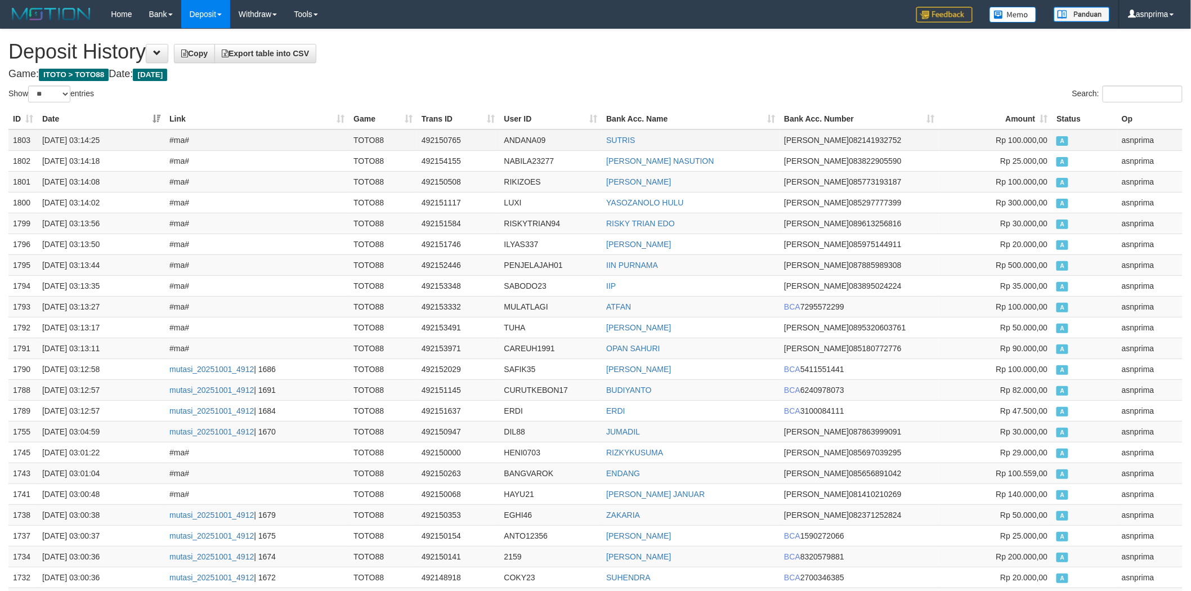
click at [25, 145] on td "1803" at bounding box center [22, 139] width 29 height 21
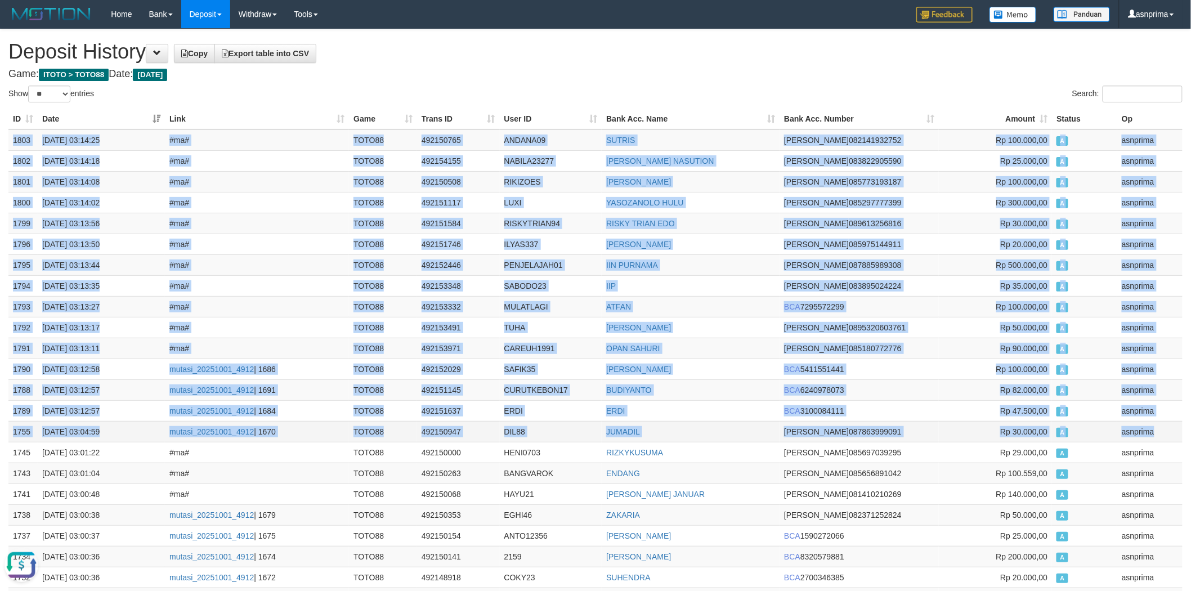
drag, startPoint x: 1147, startPoint y: 431, endPoint x: 1127, endPoint y: 431, distance: 19.1
click at [1147, 432] on td "asnprima" at bounding box center [1149, 431] width 65 height 21
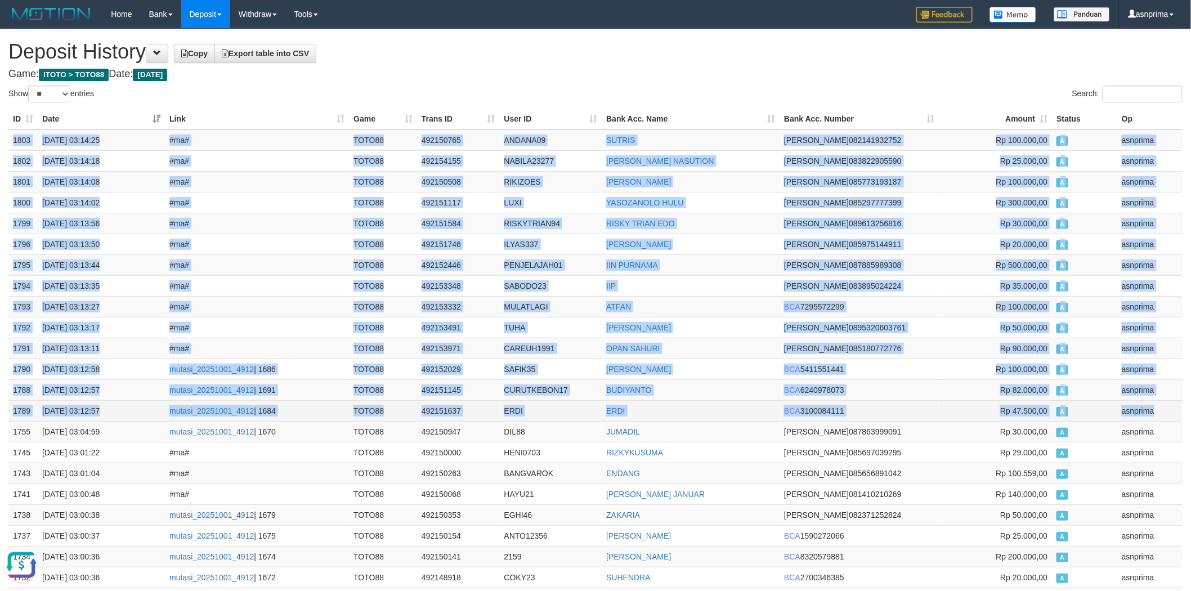
click at [1155, 414] on td "asnprima" at bounding box center [1149, 410] width 65 height 21
copy tbody "1803 01/10/2025 03:14:25 #ma# TOTO88 492150765 ANDANA09 SUTRIS DANA 08214193275…"
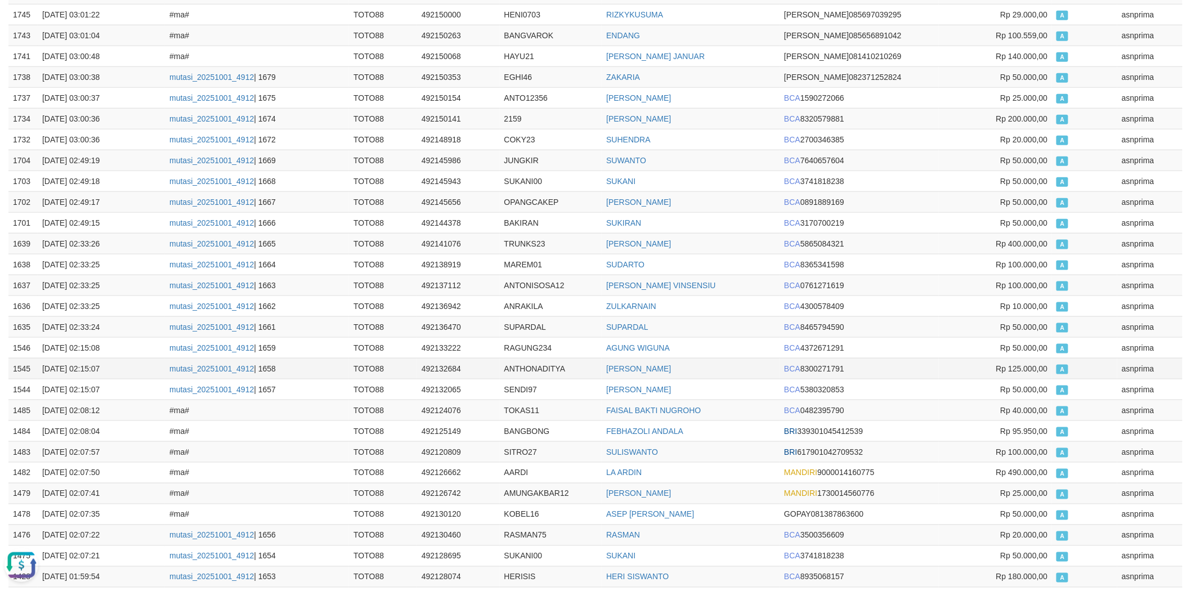
scroll to position [715, 0]
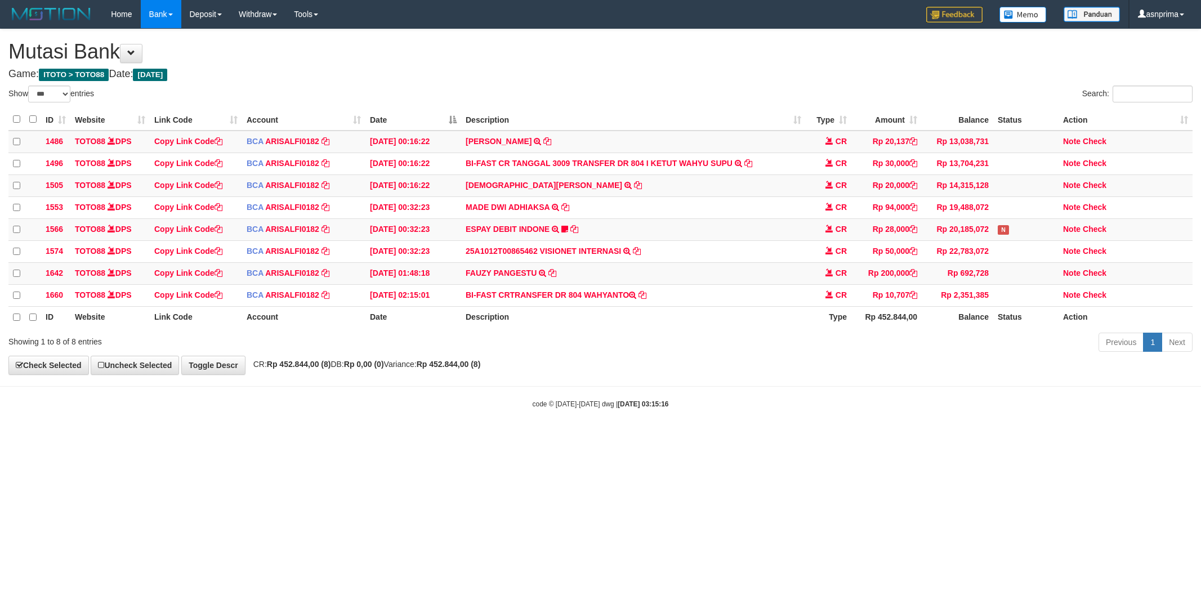
select select "***"
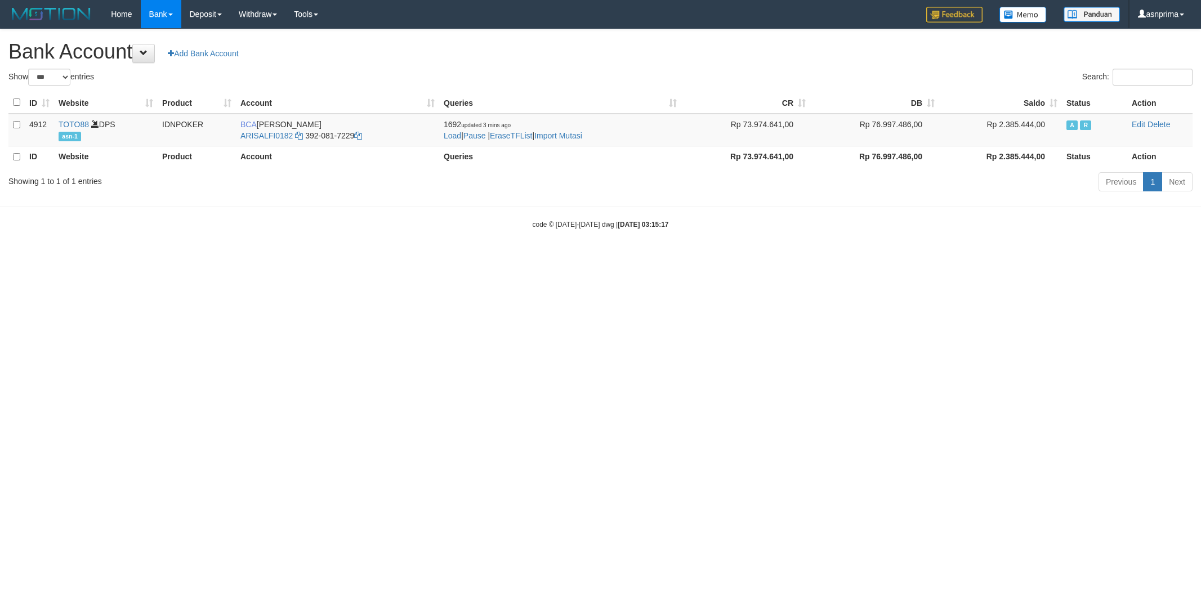
select select "***"
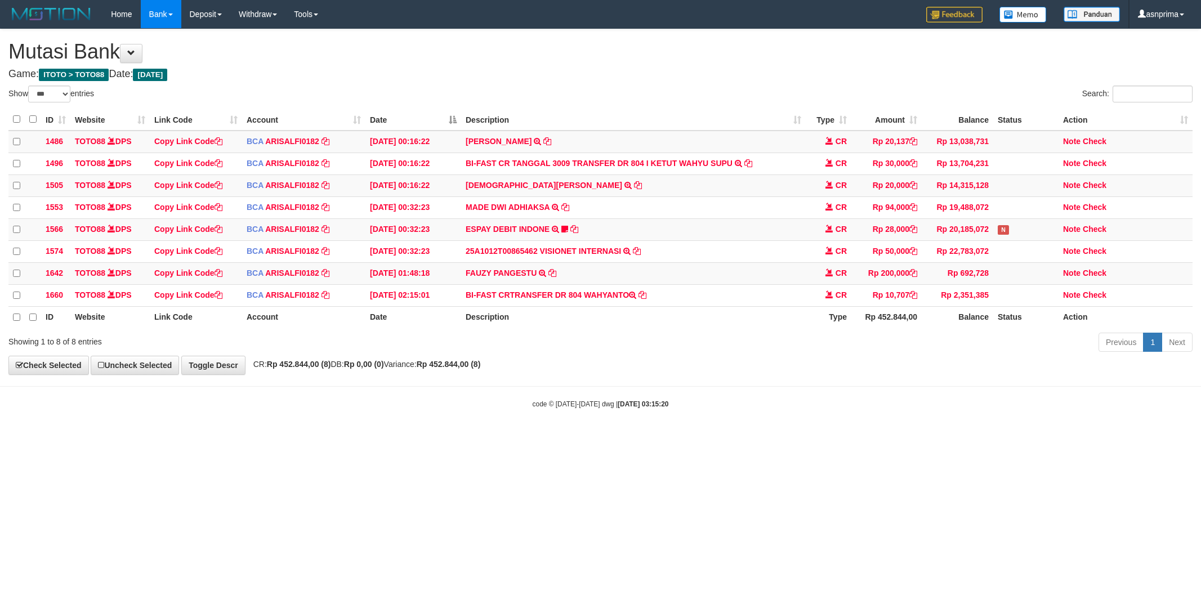
select select "***"
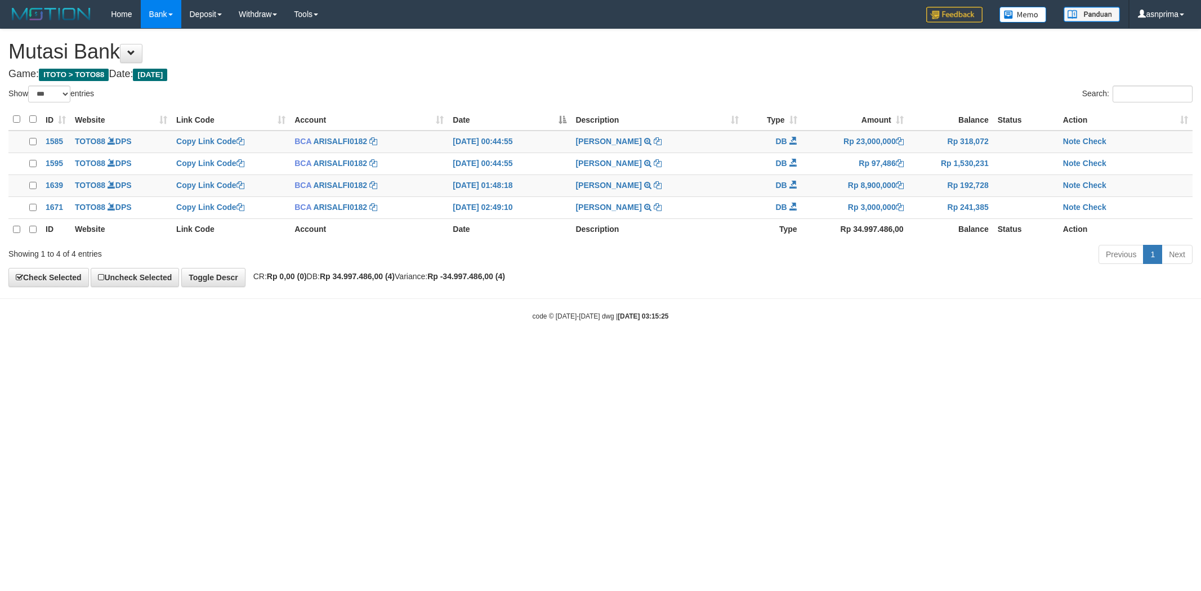
select select "***"
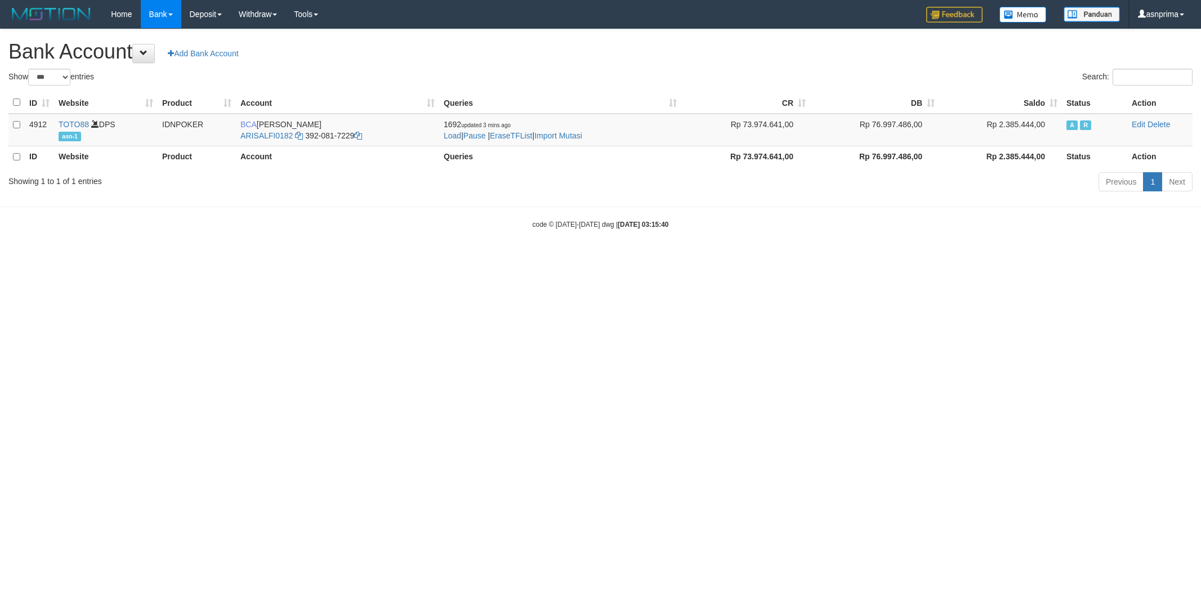
select select "***"
click at [370, 194] on div "Showing 1 to 1 of 1 entries Previous 1 Next" at bounding box center [600, 183] width 1201 height 24
